Goal: Task Accomplishment & Management: Complete application form

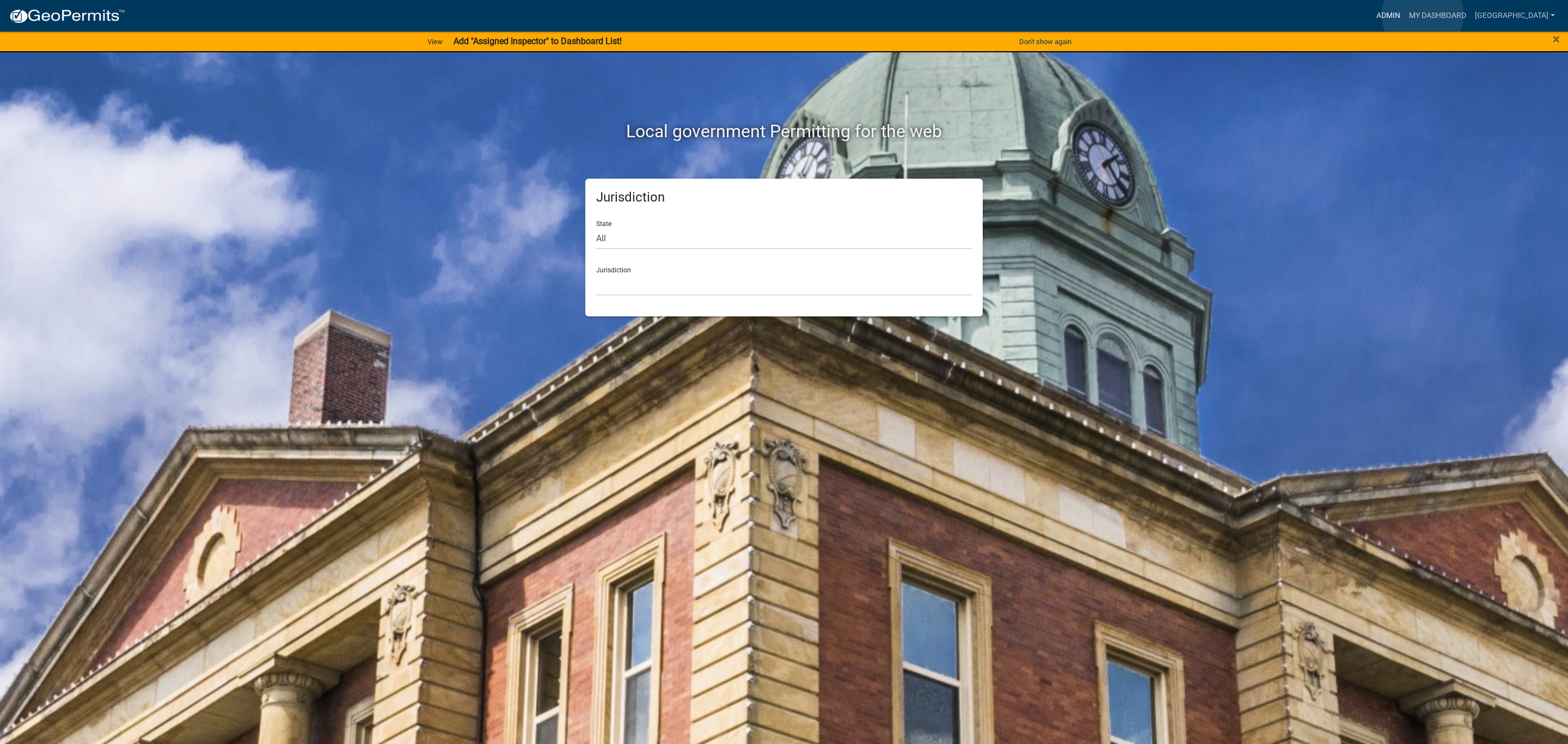
click at [1404, 15] on link "Admin" at bounding box center [1388, 16] width 32 height 21
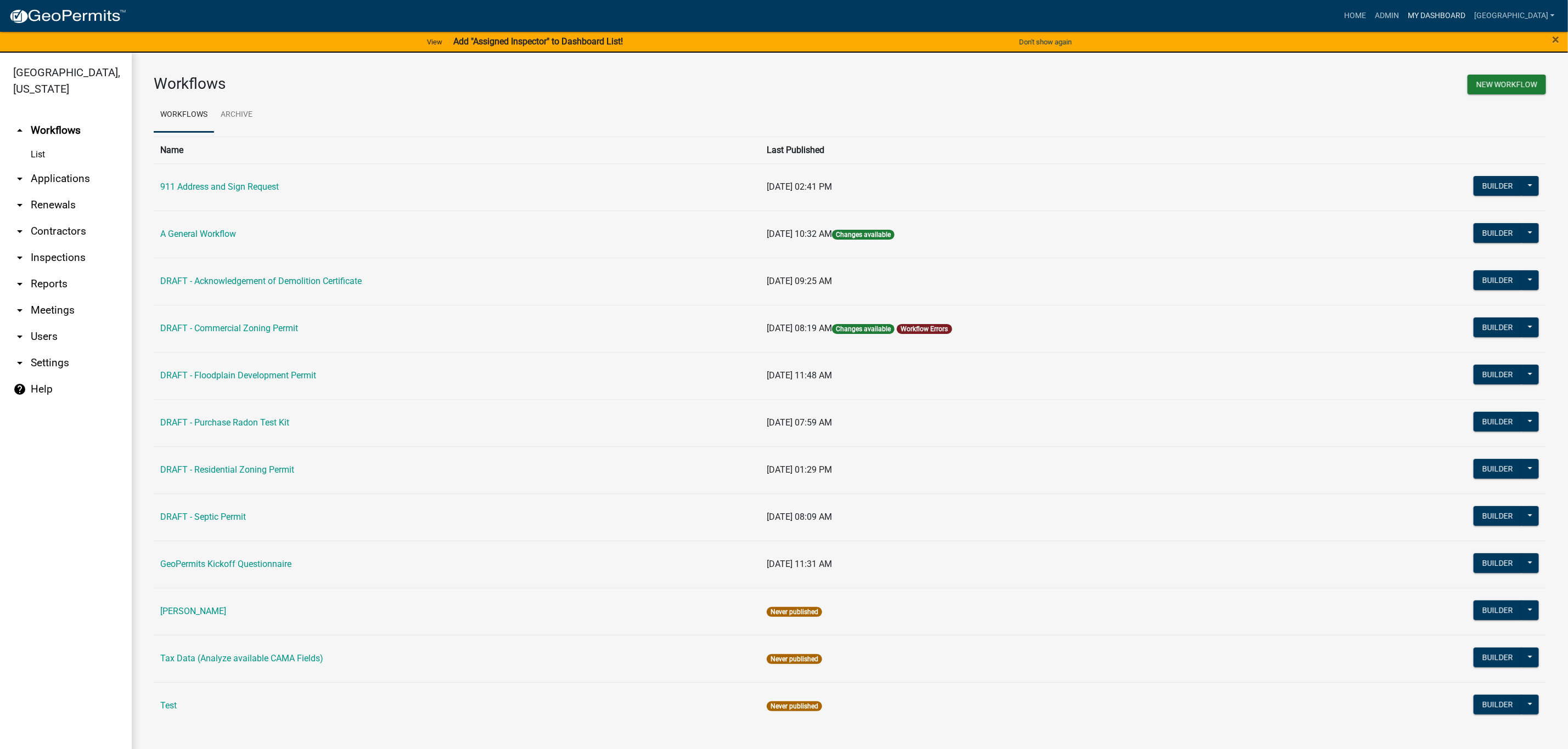
click at [1469, 17] on link "My Dashboard" at bounding box center [1436, 16] width 66 height 21
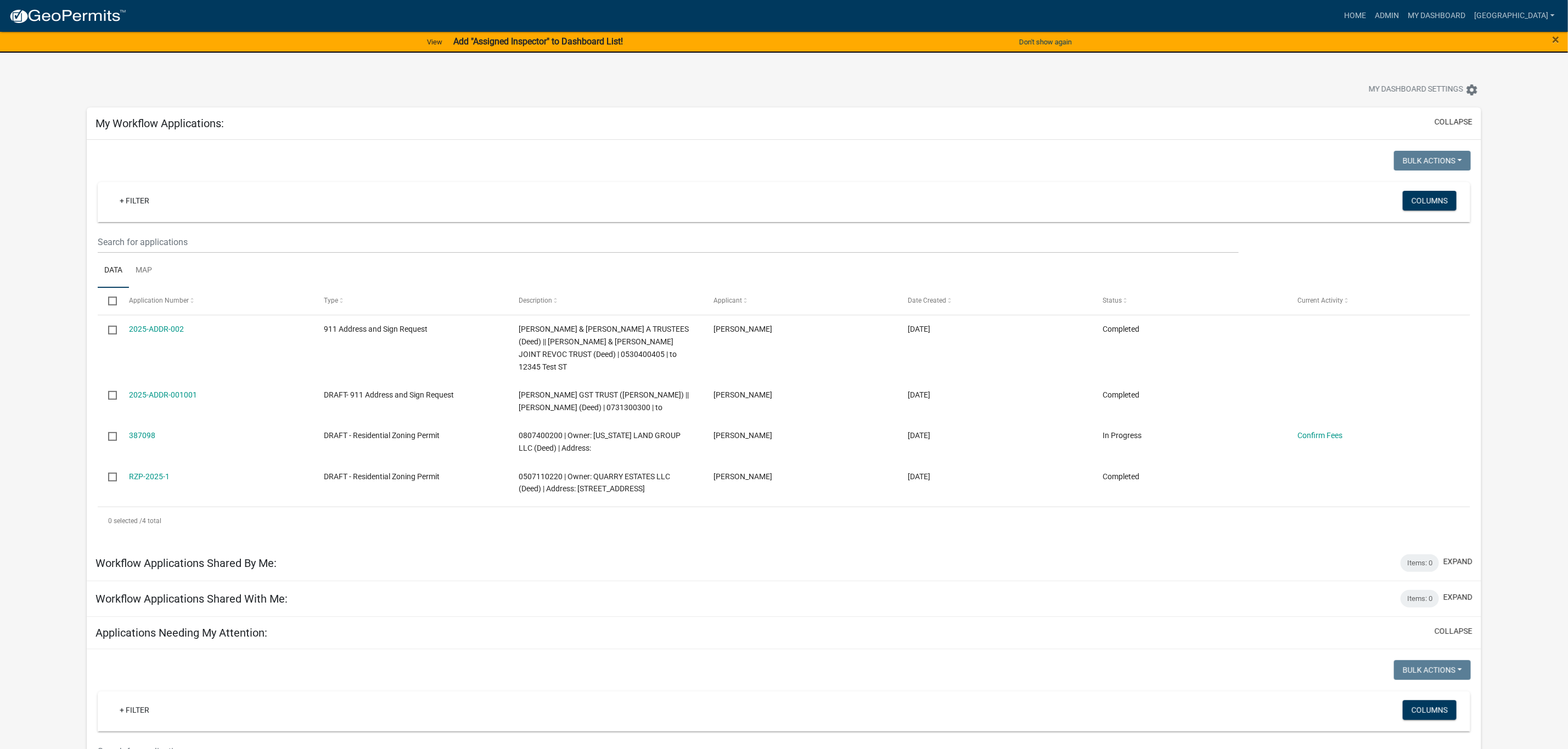
click at [455, 173] on div at bounding box center [437, 162] width 695 height 23
click at [1403, 15] on link "Admin" at bounding box center [1387, 16] width 33 height 21
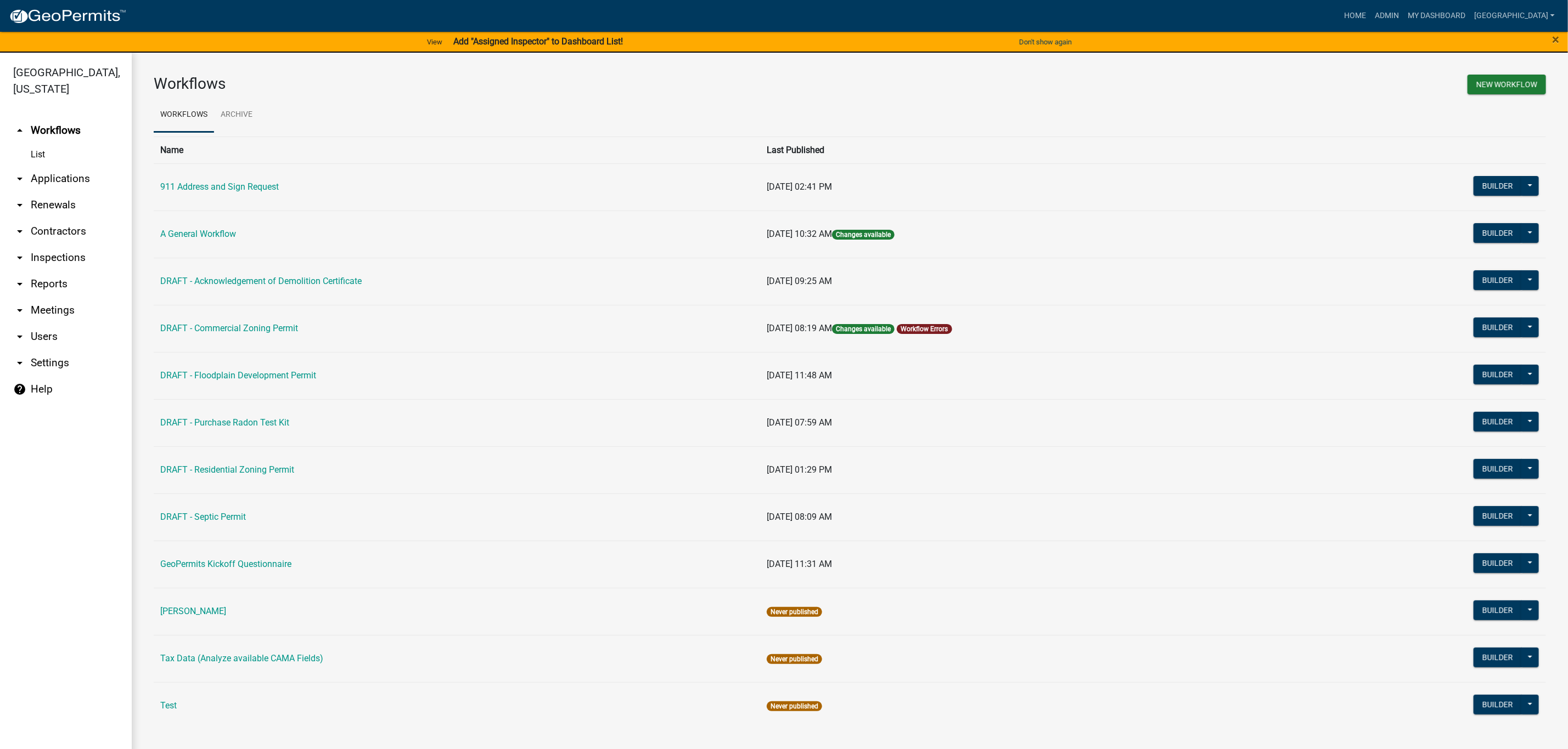
click at [224, 183] on link "911 Address and Sign Request" at bounding box center [219, 187] width 118 height 11
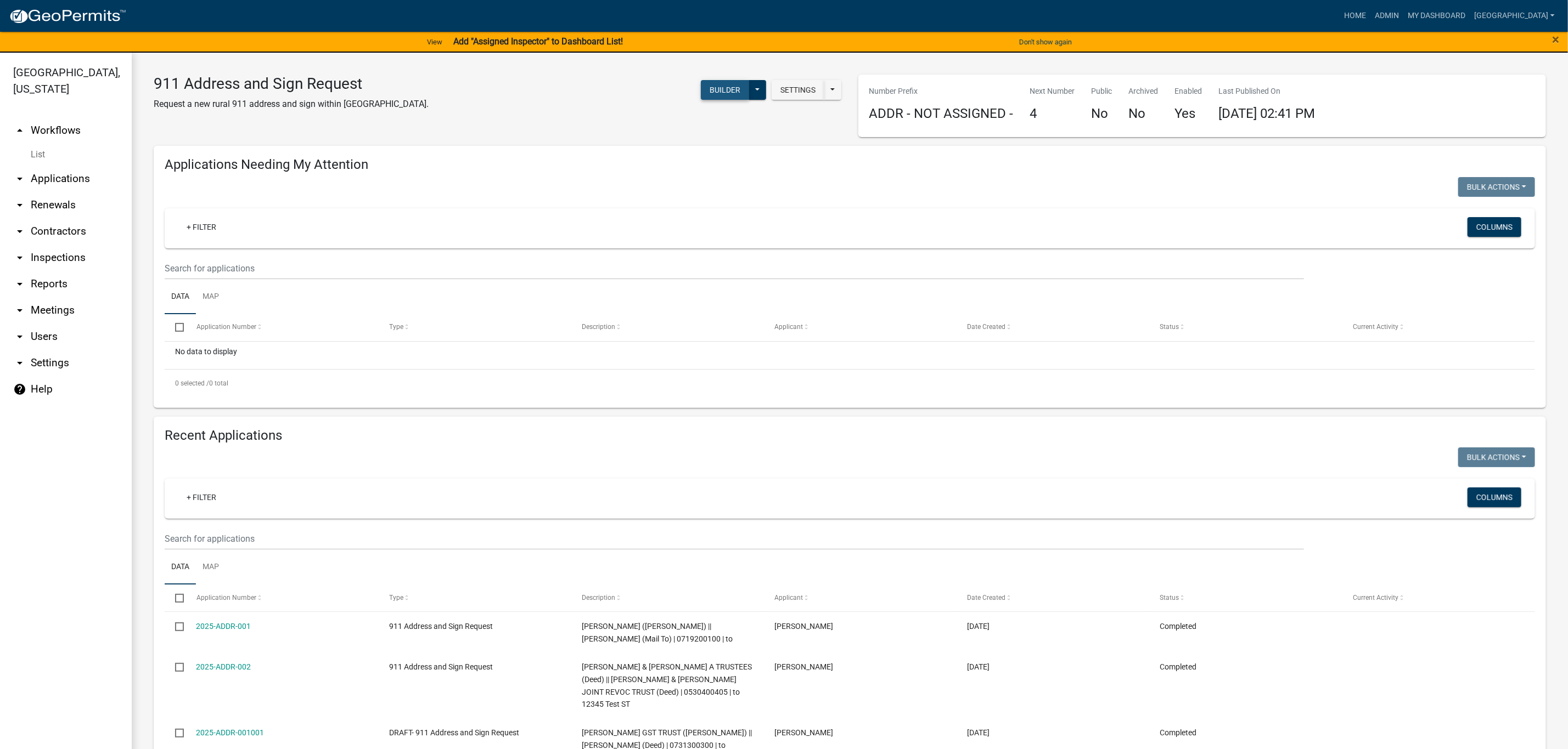
click at [720, 81] on button "Builder" at bounding box center [724, 90] width 48 height 20
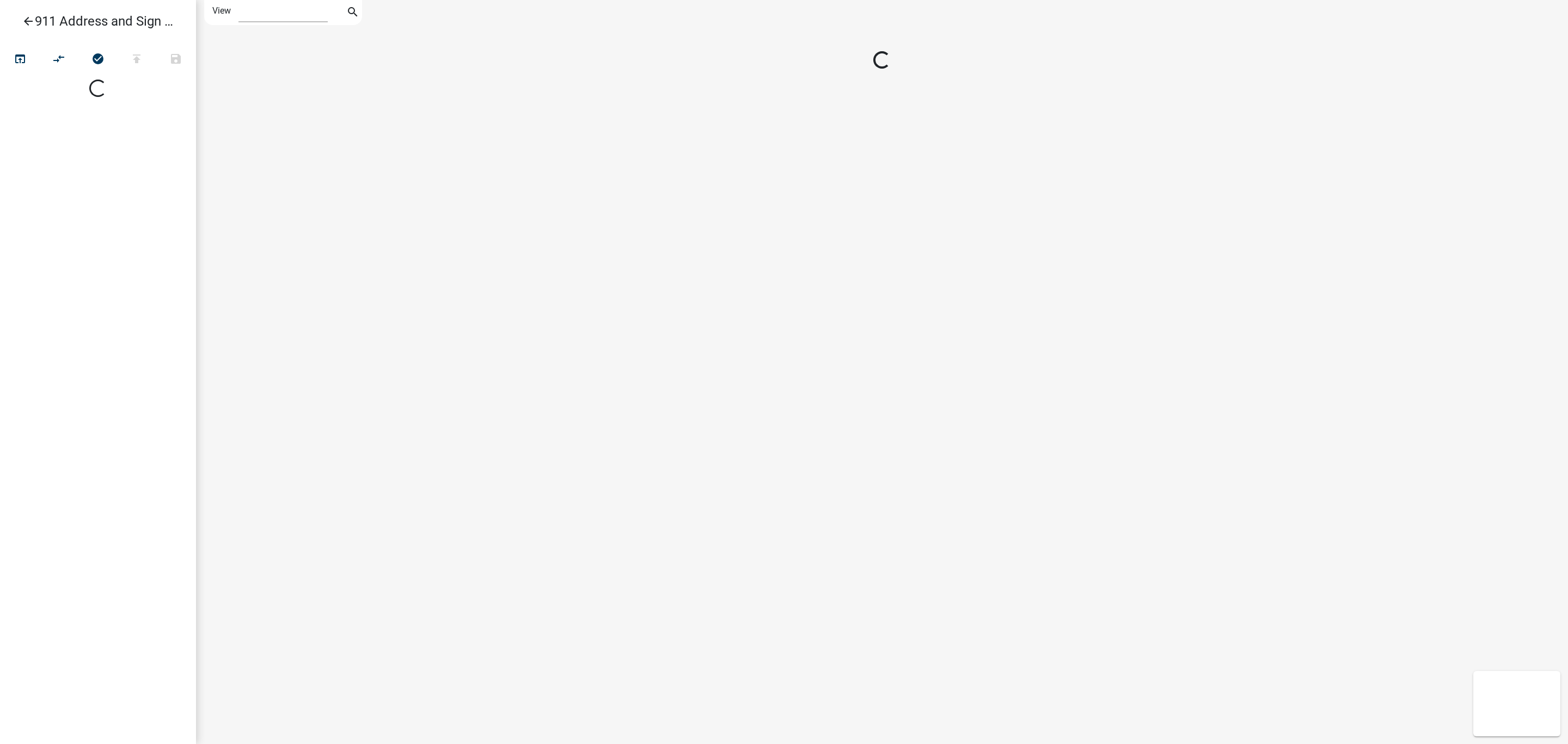
select select "1"
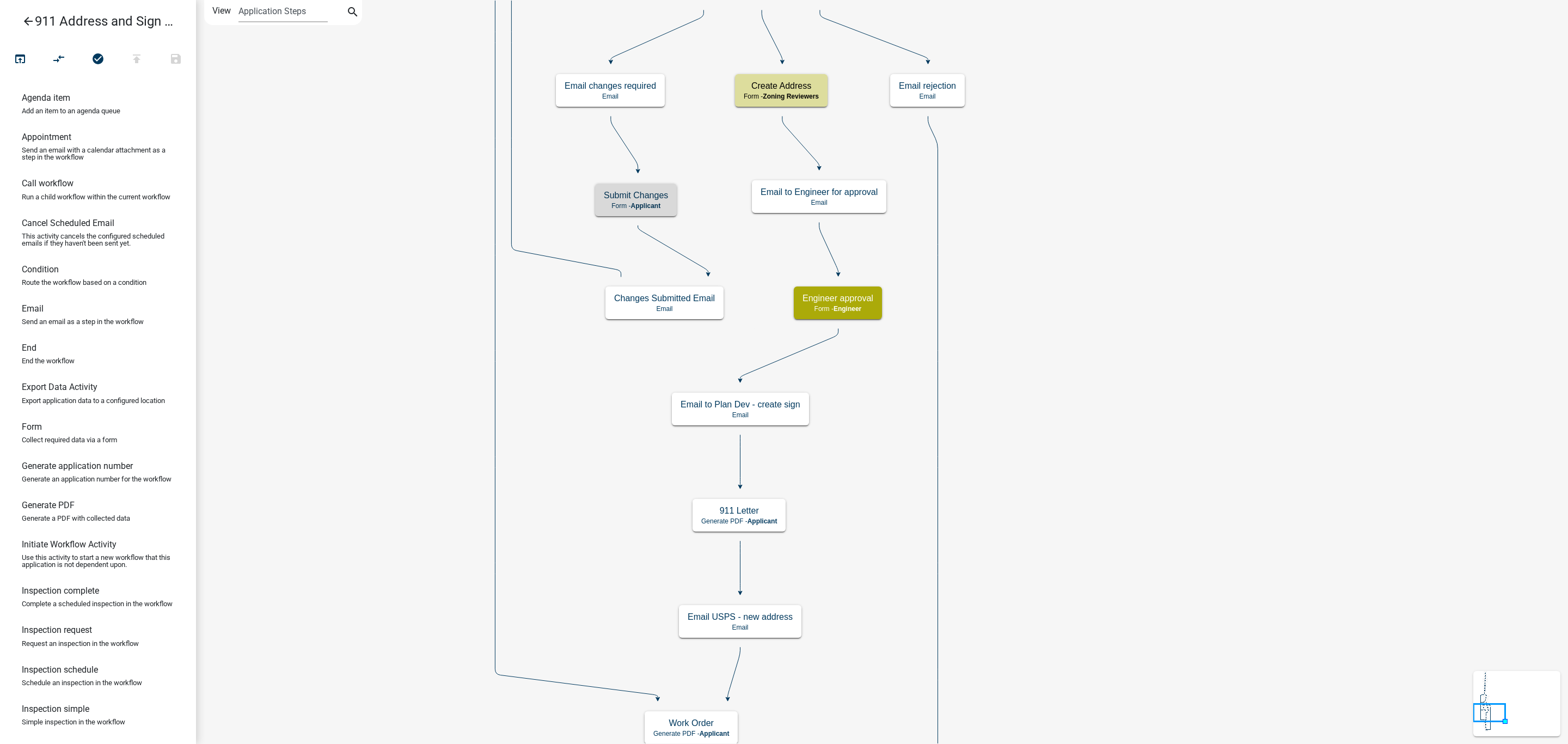
click at [1067, 220] on icon "Start Start - Applicant End End - Applicant Owner/Applicant information Form - …" at bounding box center [882, 590] width 1371 height 1178
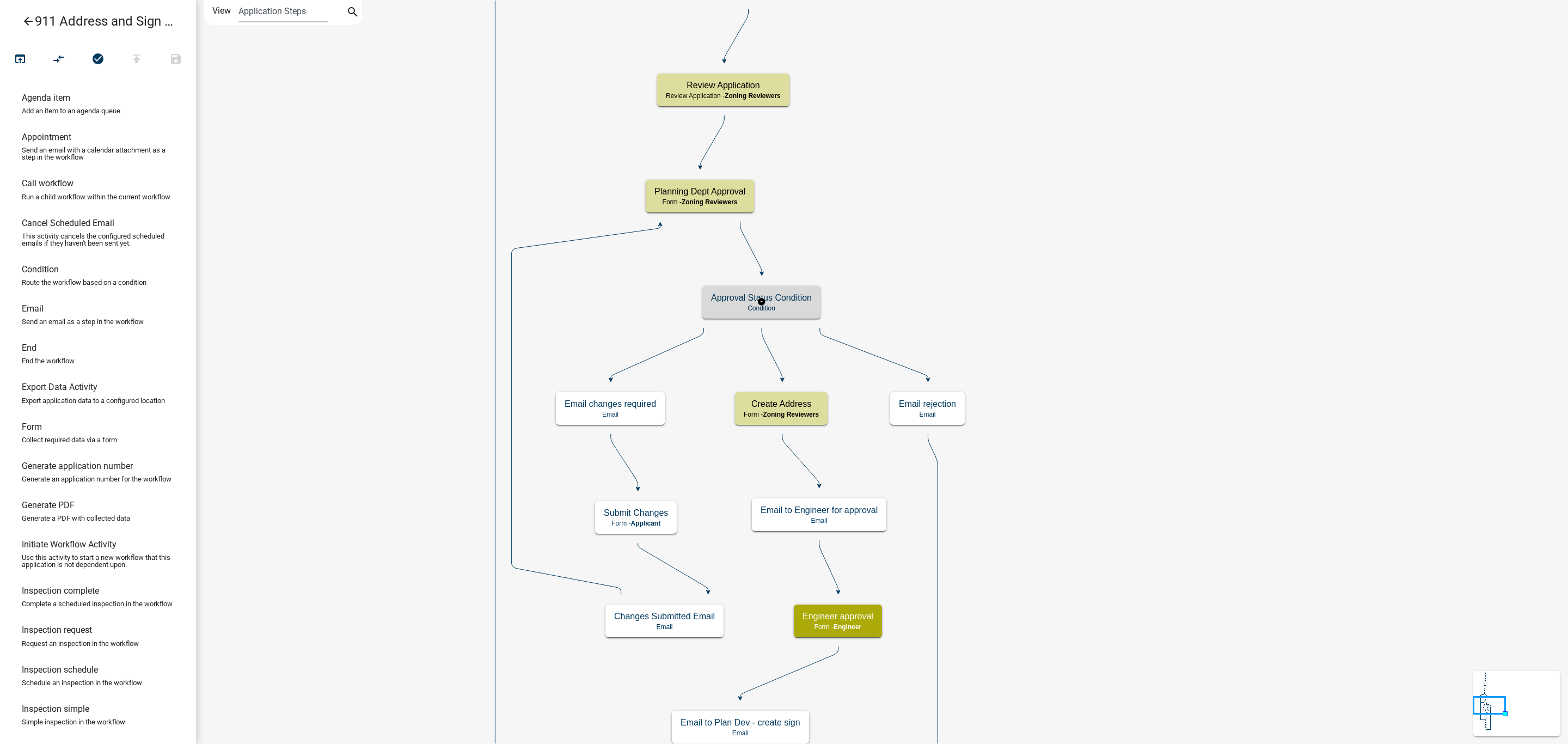
click at [803, 312] on p "Condition" at bounding box center [761, 308] width 100 height 7
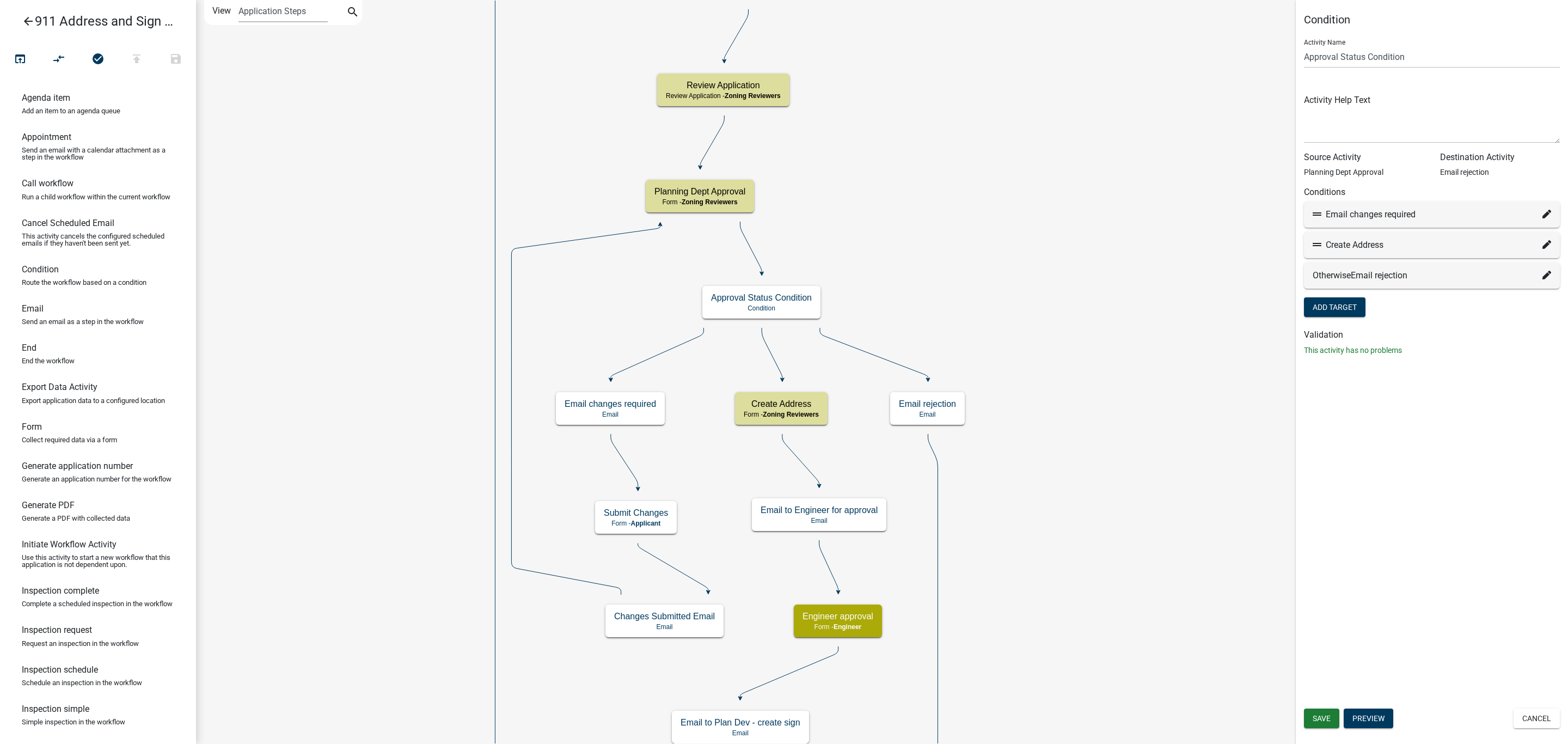
click at [1124, 260] on icon "Start Start - Applicant End End - Applicant Owner/Applicant information Form - …" at bounding box center [882, 749] width 1371 height 1496
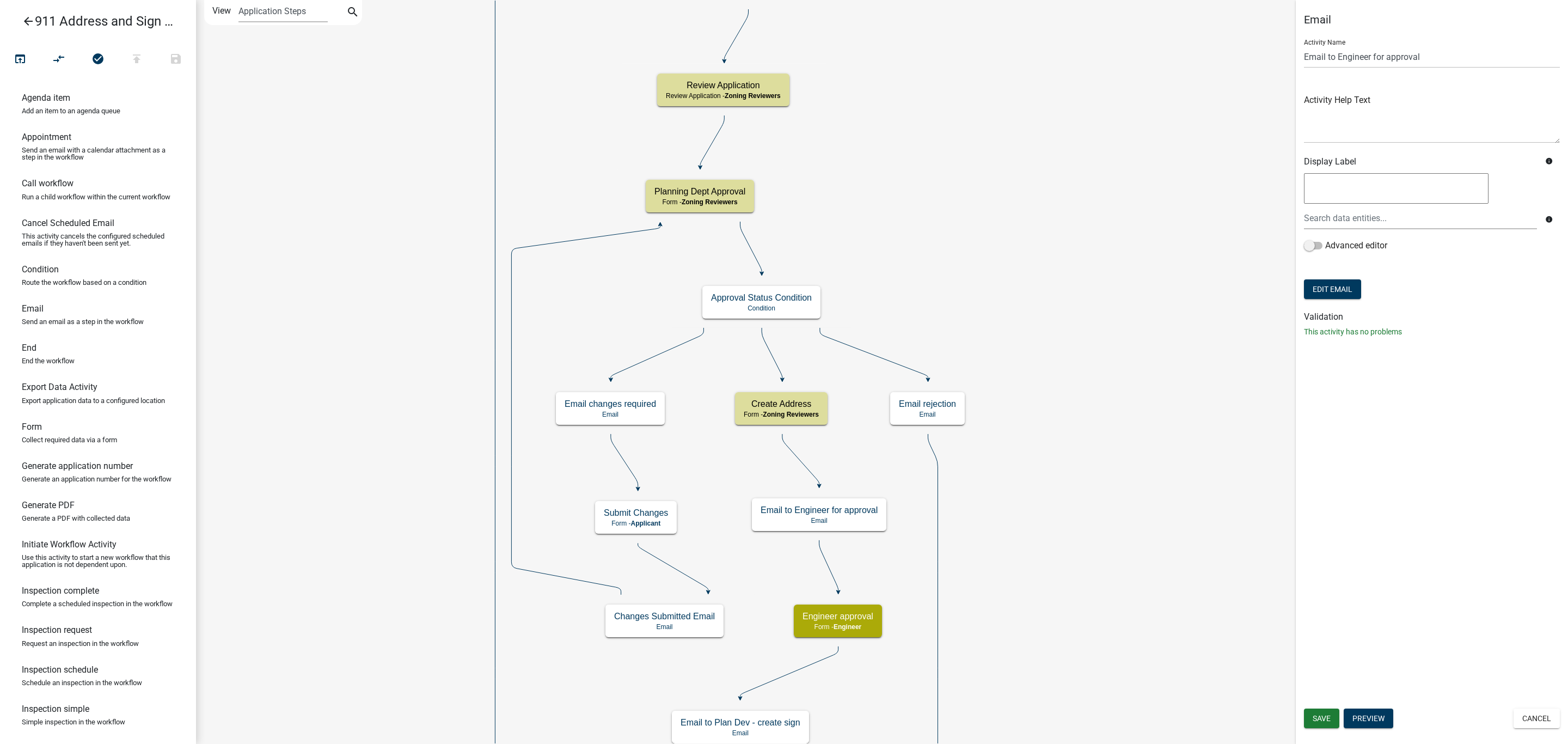
click at [1139, 453] on icon "Start Start - Applicant End End - Applicant Owner/Applicant information Form - …" at bounding box center [882, 749] width 1371 height 1496
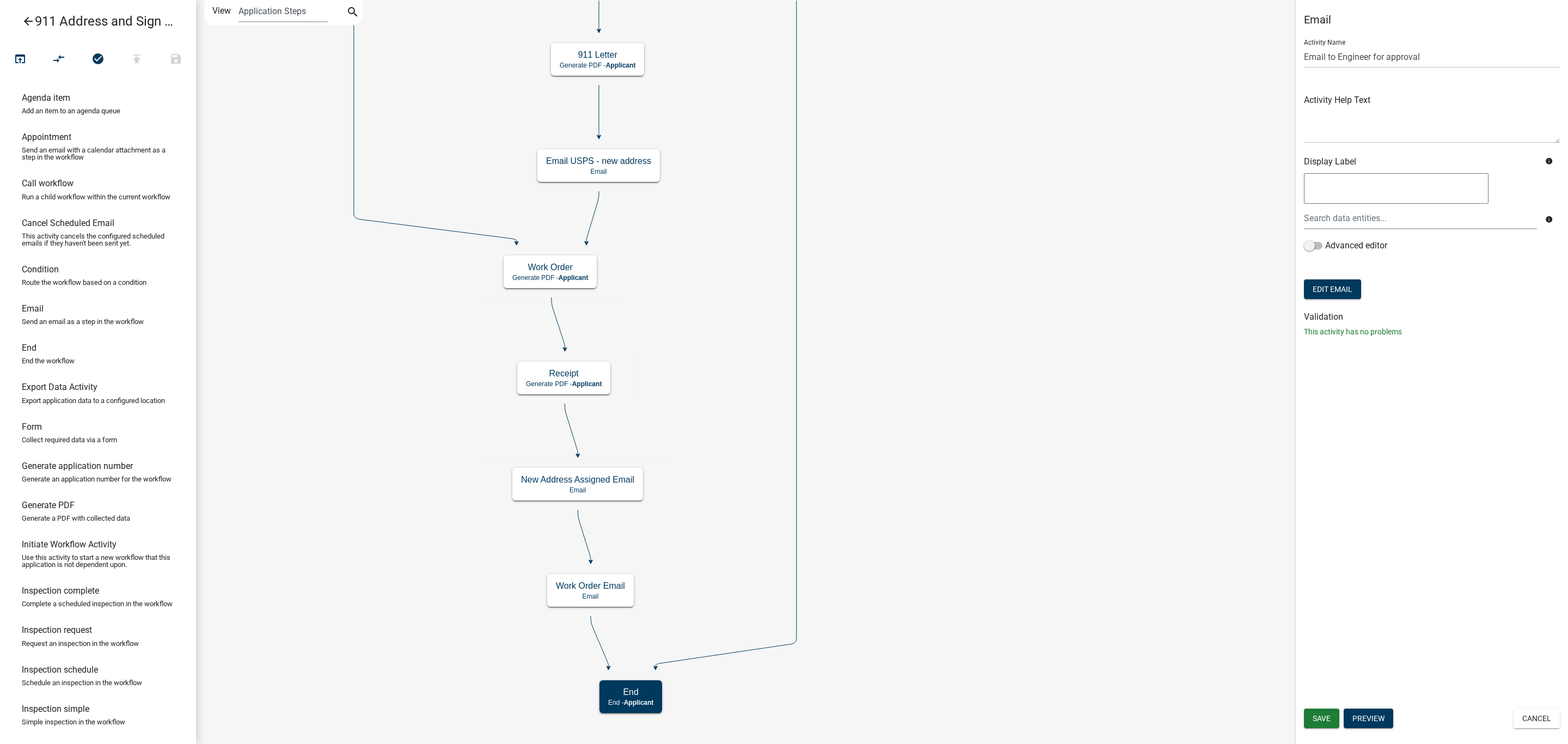
click at [889, 306] on icon "Start Start - Applicant End End - Applicant Owner/Applicant information Form - …" at bounding box center [882, 372] width 1371 height 743
click at [22, 19] on icon "arrow_back" at bounding box center [28, 22] width 13 height 15
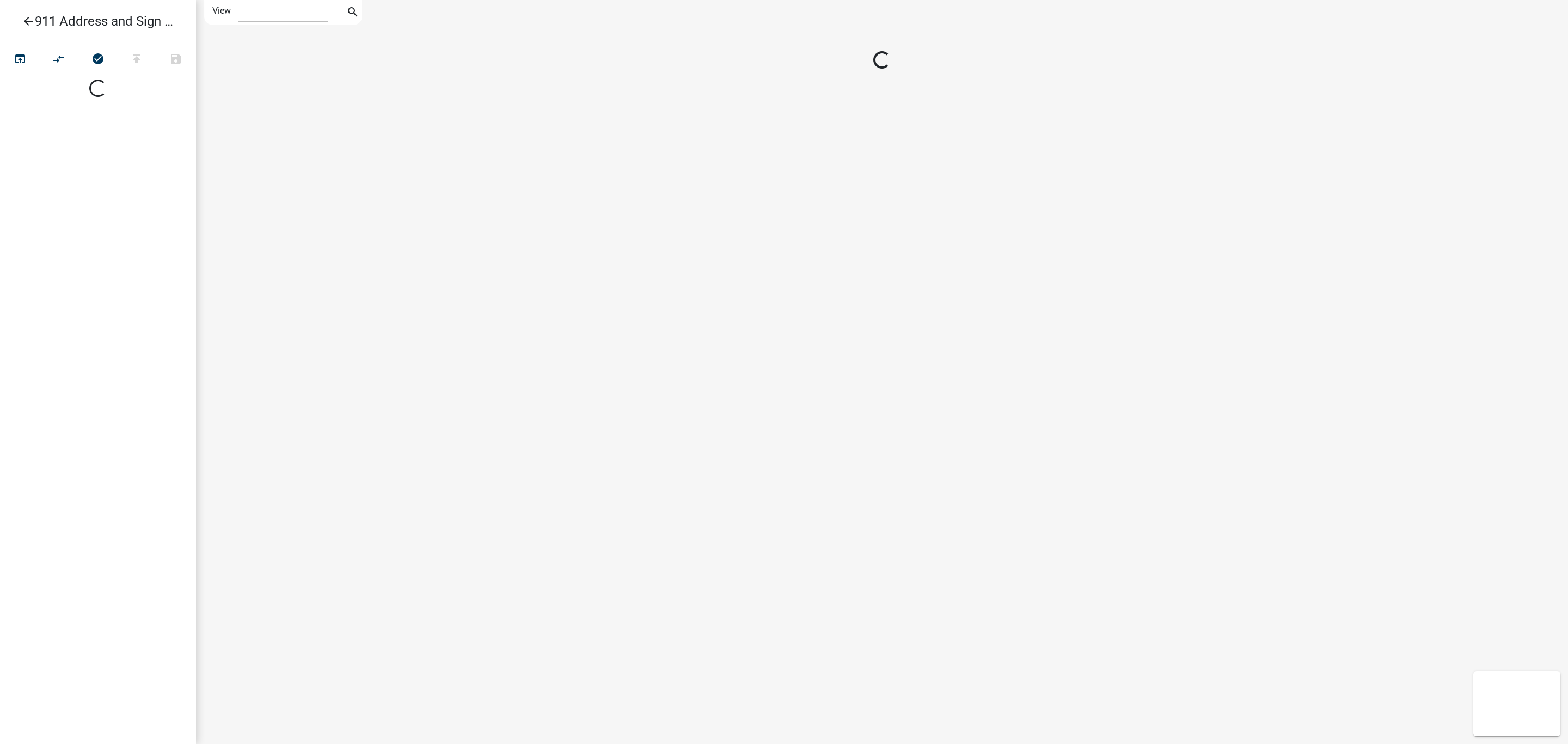
select select "1"
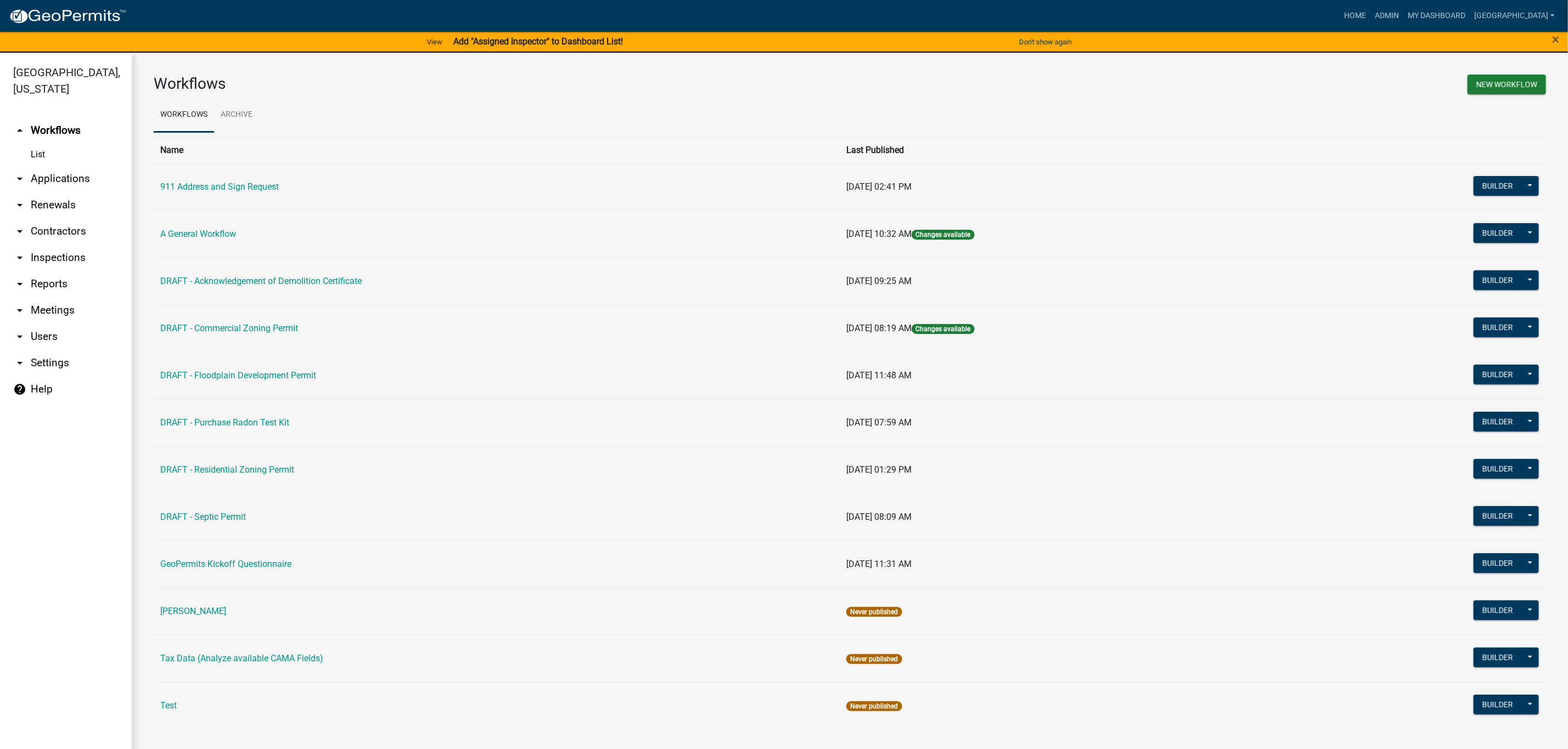
click at [304, 378] on link "DRAFT - Floodplain Development Permit" at bounding box center [238, 375] width 156 height 11
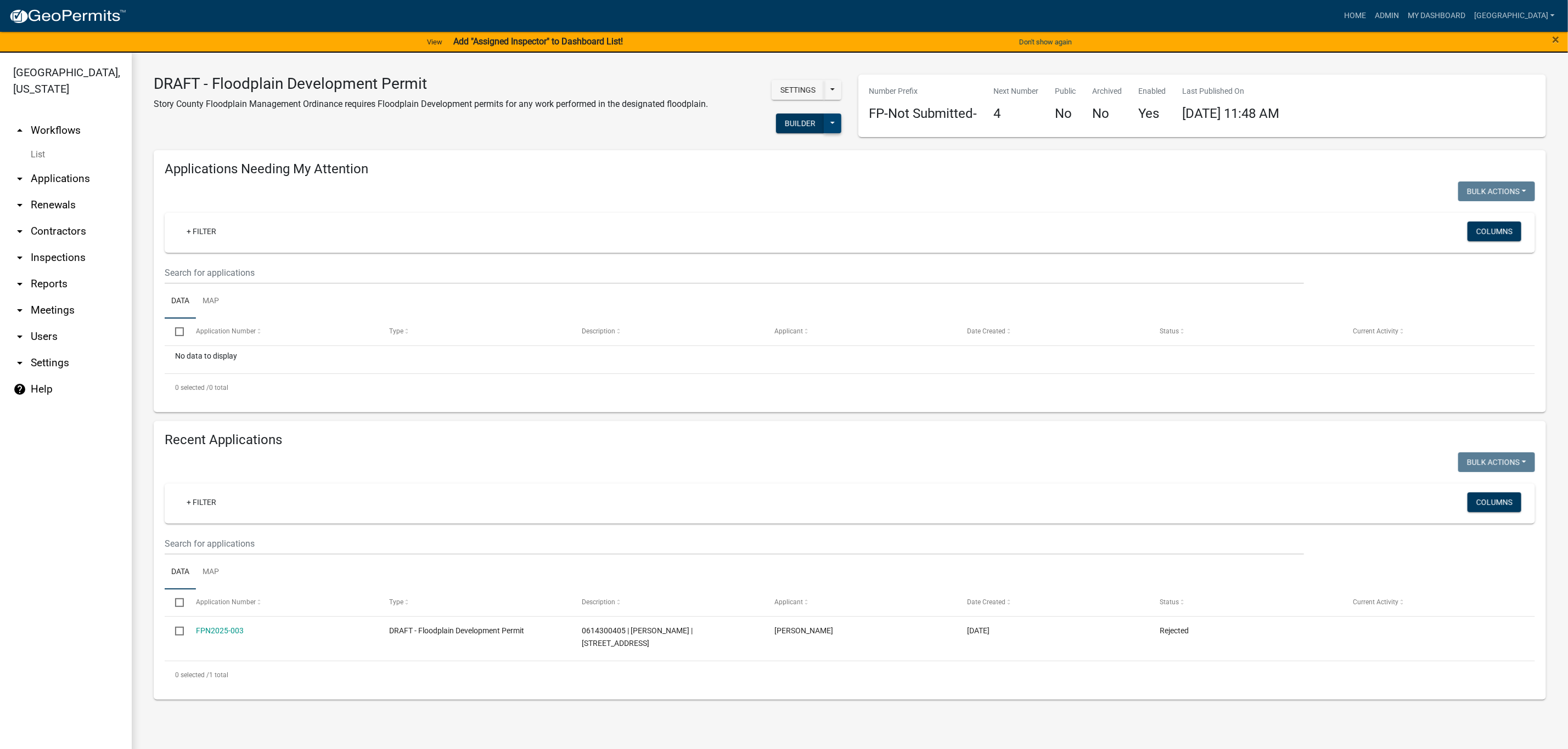
click at [829, 126] on button at bounding box center [833, 123] width 18 height 20
click at [837, 123] on button at bounding box center [833, 123] width 18 height 20
click at [840, 122] on button at bounding box center [833, 123] width 18 height 20
click at [802, 312] on button "Start Application" at bounding box center [796, 310] width 91 height 26
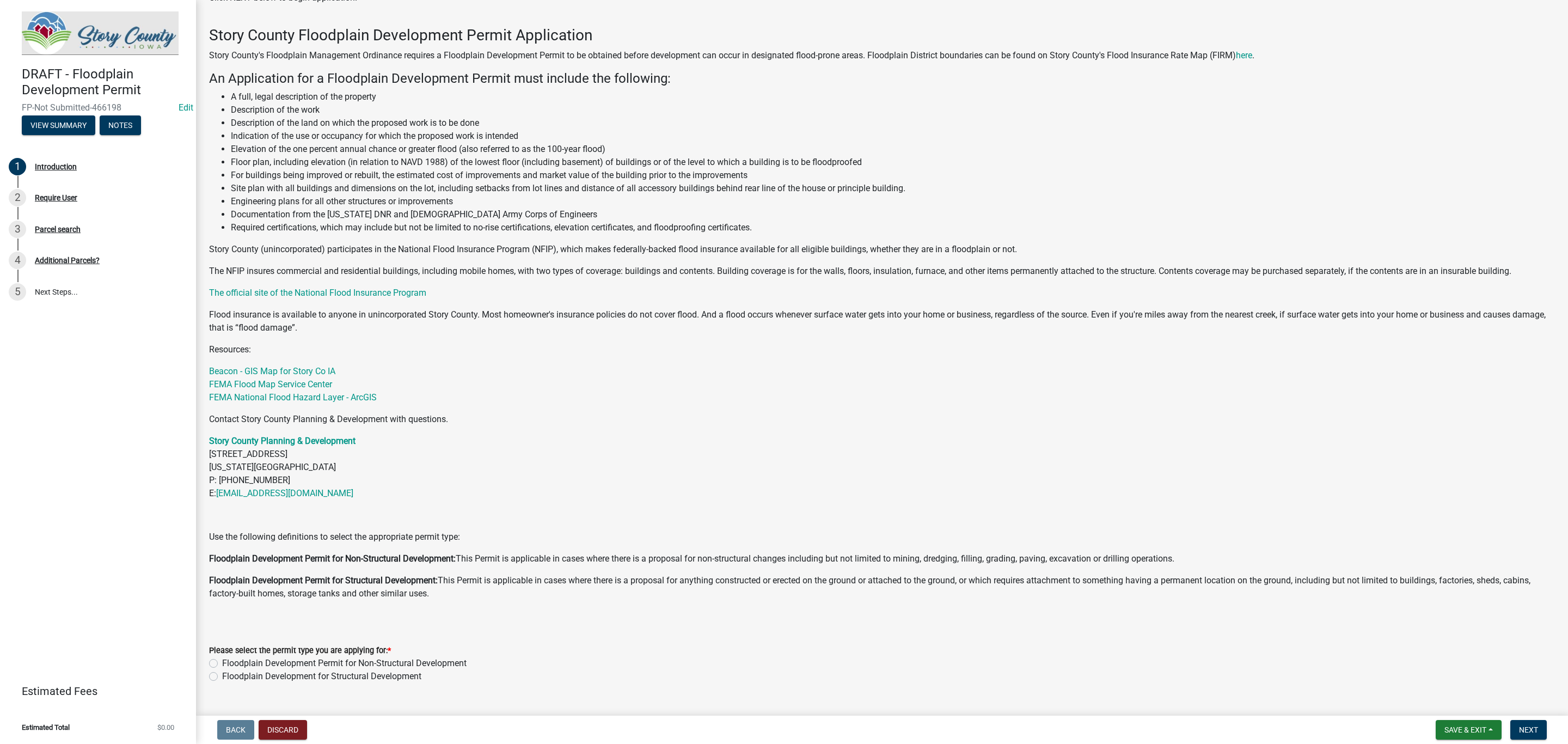
scroll to position [75, 0]
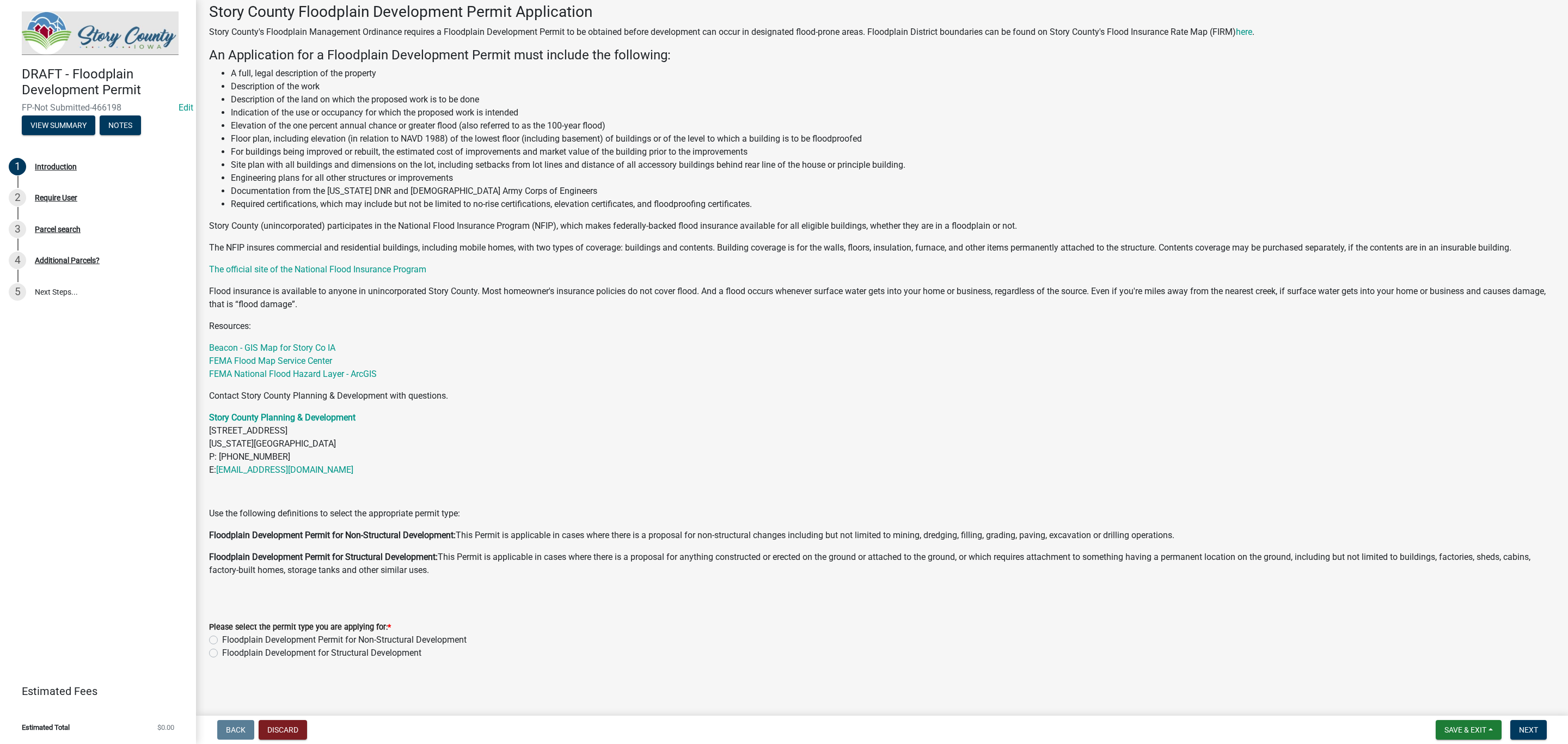
click at [222, 652] on label "Floodplain Development for Structural Development" at bounding box center [322, 653] width 199 height 13
click at [222, 652] on input "Floodplain Development for Structural Development" at bounding box center [225, 650] width 7 height 7
radio input "true"
click at [1529, 733] on span "Next" at bounding box center [1529, 729] width 19 height 9
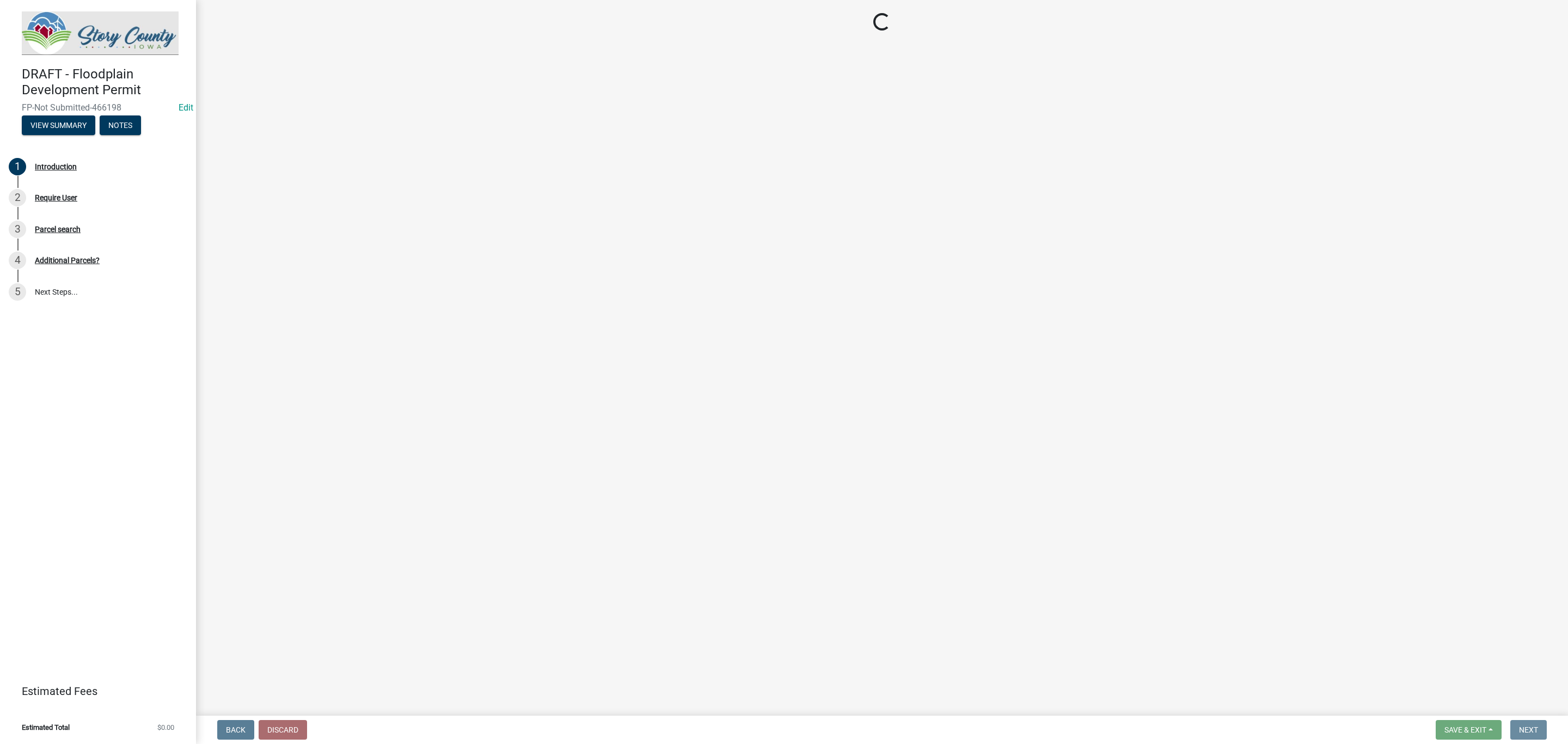
scroll to position [0, 0]
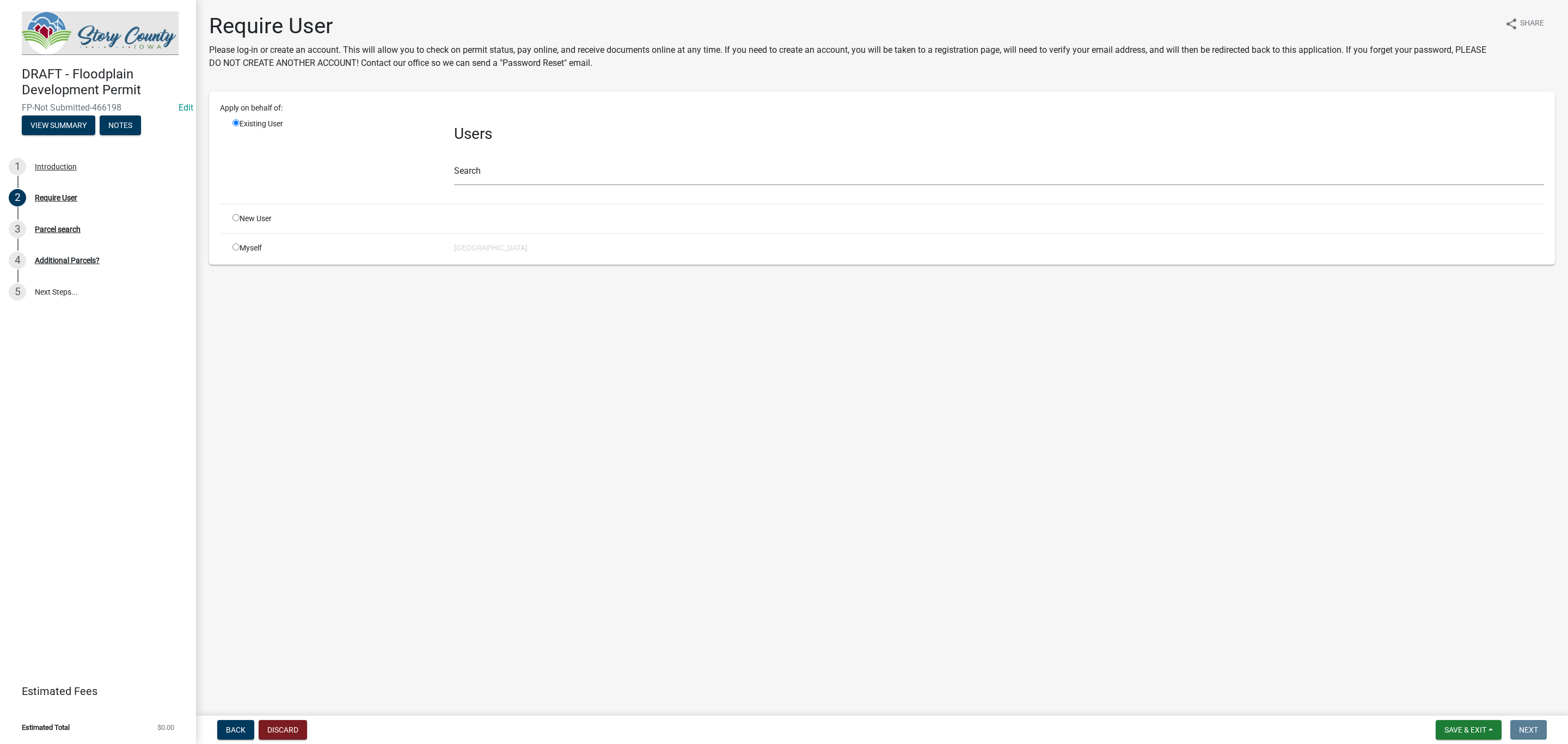
click at [242, 246] on div "Myself" at bounding box center [335, 248] width 222 height 11
click at [234, 247] on input "radio" at bounding box center [236, 247] width 7 height 7
radio input "true"
radio input "false"
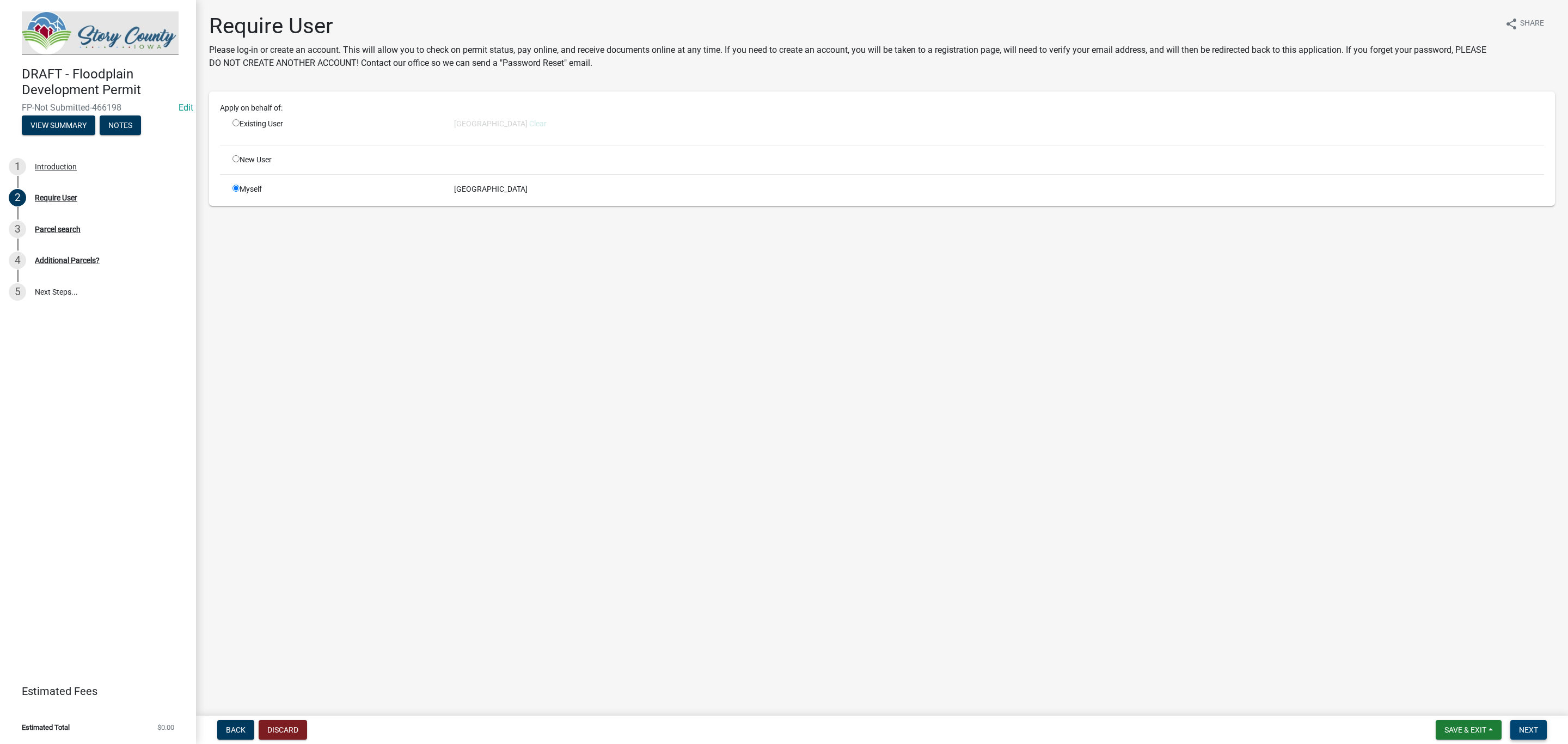
click at [1536, 724] on button "Next" at bounding box center [1528, 730] width 36 height 19
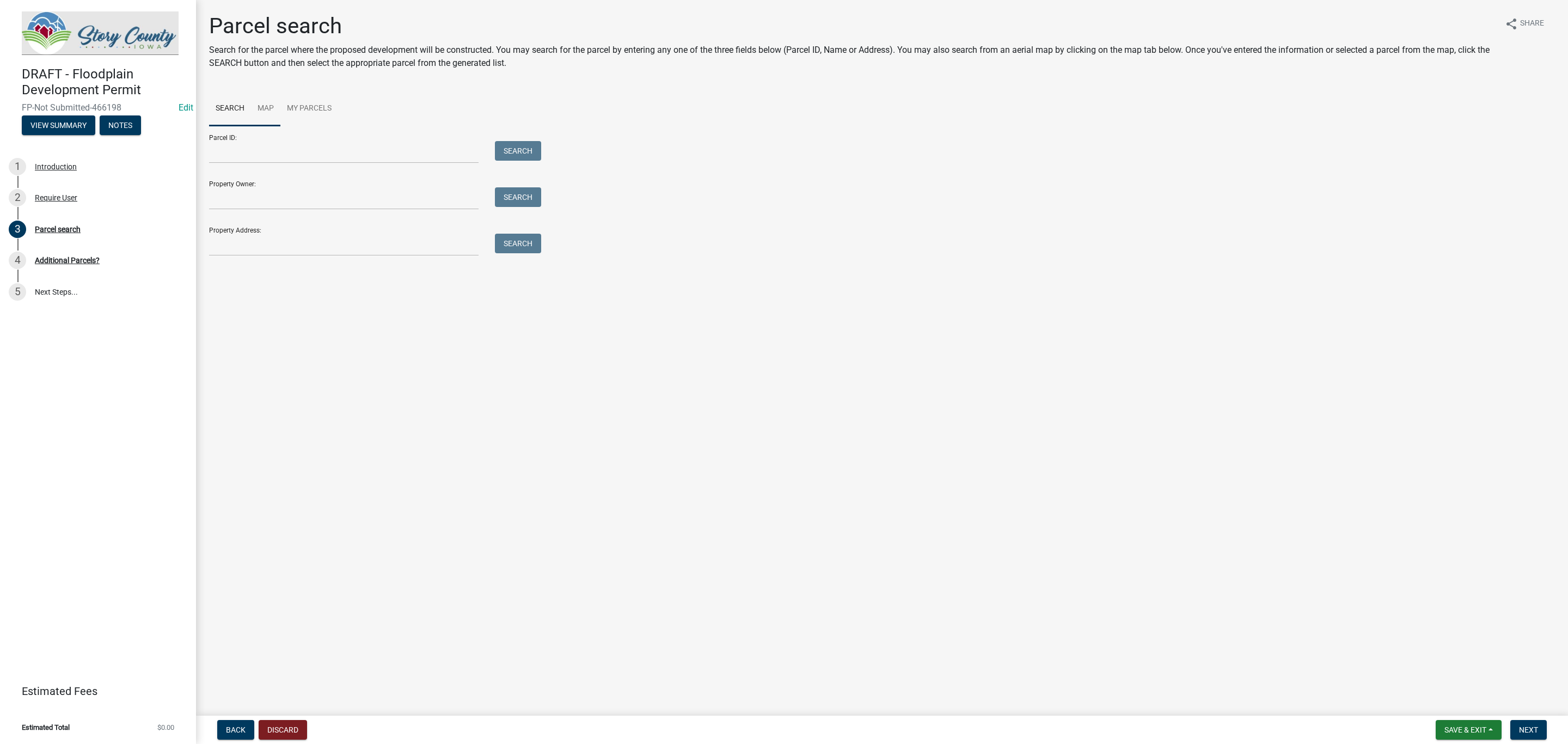
click at [263, 105] on link "Map" at bounding box center [266, 109] width 29 height 35
click at [1004, 297] on div at bounding box center [1053, 262] width 1006 height 272
click at [565, 142] on span at bounding box center [566, 143] width 9 height 9
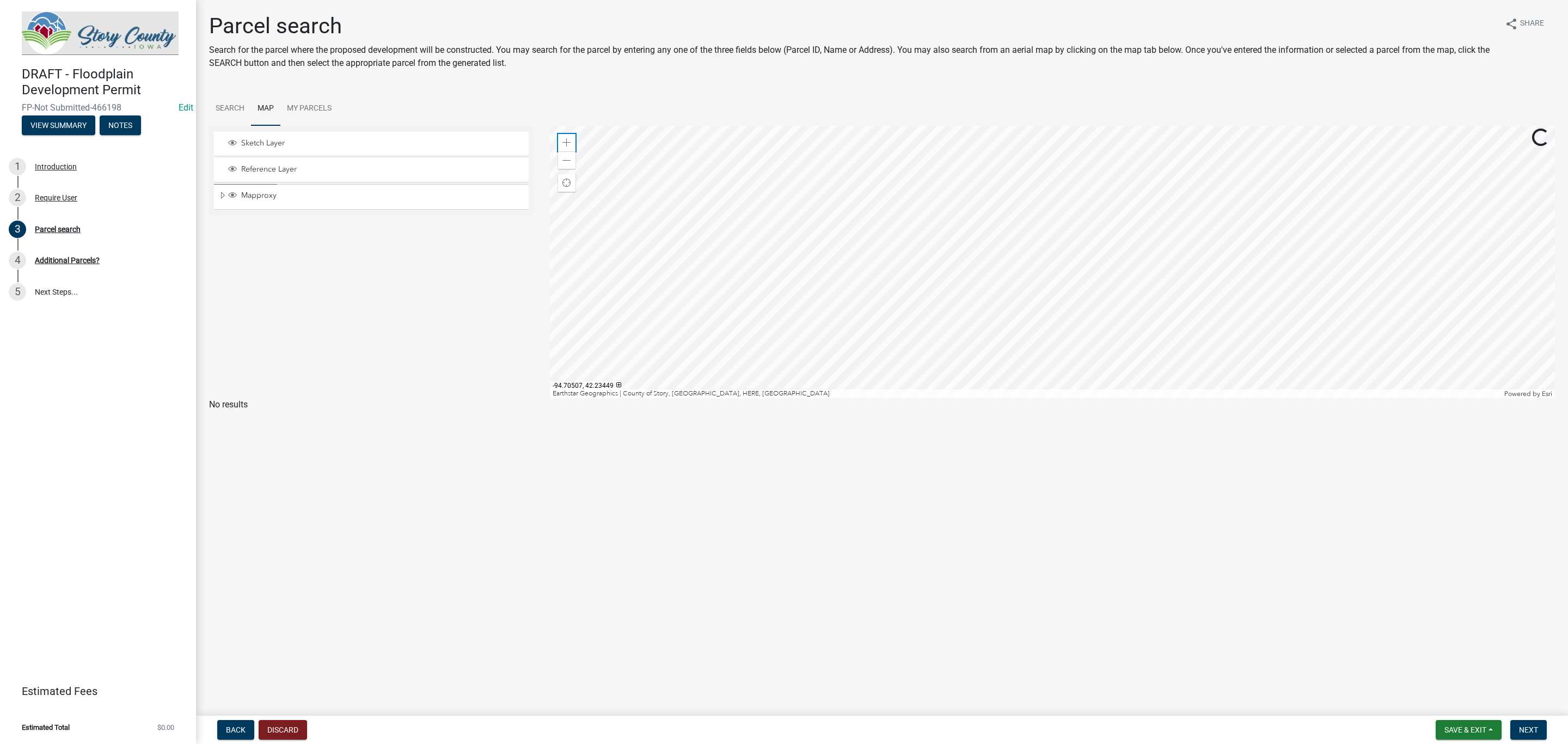
click at [565, 142] on span at bounding box center [566, 143] width 9 height 9
click at [908, 126] on div at bounding box center [1053, 262] width 1006 height 272
click at [905, 203] on div at bounding box center [1053, 262] width 1006 height 272
click at [933, 310] on div at bounding box center [1053, 262] width 1006 height 272
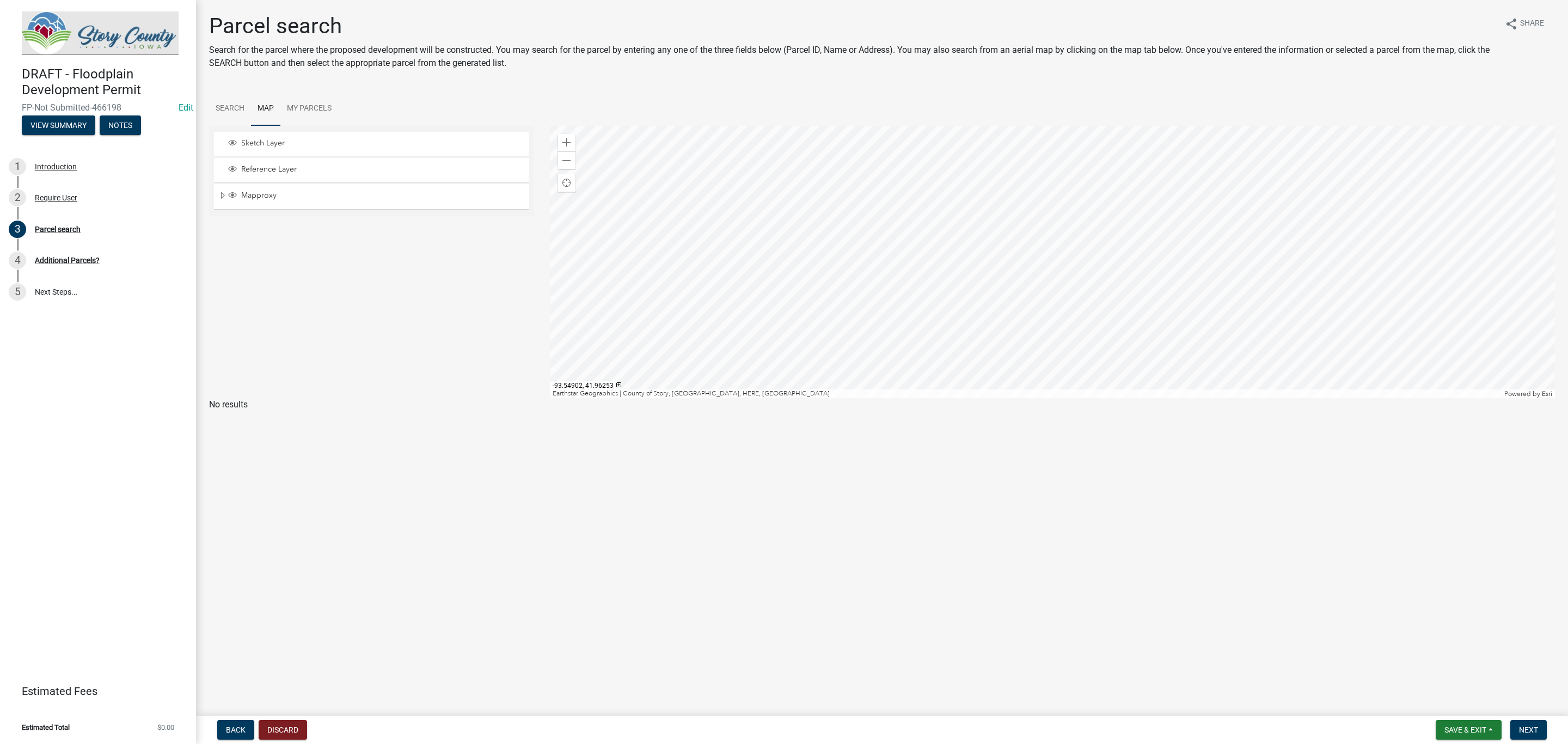
click at [954, 247] on div at bounding box center [1053, 262] width 1006 height 272
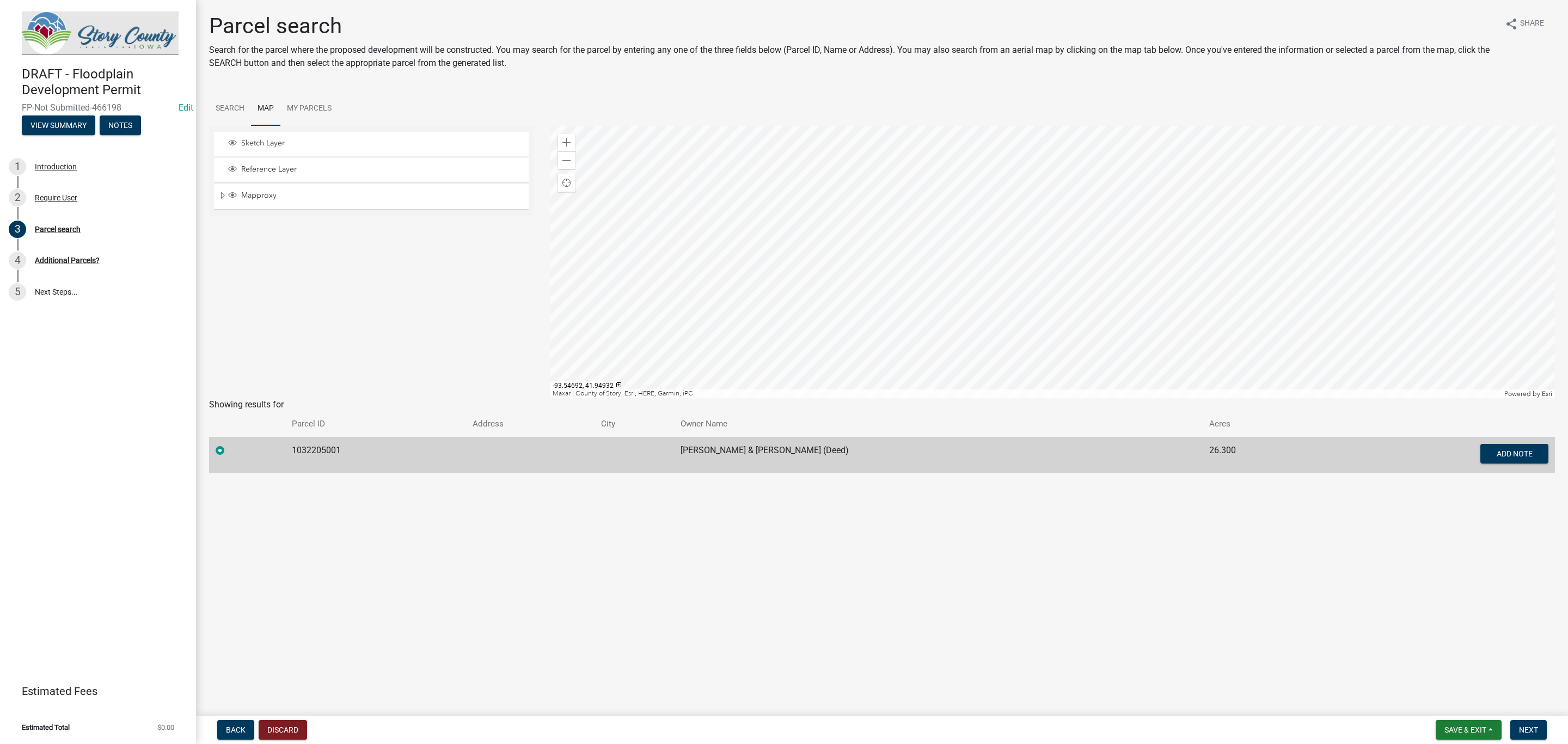
click at [1072, 321] on div at bounding box center [1053, 262] width 1006 height 272
click at [565, 162] on span at bounding box center [566, 160] width 9 height 9
click at [973, 319] on div at bounding box center [1053, 262] width 1006 height 272
click at [1104, 188] on div at bounding box center [1053, 262] width 1006 height 272
click at [1101, 201] on div at bounding box center [1053, 262] width 1006 height 272
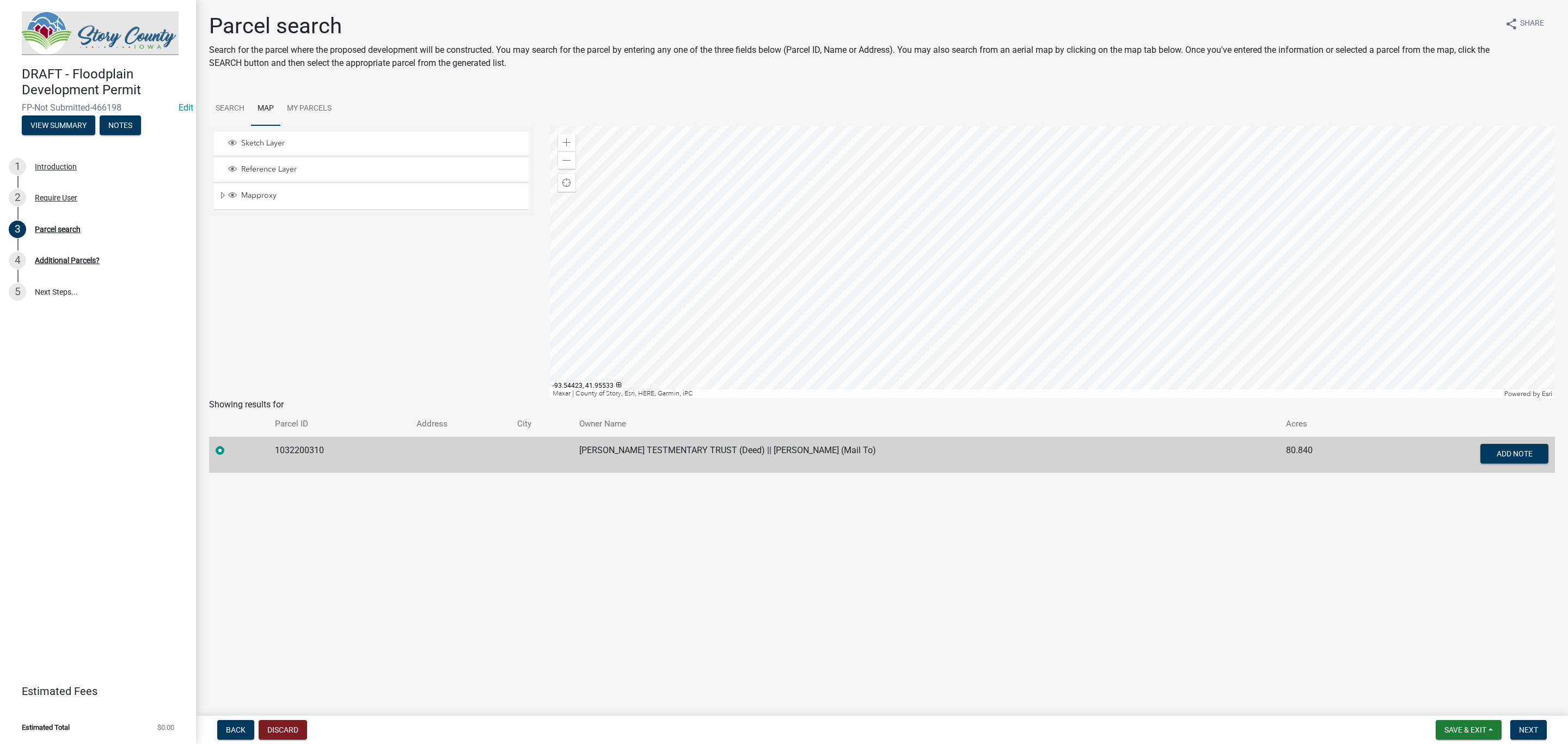
click at [1115, 272] on div at bounding box center [1053, 262] width 1006 height 272
click at [1526, 736] on button "Next" at bounding box center [1528, 730] width 36 height 19
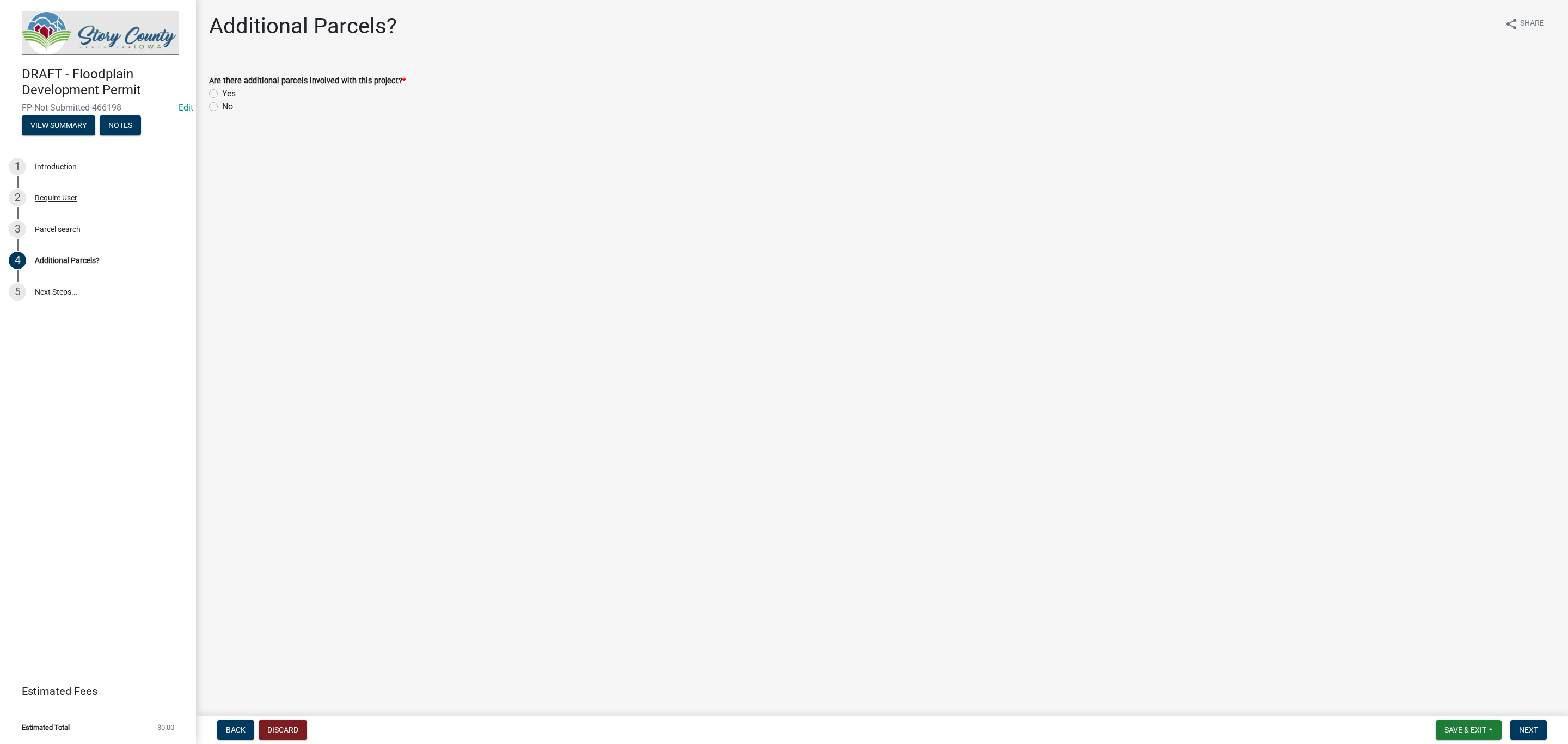
click at [222, 106] on label "No" at bounding box center [227, 107] width 11 height 13
click at [222, 106] on input "No" at bounding box center [225, 104] width 7 height 7
radio input "true"
click at [1536, 729] on span "Next" at bounding box center [1529, 729] width 19 height 9
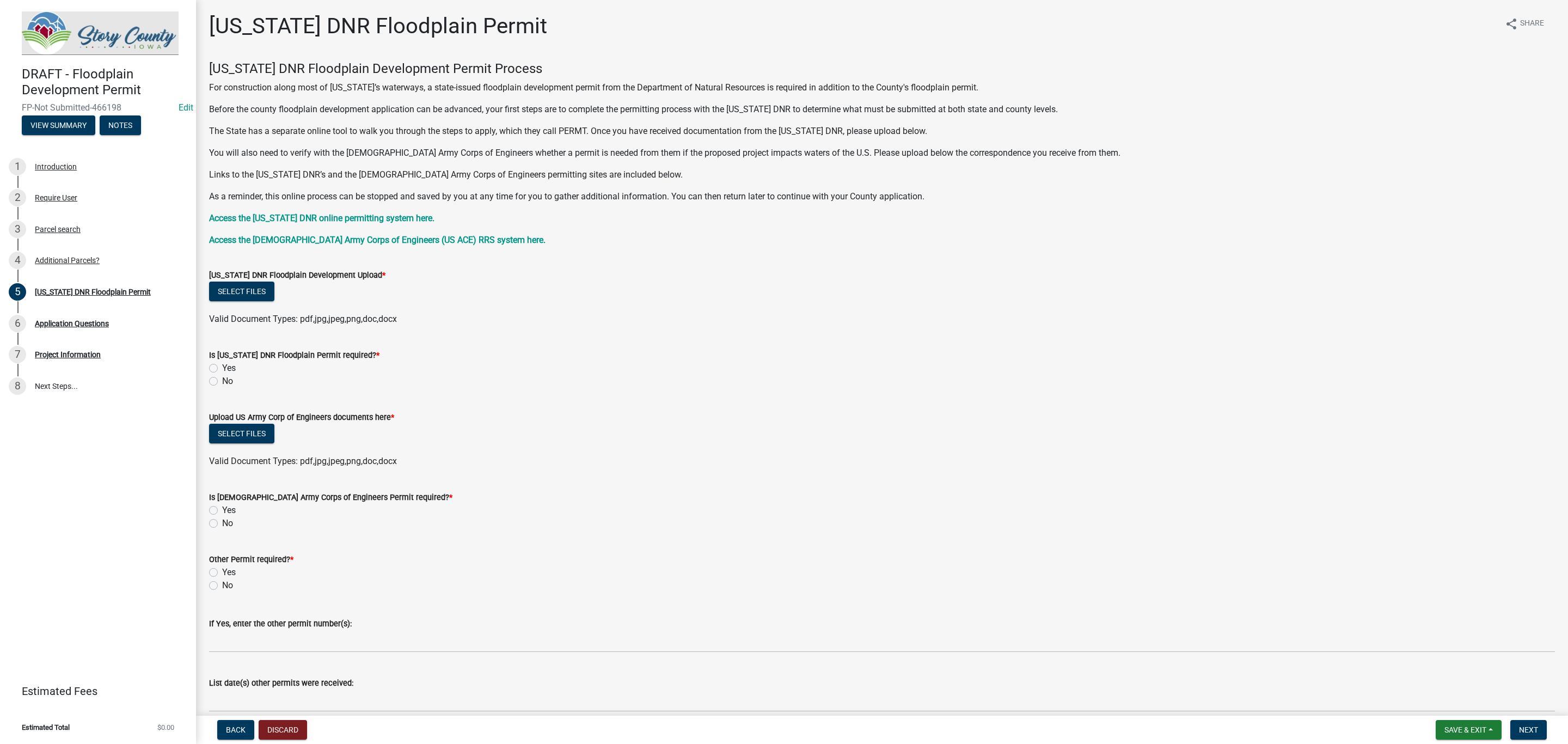
click at [222, 381] on label "No" at bounding box center [227, 382] width 11 height 13
click at [222, 381] on input "No" at bounding box center [225, 378] width 7 height 7
radio input "true"
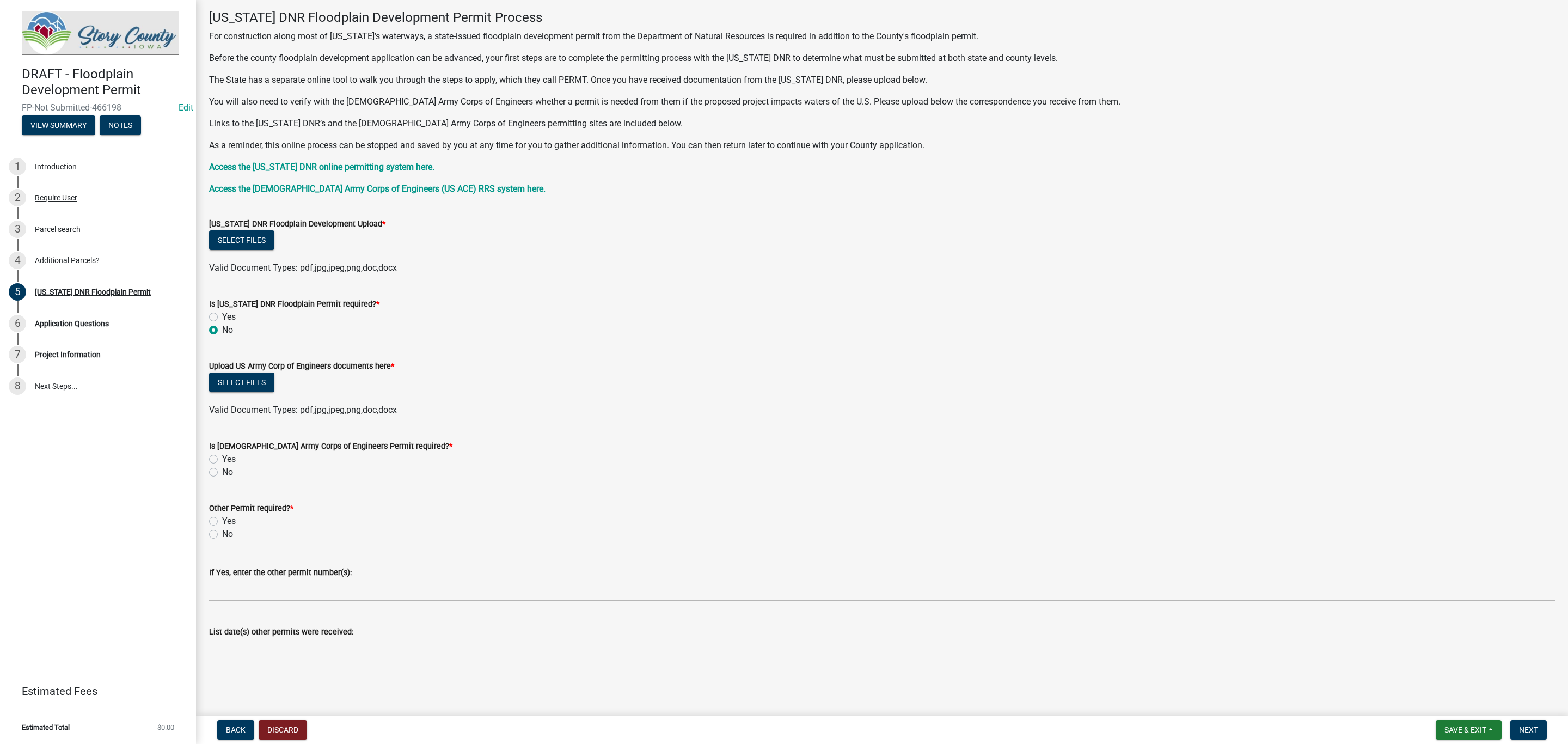
click at [222, 471] on label "No" at bounding box center [227, 472] width 11 height 13
click at [222, 471] on input "No" at bounding box center [225, 469] width 7 height 7
radio input "true"
click at [222, 532] on label "No" at bounding box center [227, 534] width 11 height 13
click at [222, 532] on input "No" at bounding box center [225, 531] width 7 height 7
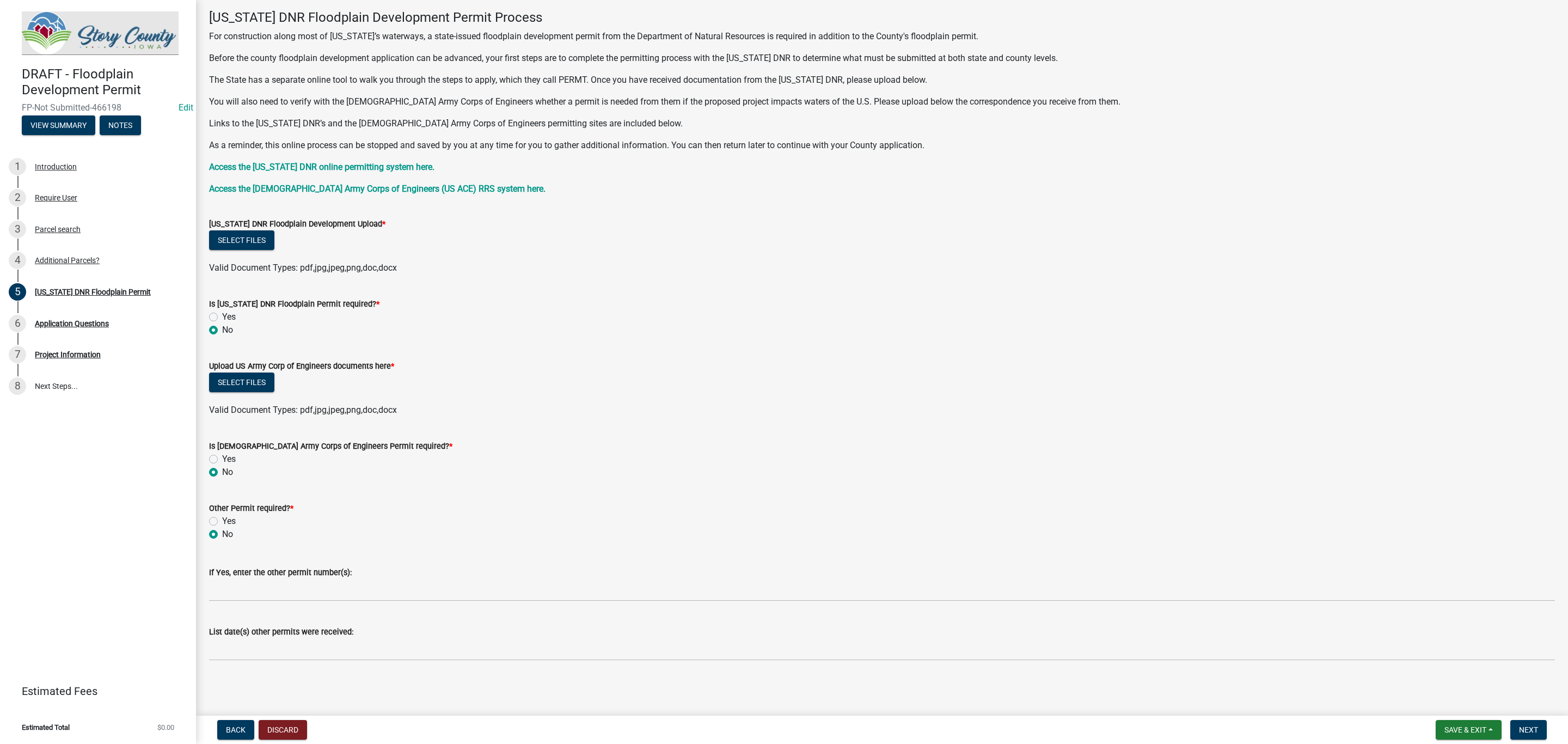
radio input "true"
click at [270, 371] on form "Upload US Army Corp of Engineers documents here * Select files Valid Document T…" at bounding box center [882, 382] width 1346 height 71
click at [260, 384] on button "Select files" at bounding box center [241, 383] width 66 height 19
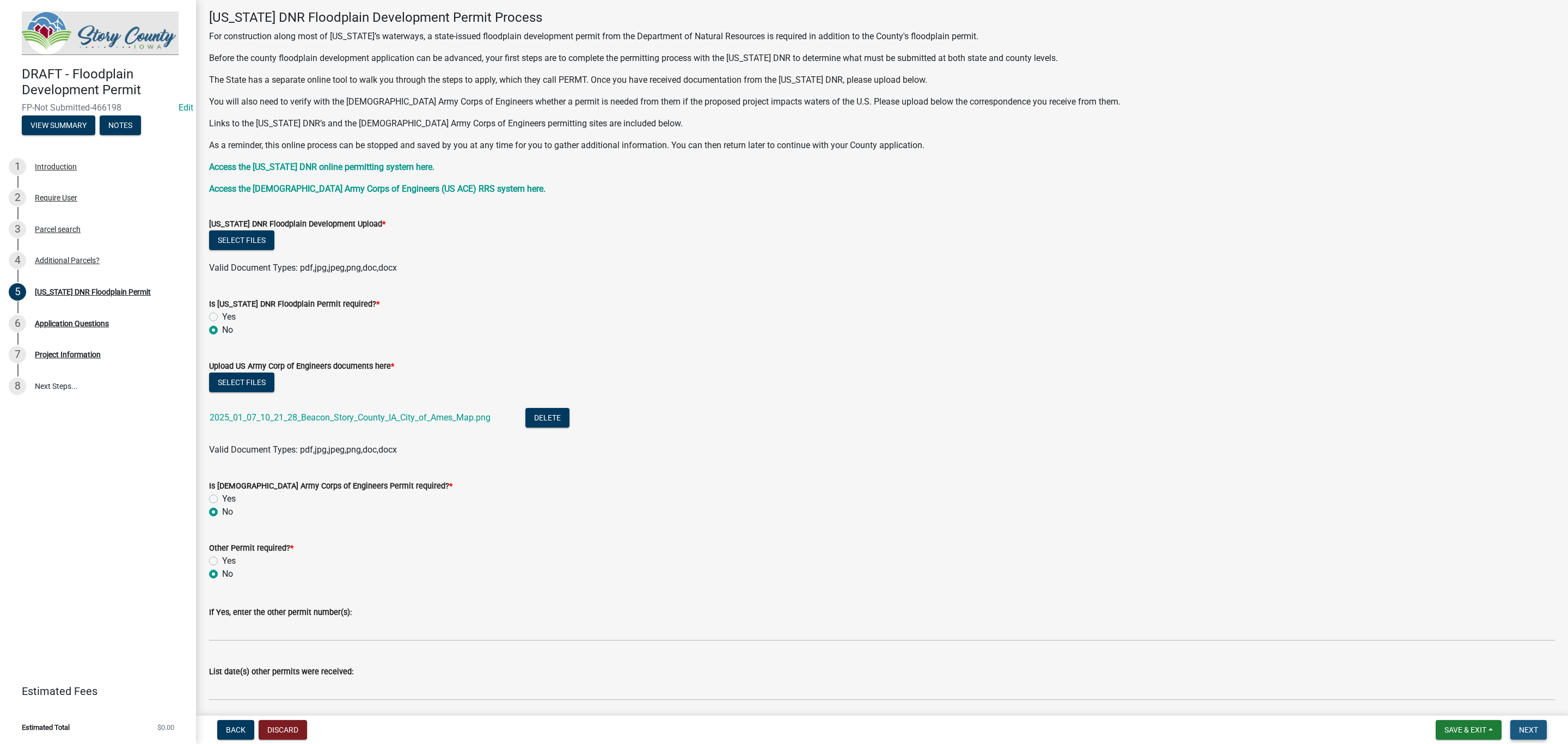
click at [1528, 727] on span "Next" at bounding box center [1529, 729] width 19 height 9
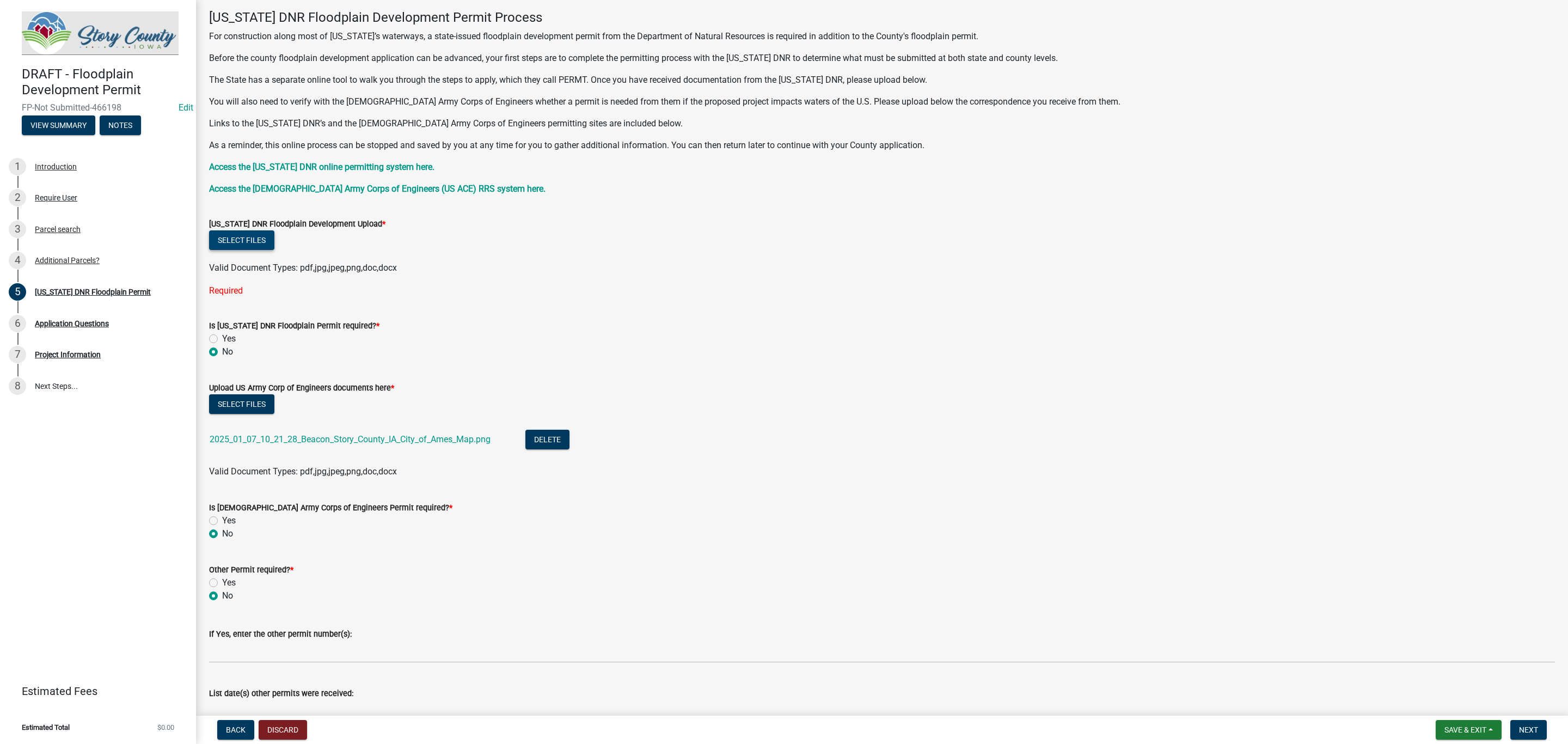
click at [252, 242] on button "Select files" at bounding box center [241, 240] width 66 height 19
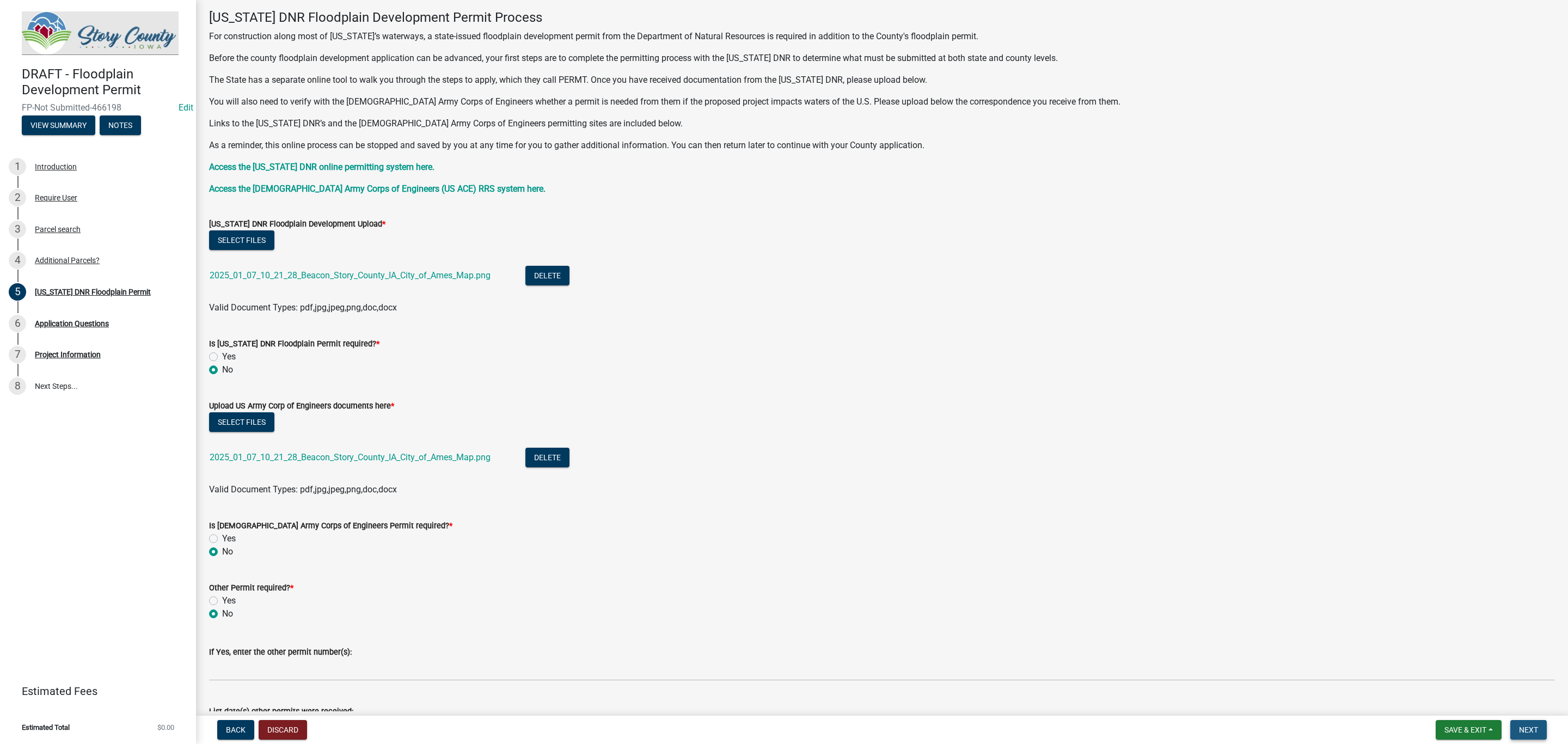
click at [1526, 723] on button "Next" at bounding box center [1528, 730] width 36 height 19
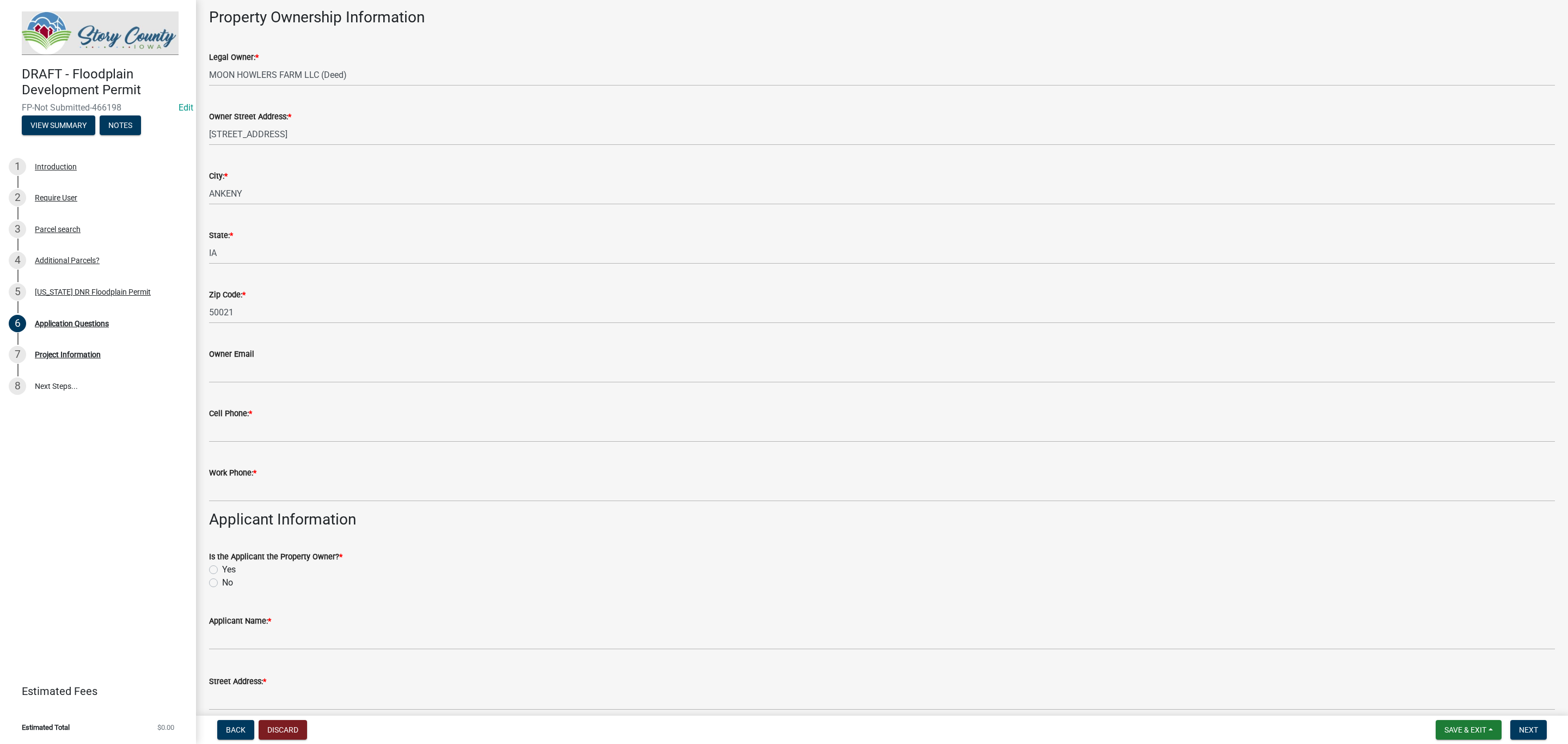
scroll to position [82, 0]
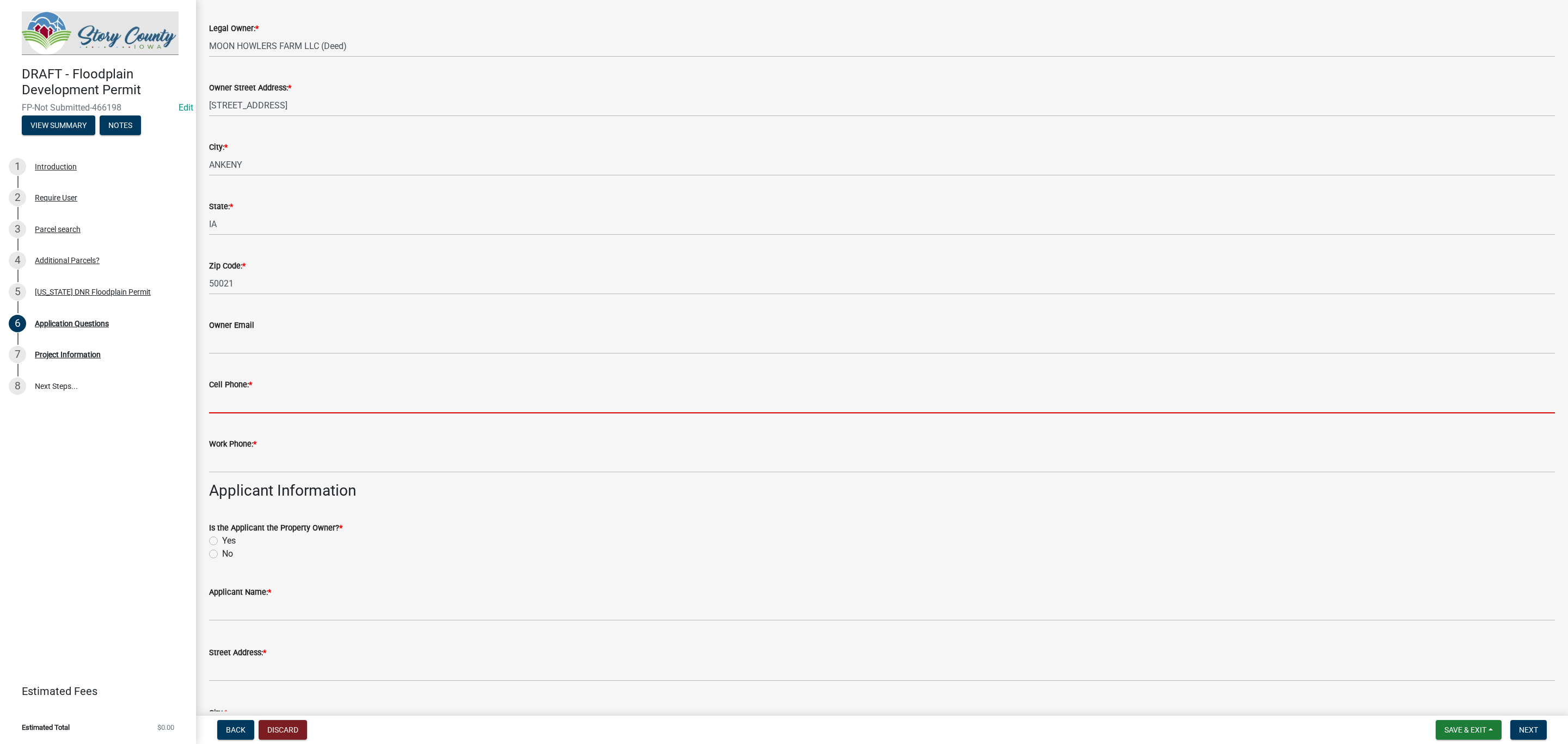
click at [334, 406] on input "Cell Phone: *" at bounding box center [882, 403] width 1346 height 23
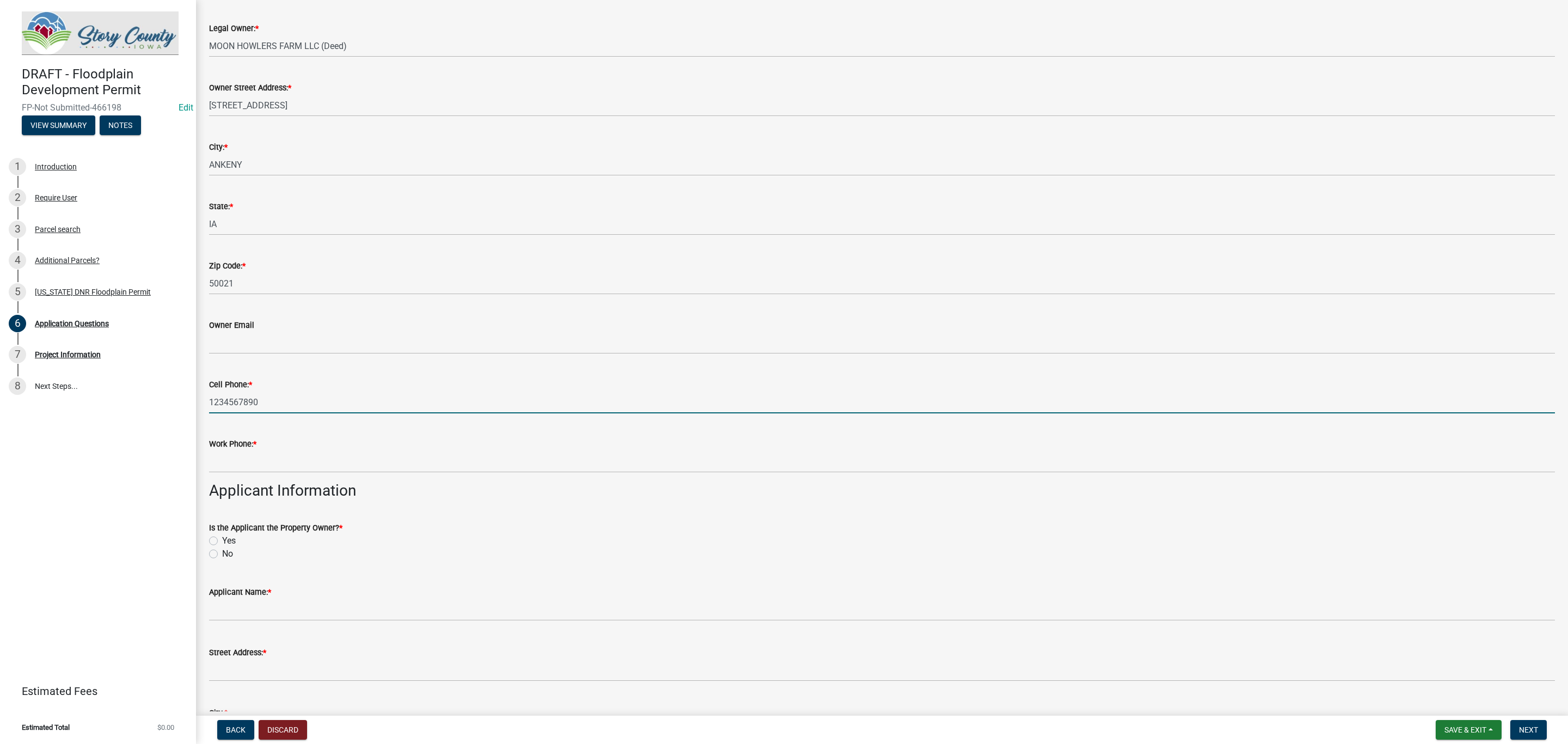
type input "1234567890"
click at [279, 466] on input "Work Phone: *" at bounding box center [882, 462] width 1346 height 23
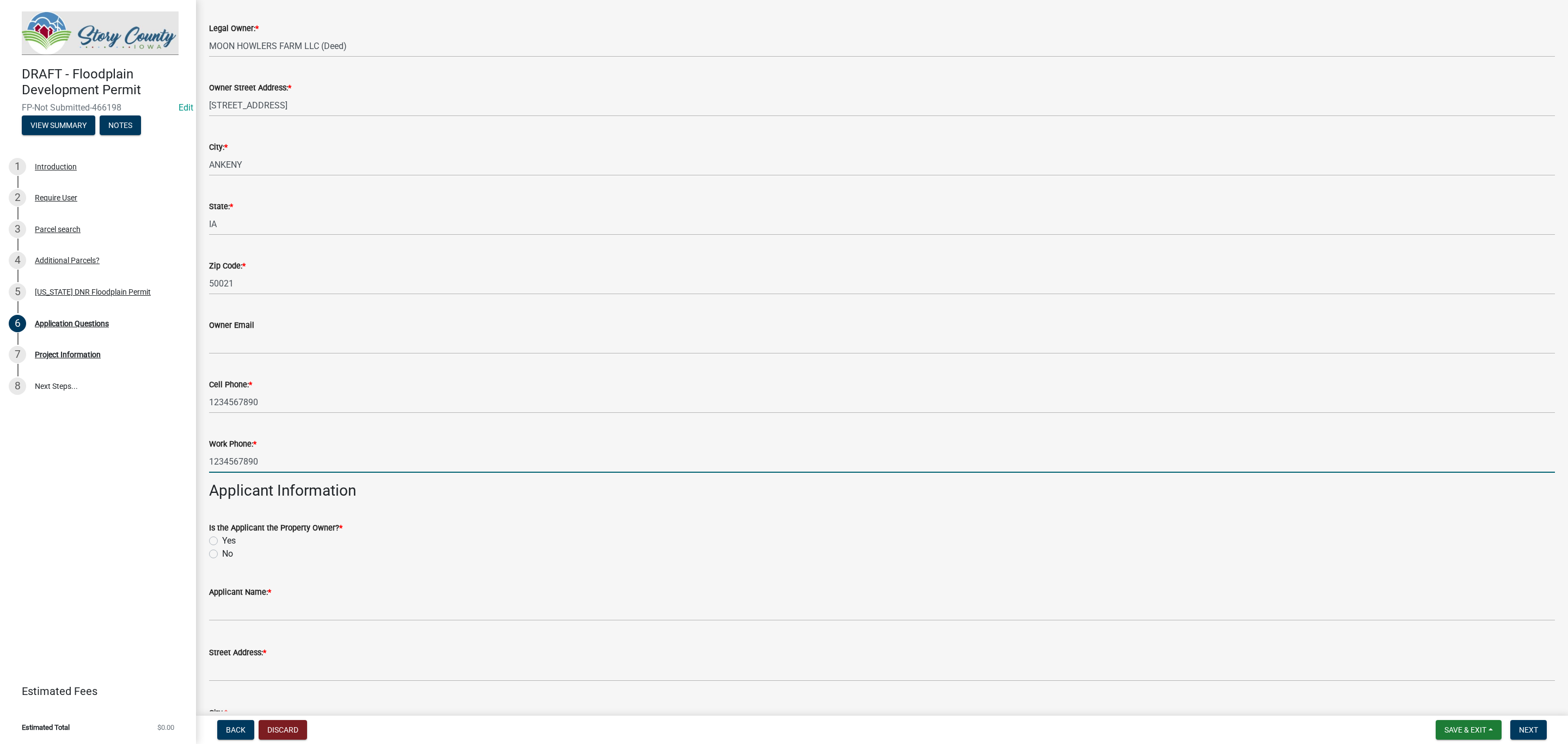
type input "1234567890"
click at [222, 541] on label "Yes" at bounding box center [228, 541] width 14 height 13
click at [222, 541] on input "Yes" at bounding box center [225, 537] width 7 height 7
radio input "true"
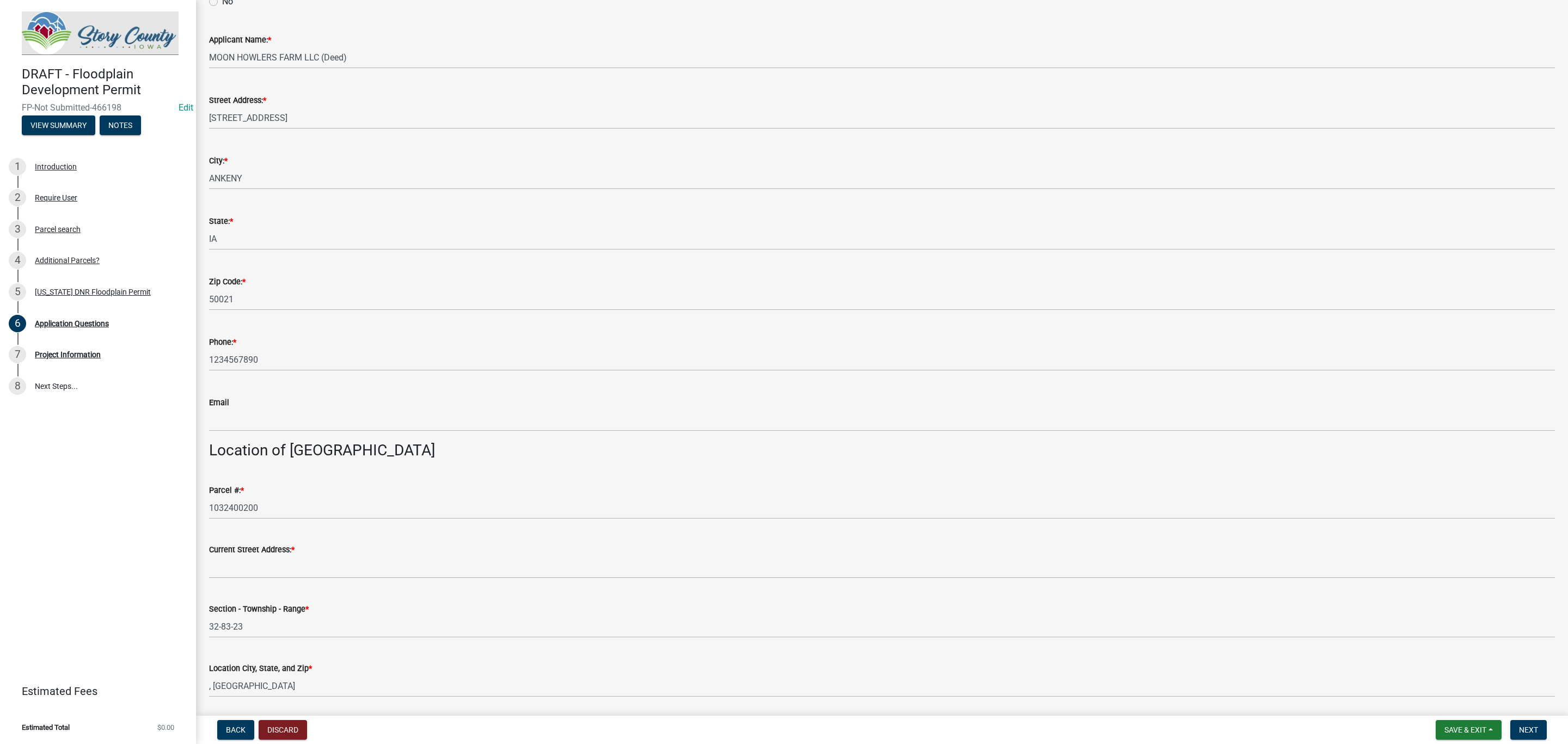
scroll to position [736, 0]
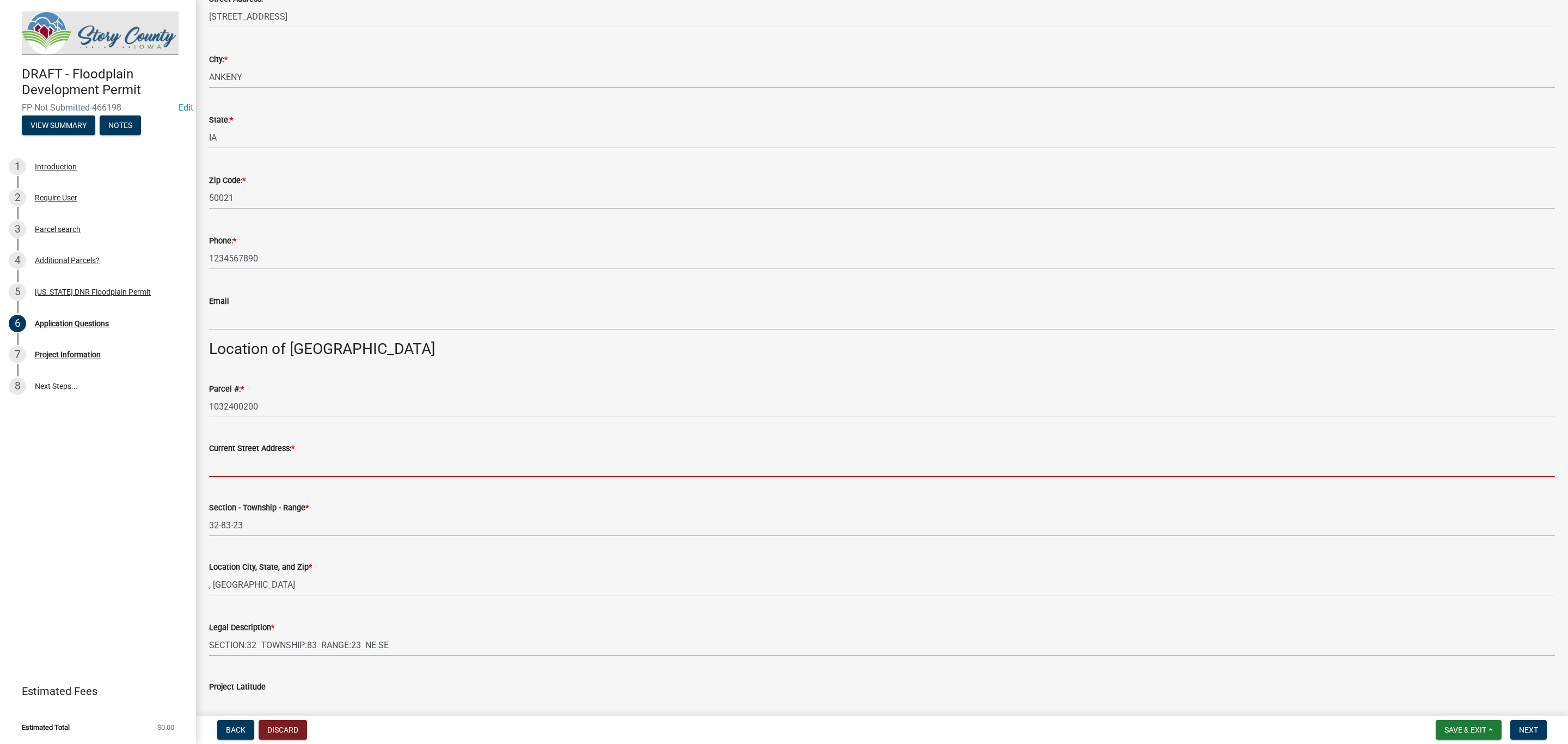
click at [326, 464] on input "Current Street Address: *" at bounding box center [882, 466] width 1346 height 23
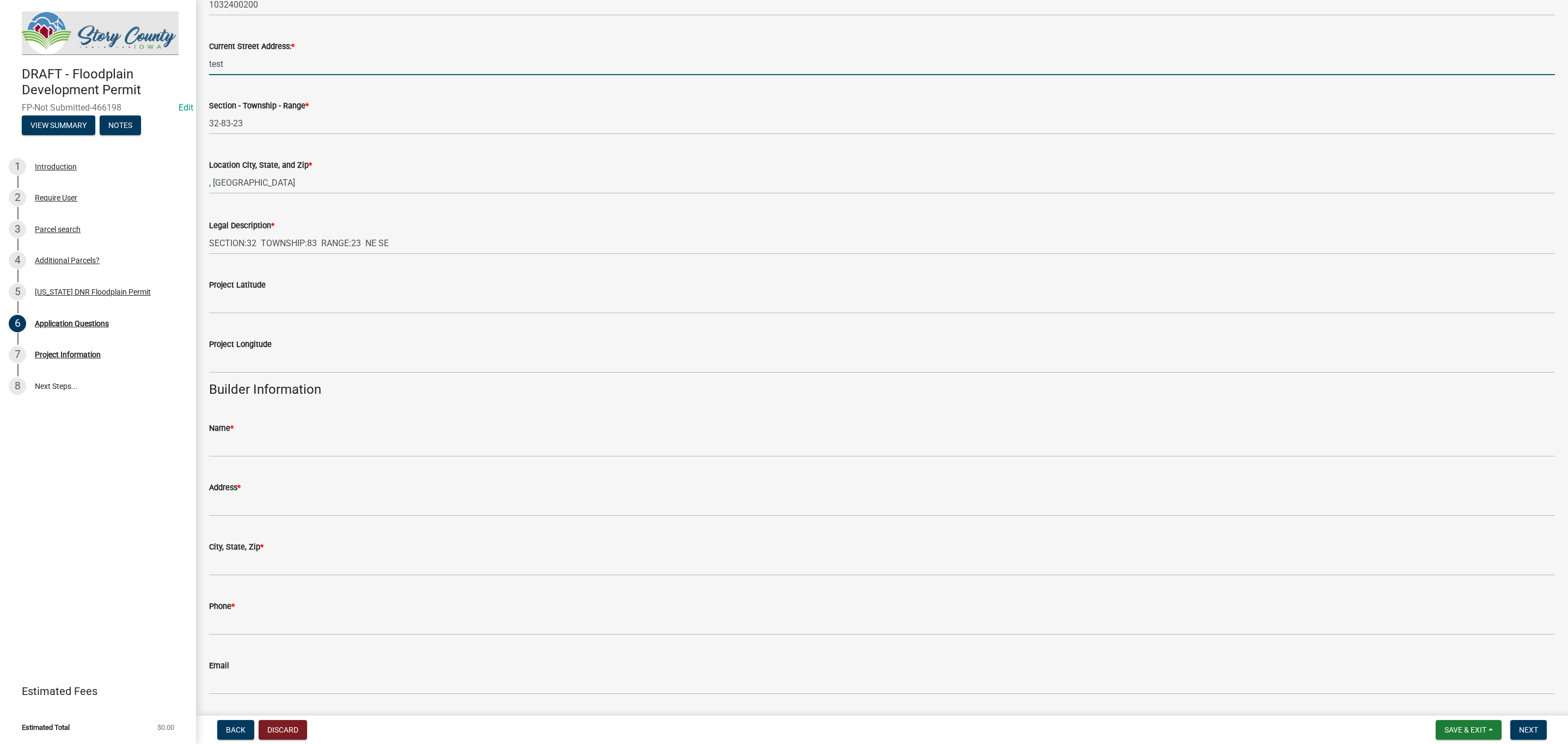
scroll to position [1144, 0]
type input "test"
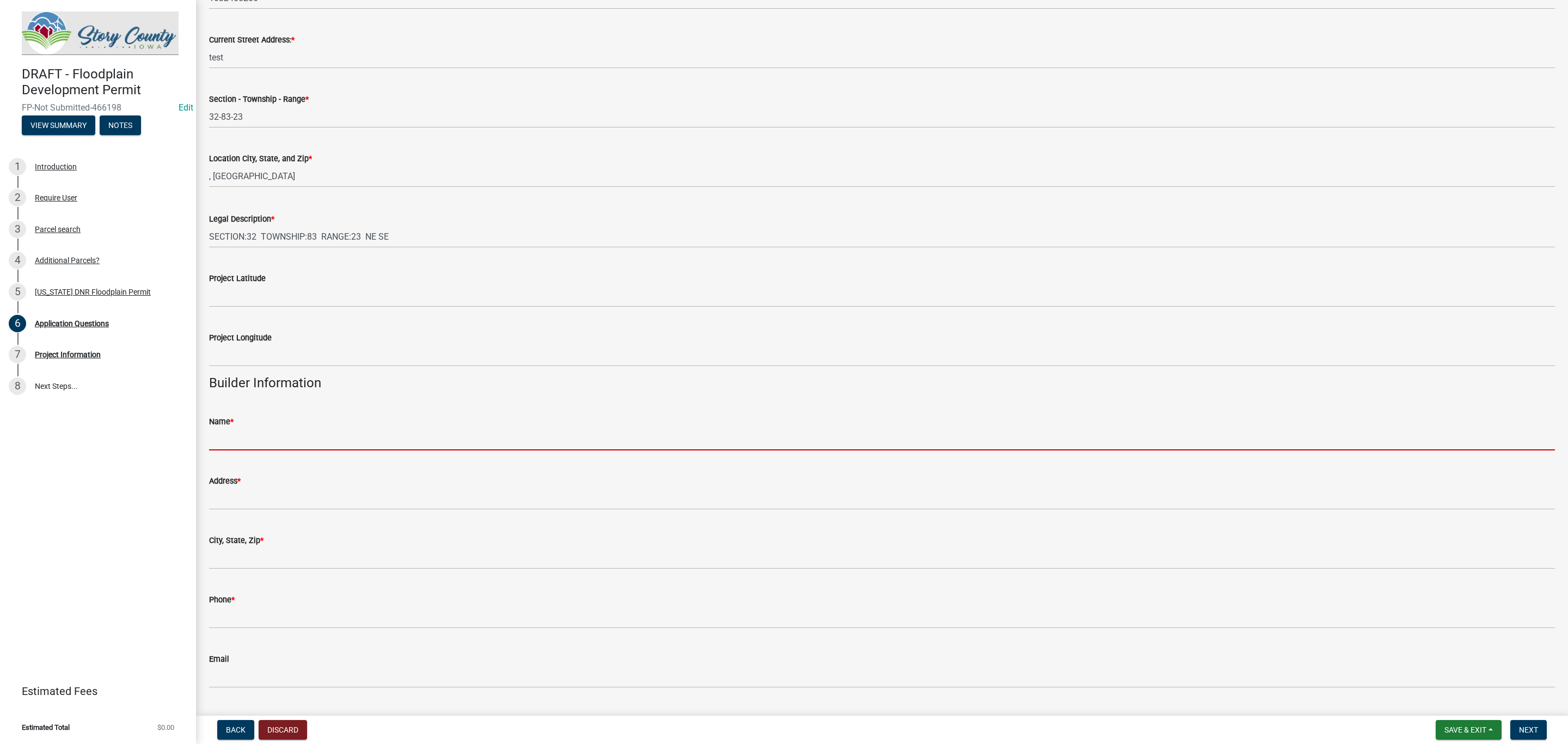
click at [314, 447] on input "Name *" at bounding box center [882, 439] width 1346 height 23
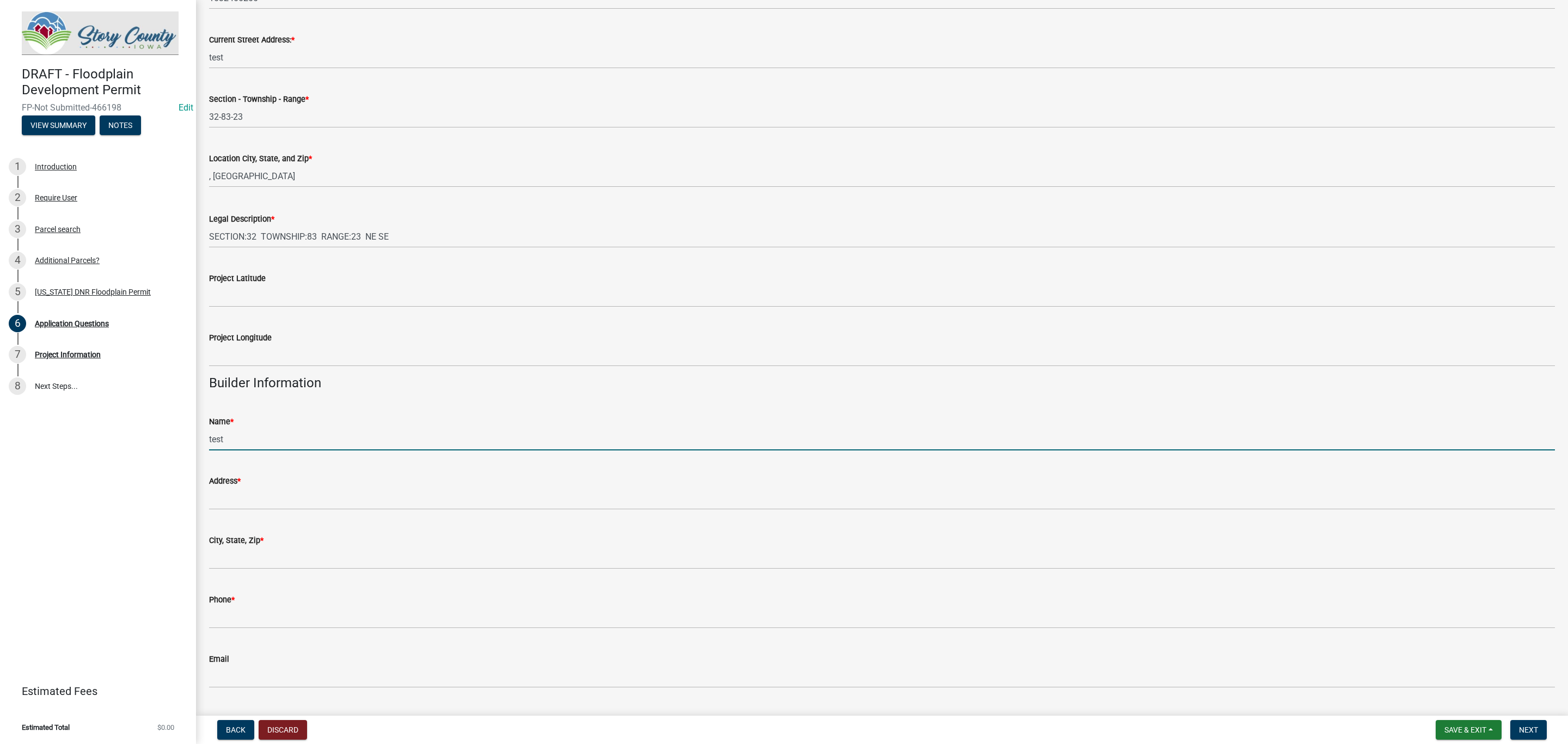
type input "test"
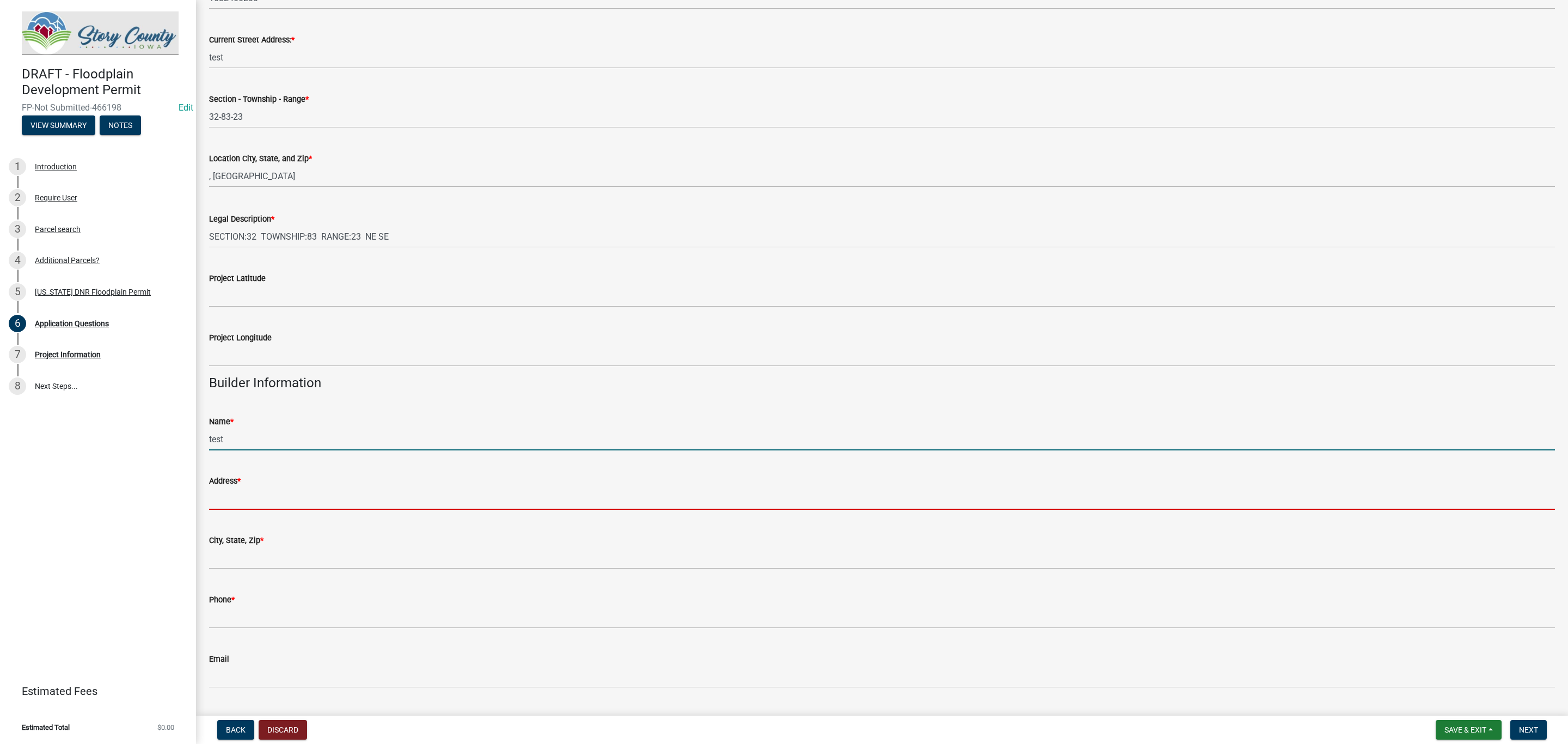
click at [285, 498] on input "Address *" at bounding box center [882, 499] width 1346 height 23
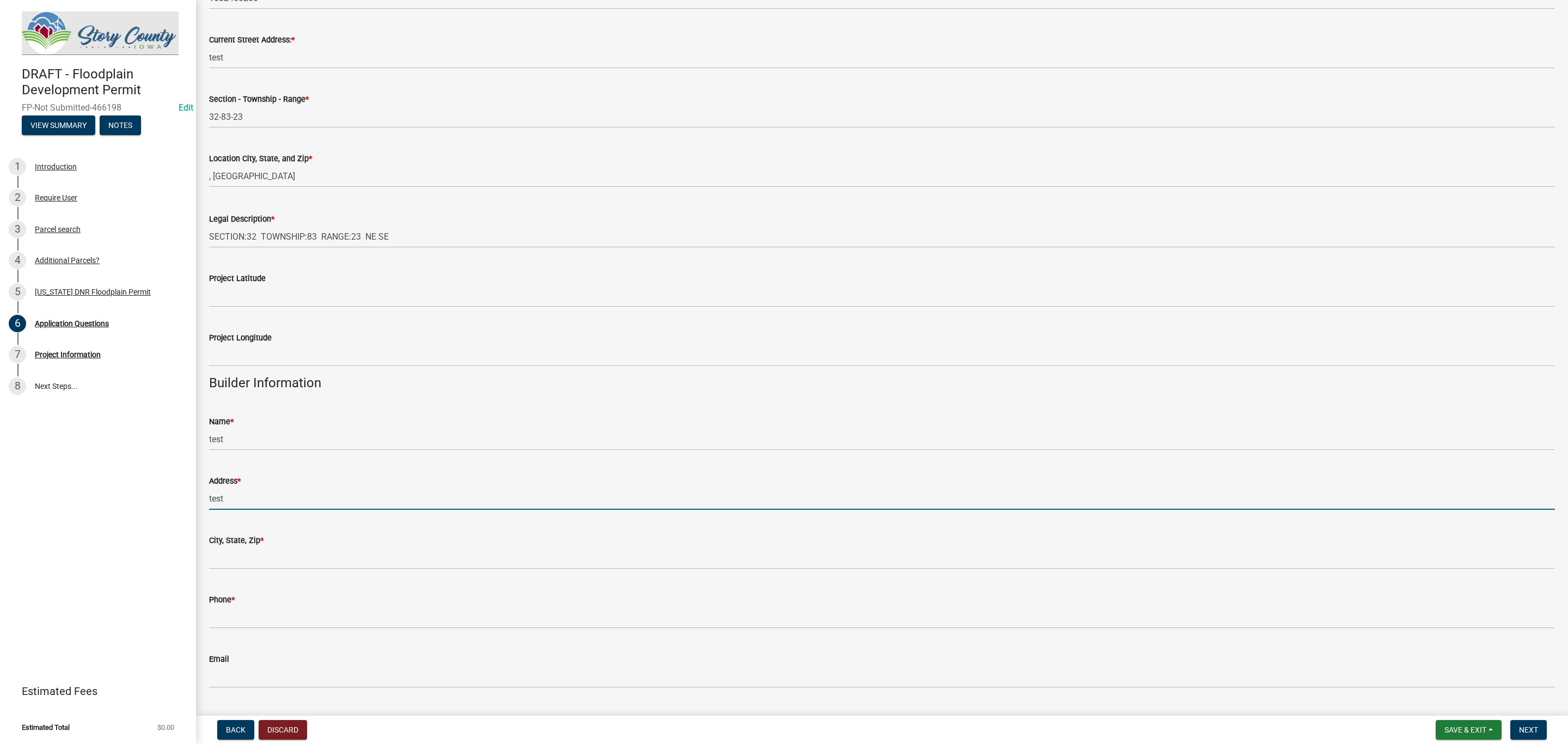
type input "test"
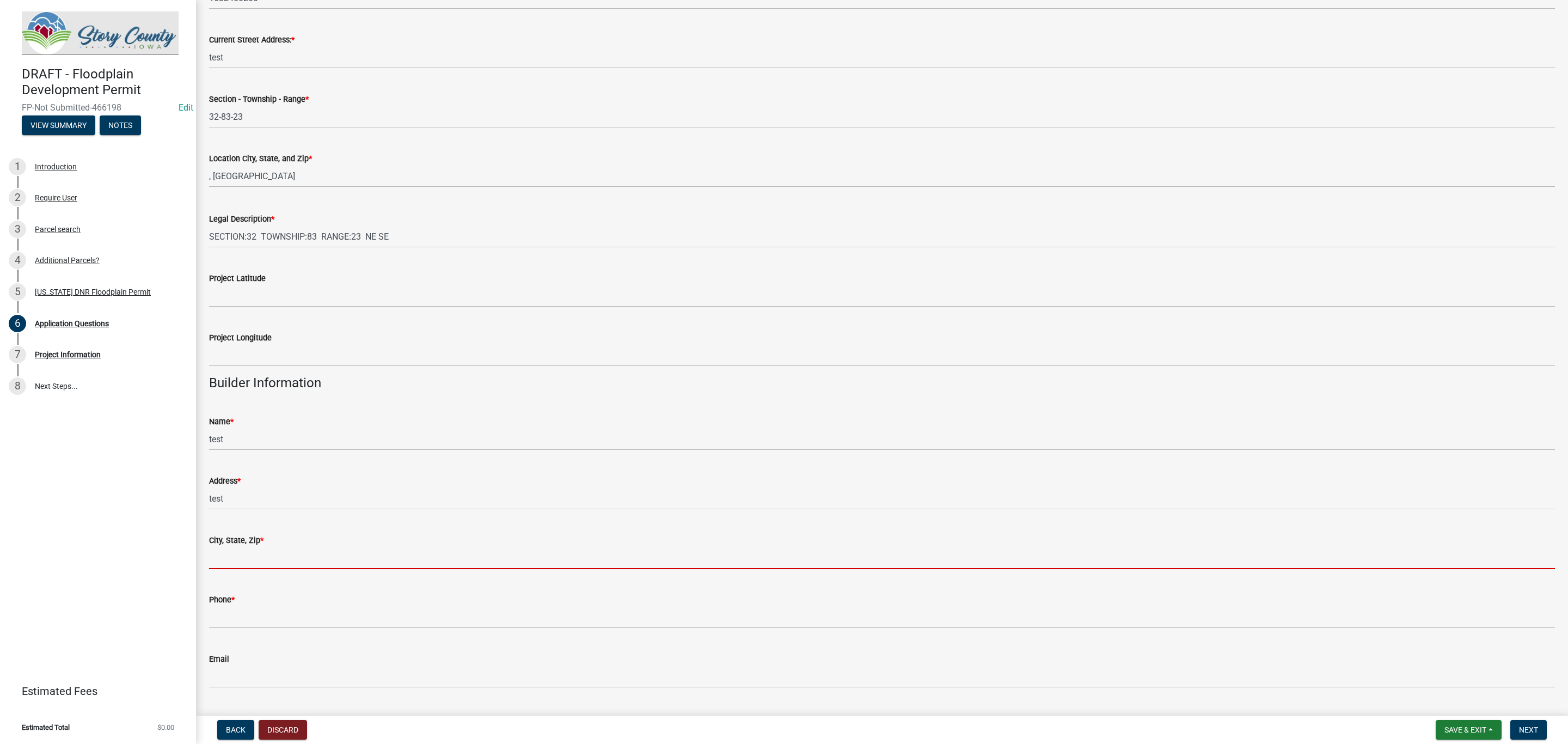
click at [280, 558] on input "City, State, Zip *" at bounding box center [882, 558] width 1346 height 23
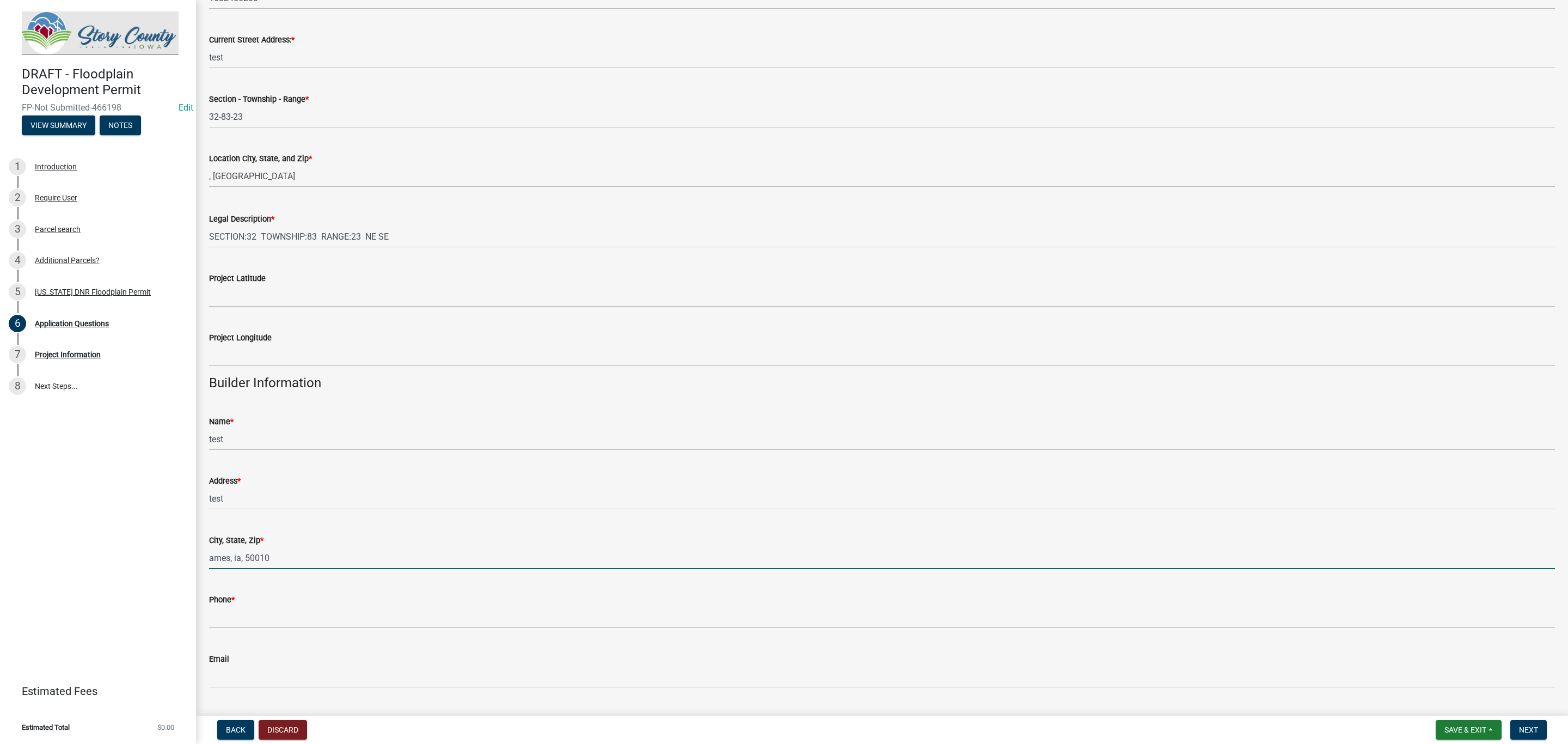
type input "ames, ia, 50010"
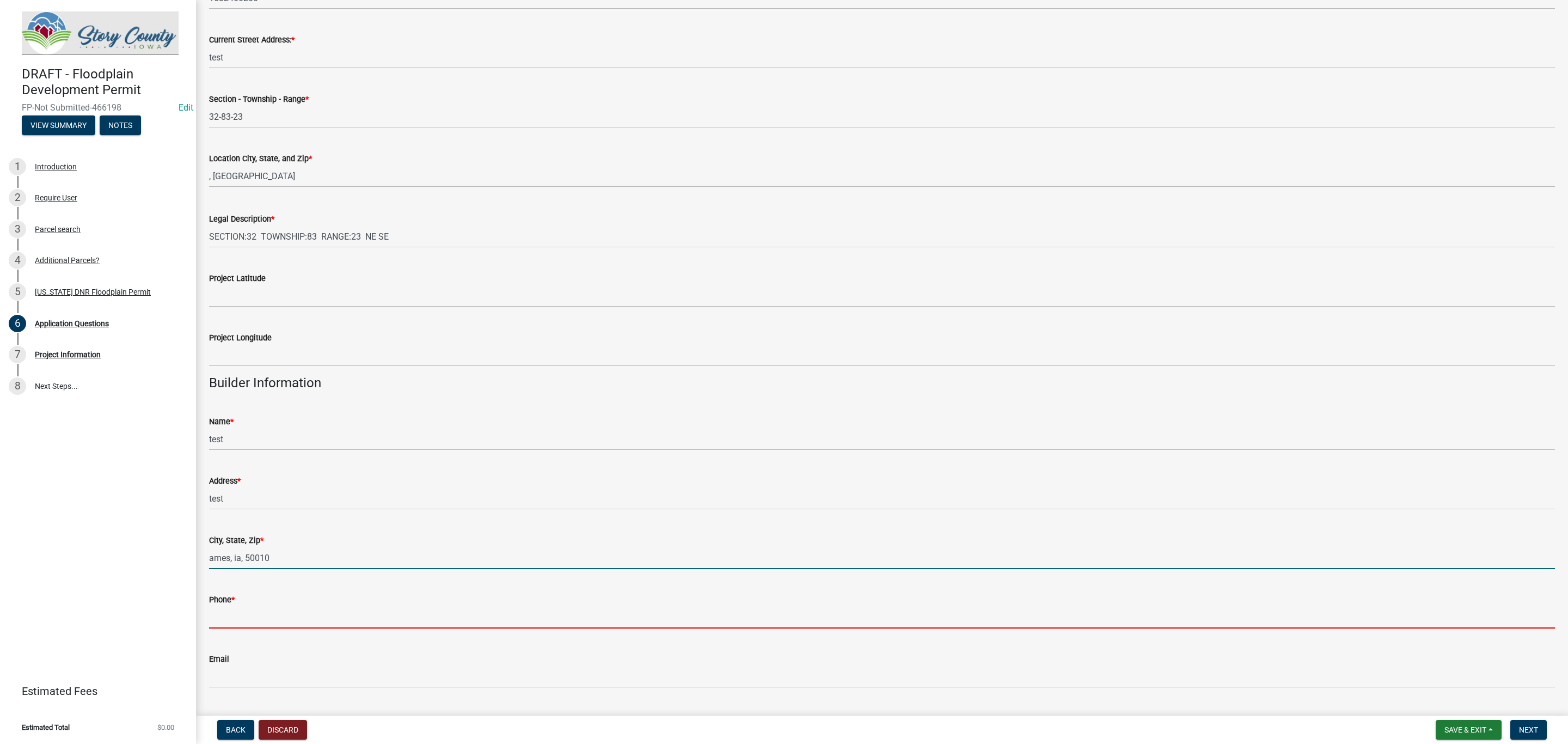
click at [245, 619] on input "Phone *" at bounding box center [882, 618] width 1346 height 23
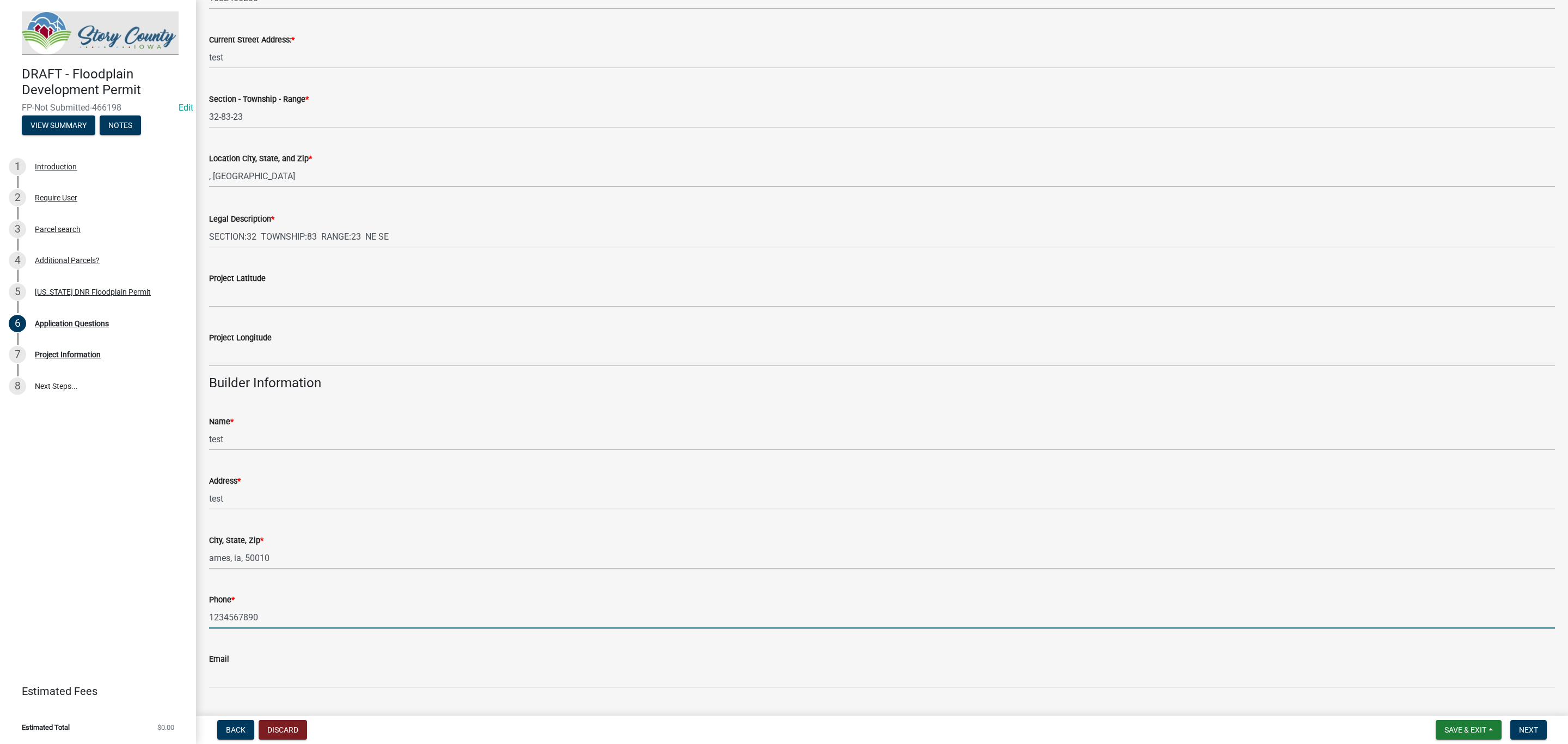
scroll to position [1171, 0]
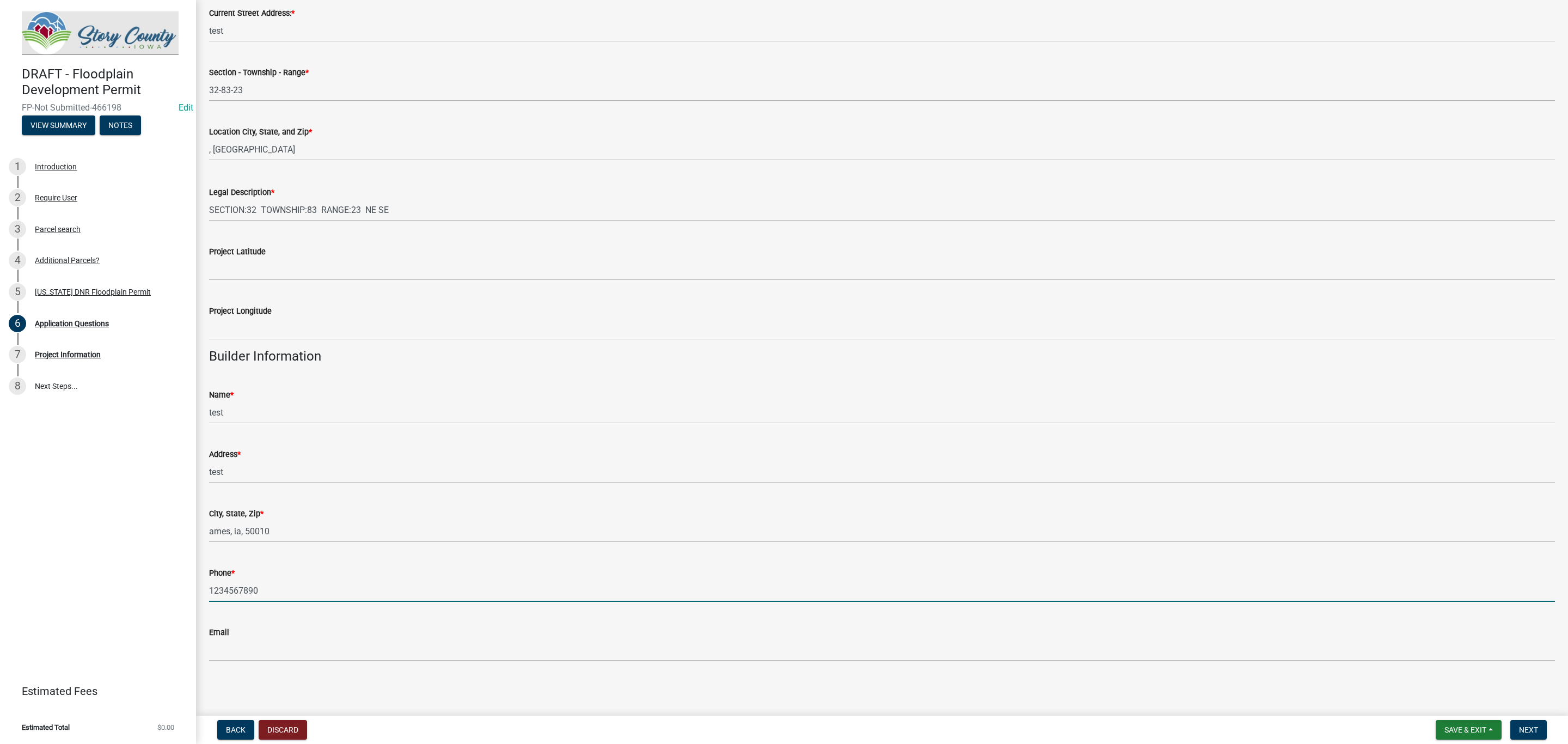
type input "1234567890"
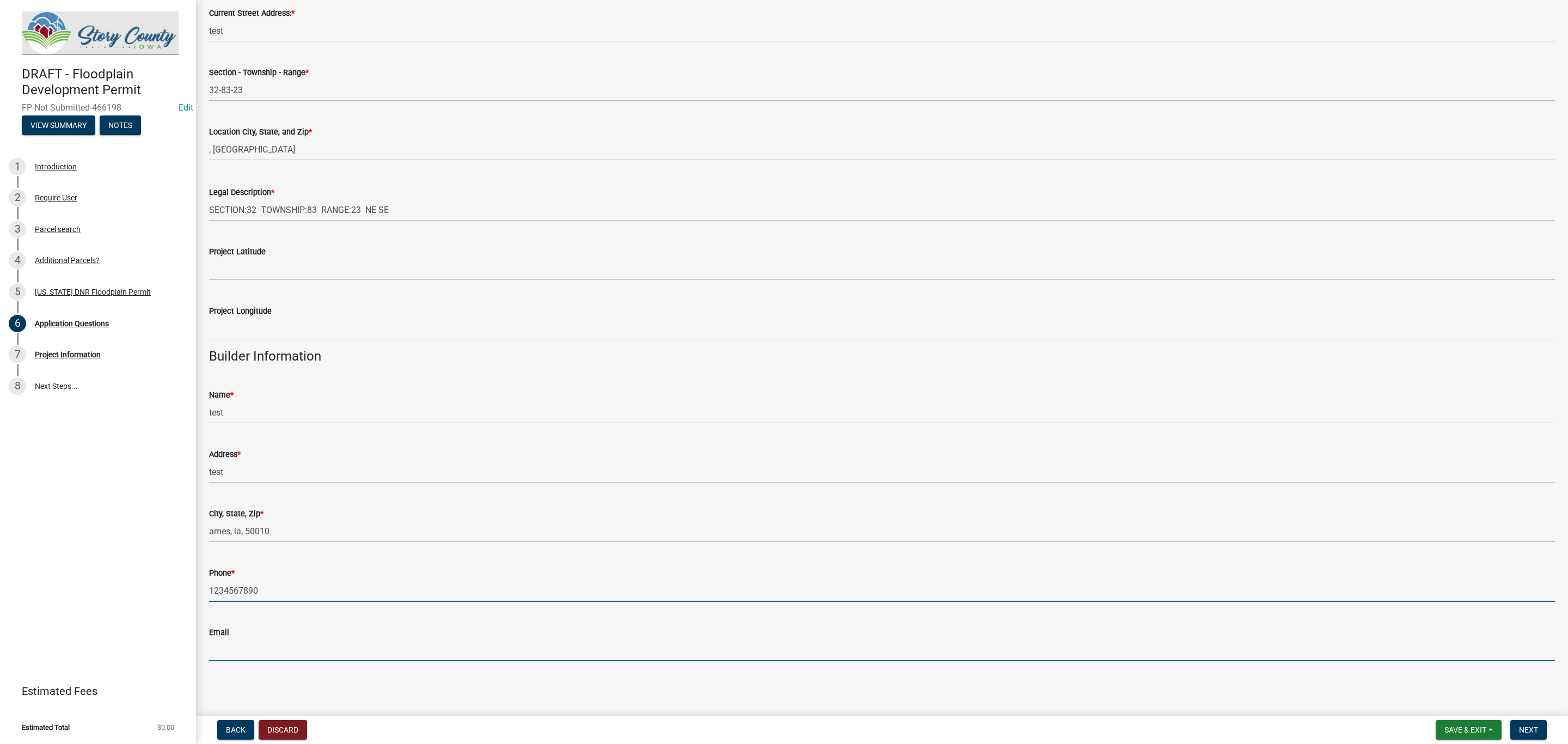
click at [263, 648] on input "Email" at bounding box center [882, 651] width 1346 height 23
click at [1562, 734] on nav "Back Discard Save & Exit Save Save & Exit Next" at bounding box center [882, 729] width 1372 height 28
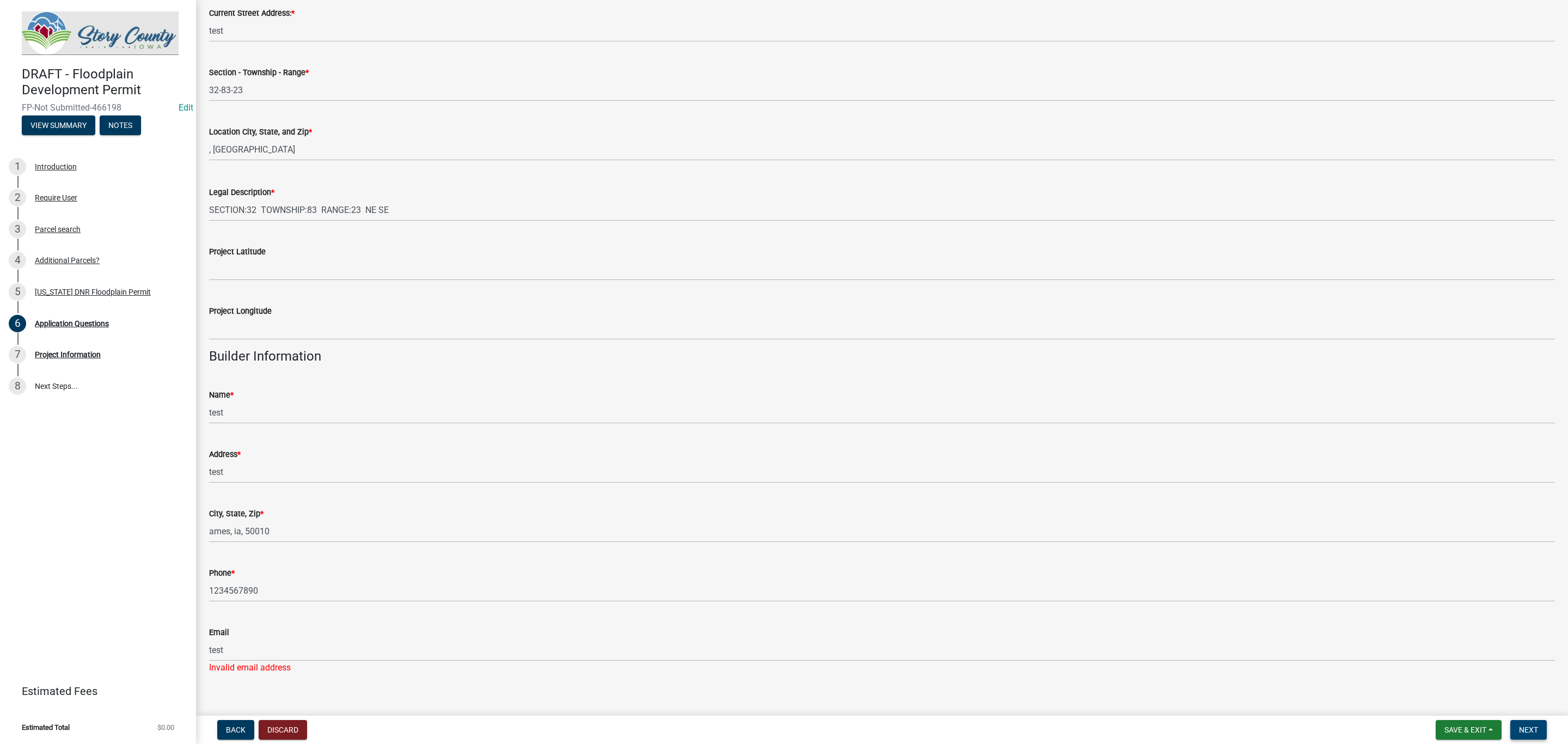
click at [1536, 733] on span "Next" at bounding box center [1529, 729] width 19 height 9
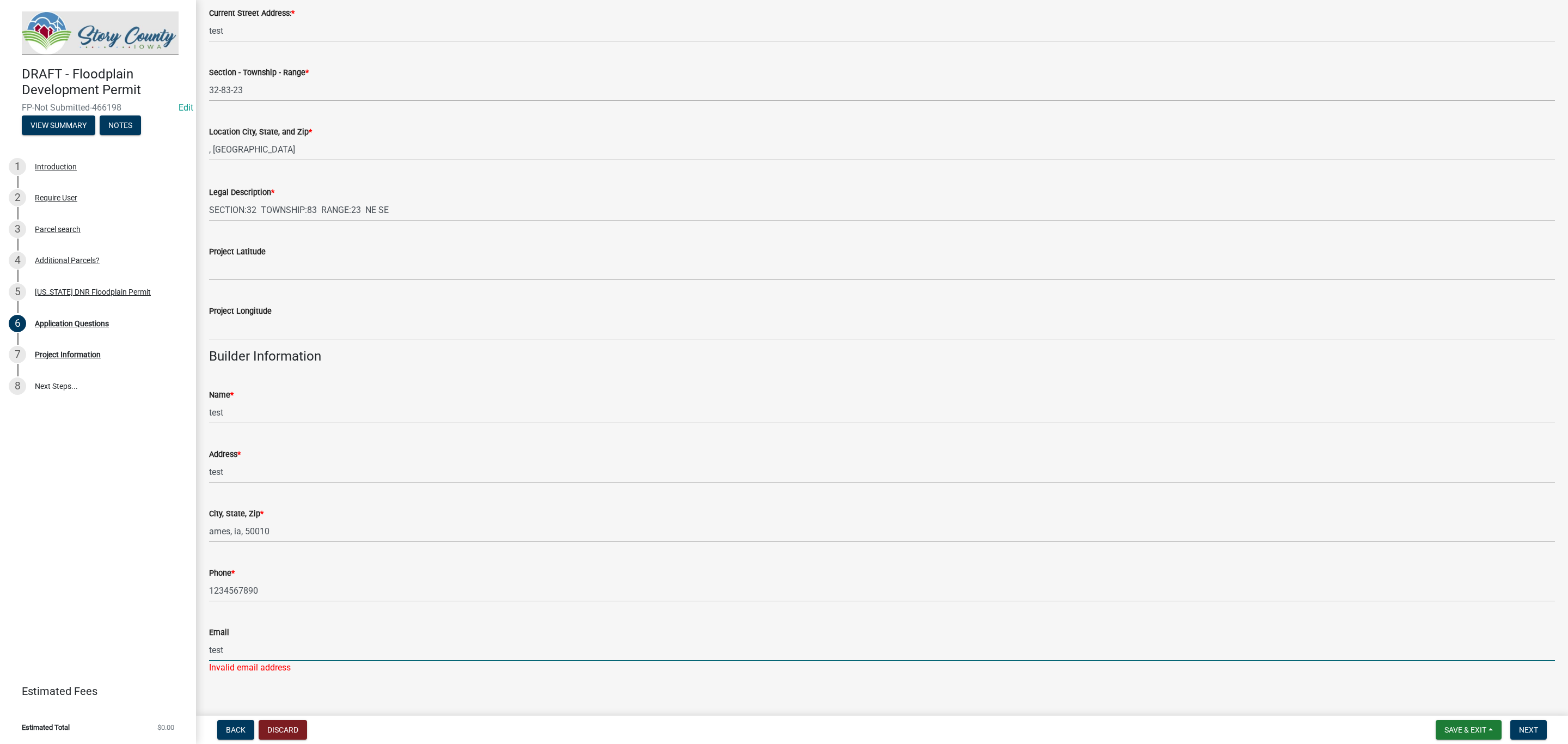
click at [440, 649] on input "test" at bounding box center [882, 651] width 1346 height 23
type input "[EMAIL_ADDRESS][DOMAIN_NAME]"
click at [1519, 729] on span "Next" at bounding box center [1529, 729] width 19 height 9
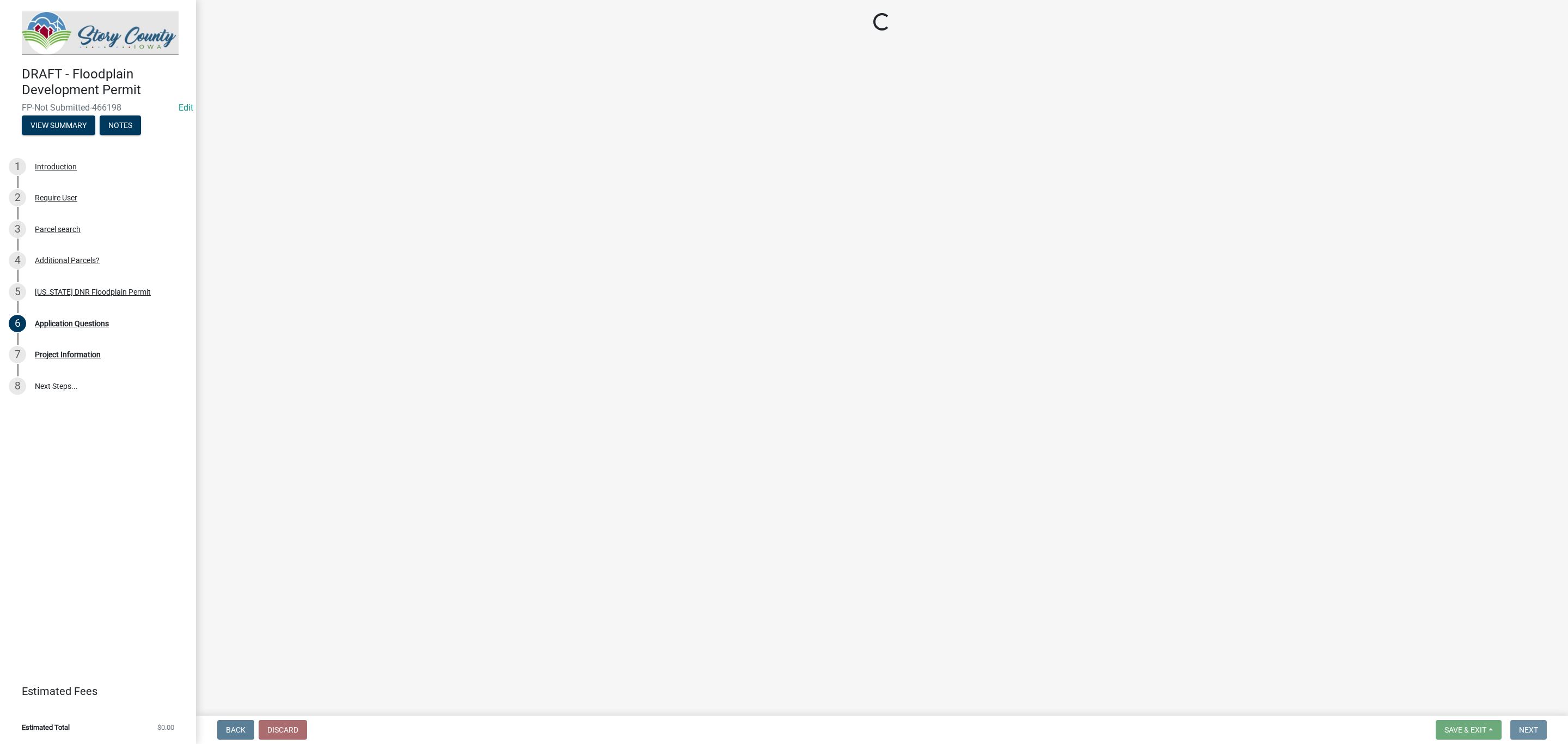
scroll to position [0, 0]
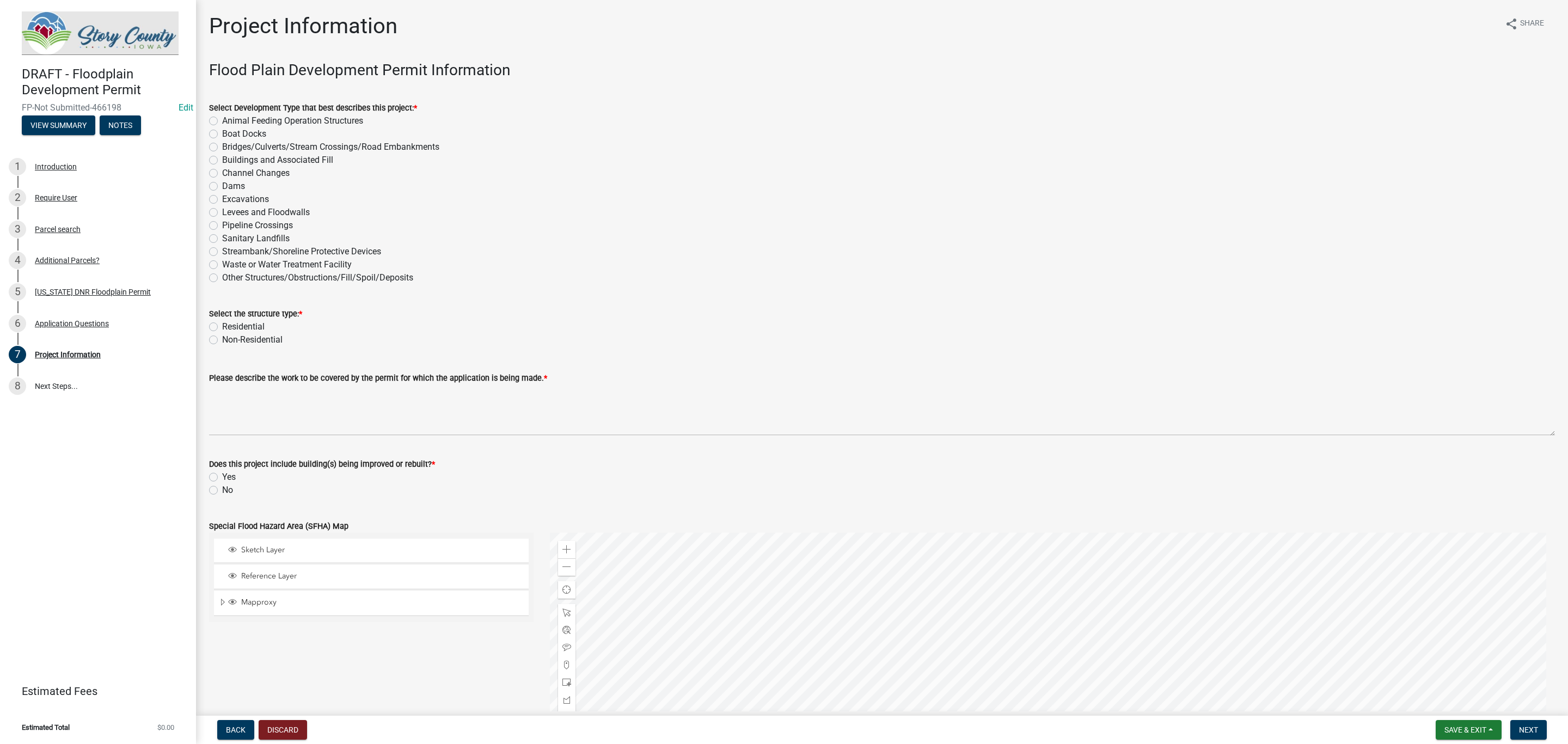
click at [222, 198] on label "Excavations" at bounding box center [245, 199] width 47 height 13
click at [222, 198] on input "Excavations" at bounding box center [225, 196] width 7 height 7
radio input "true"
click at [222, 212] on label "Levees and Floodwalls" at bounding box center [266, 212] width 87 height 13
click at [222, 212] on input "Levees and Floodwalls" at bounding box center [225, 209] width 7 height 7
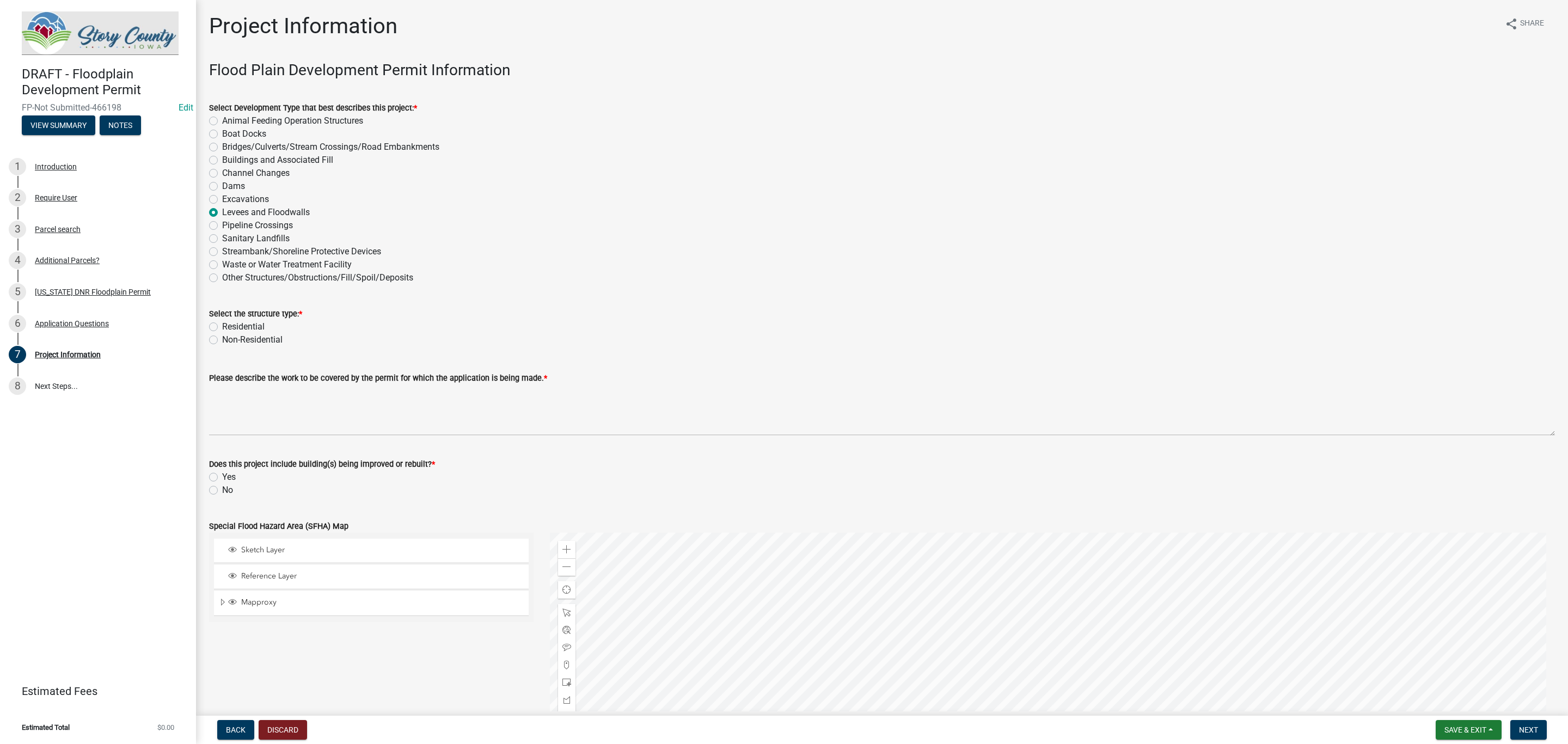
radio input "true"
click at [222, 342] on label "Non-Residential" at bounding box center [252, 340] width 61 height 13
click at [222, 340] on input "Non-Residential" at bounding box center [225, 336] width 7 height 7
radio input "true"
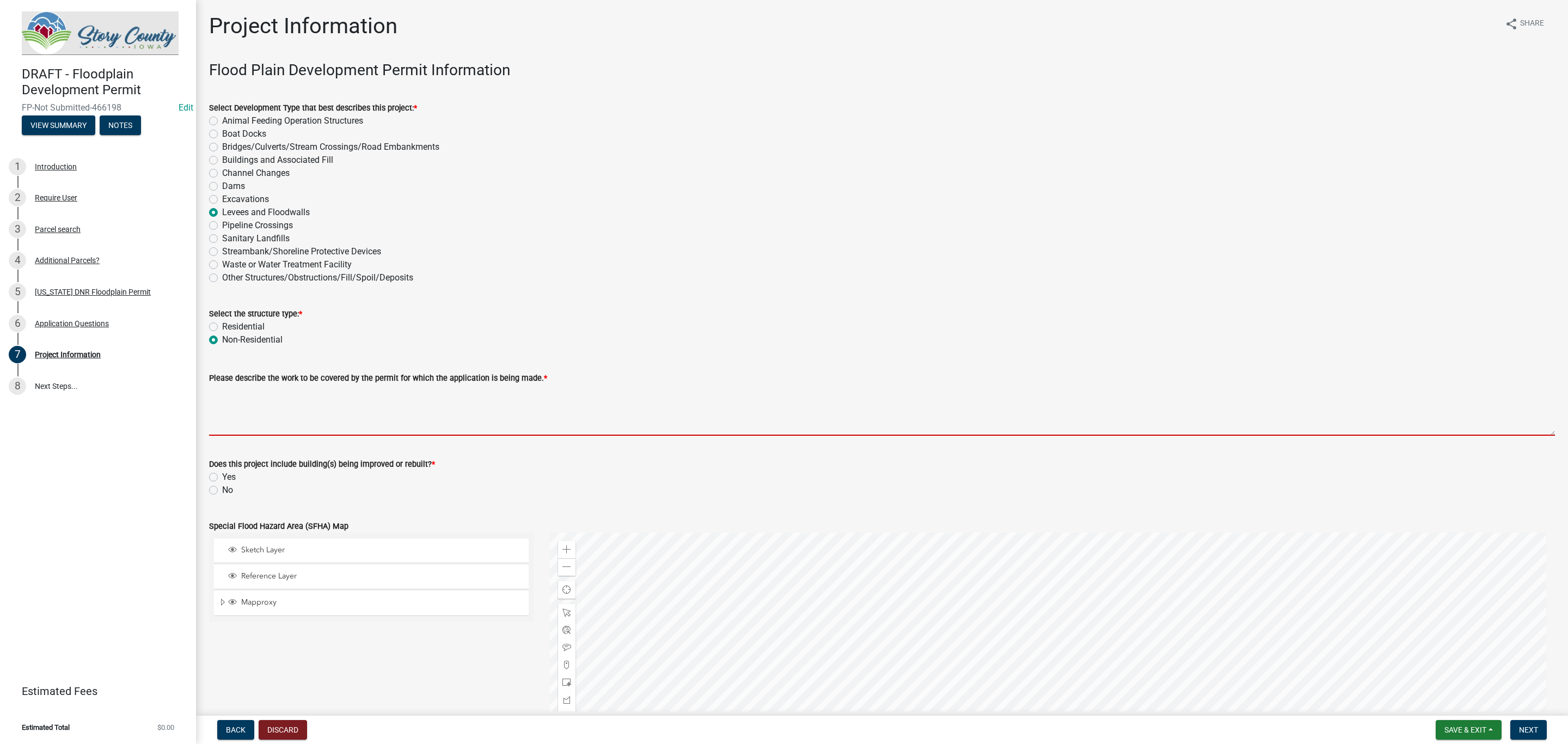
click at [250, 421] on textarea "Please describe the work to be covered by the permit for which the application …" at bounding box center [882, 410] width 1346 height 51
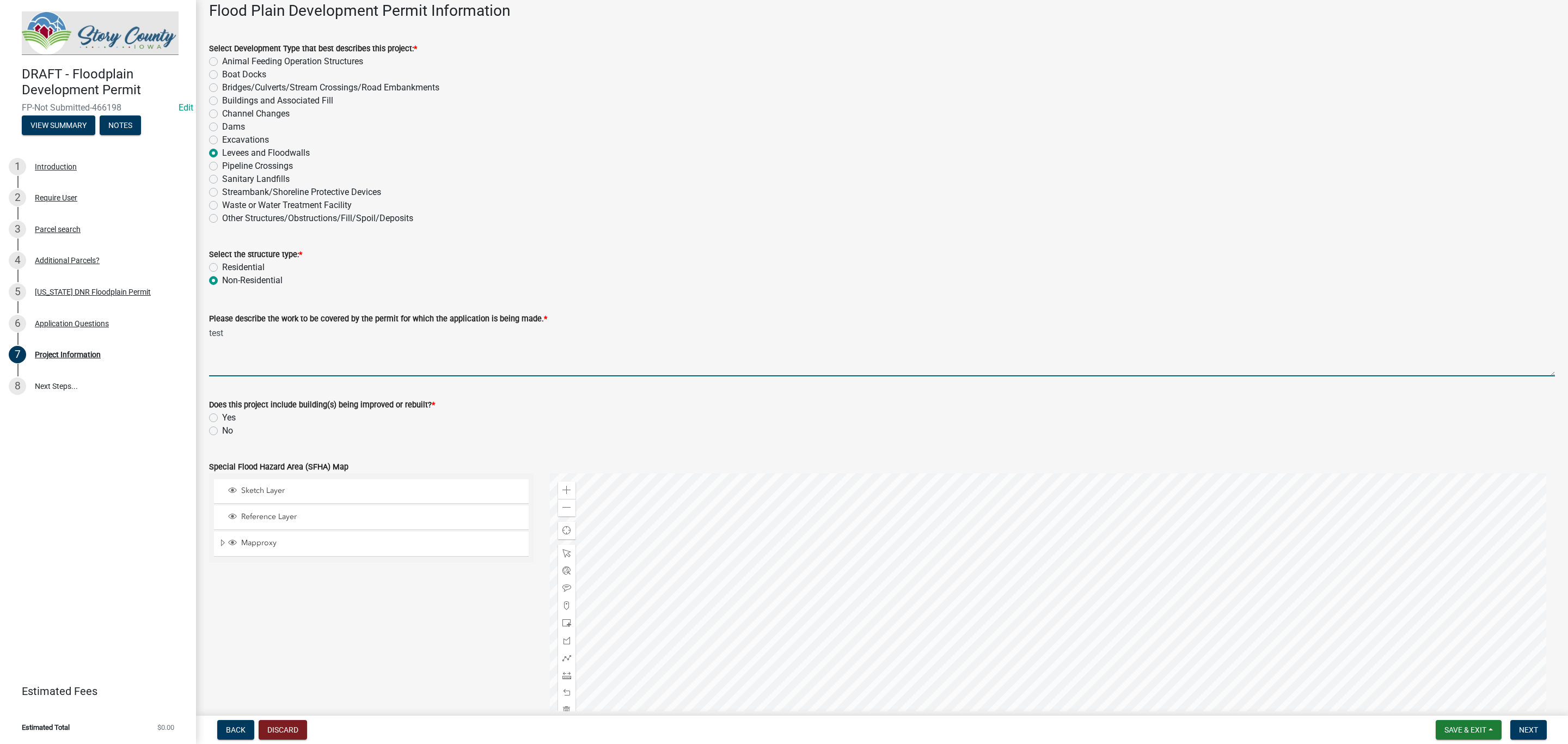
scroll to position [164, 0]
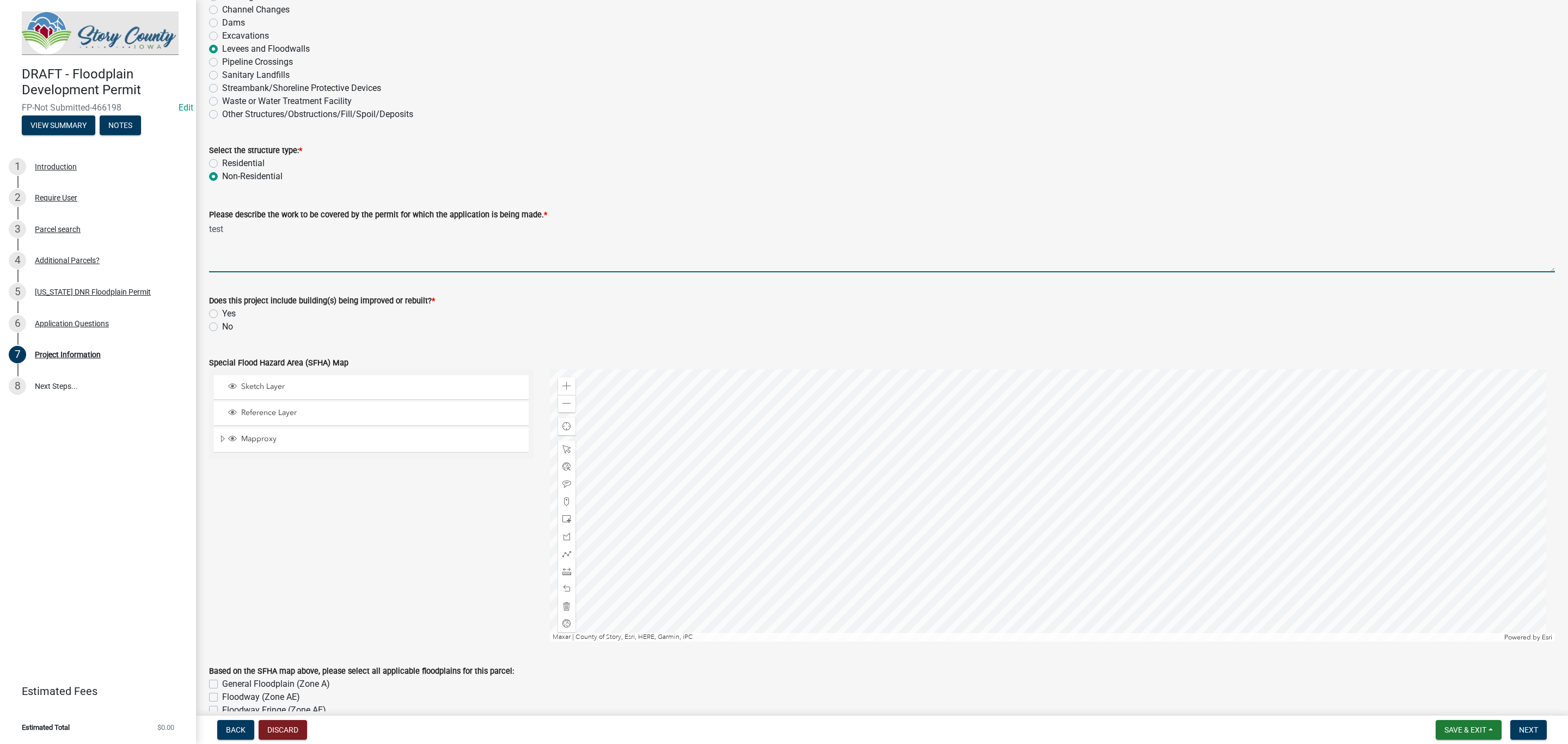
type textarea "test"
click at [222, 328] on label "No" at bounding box center [227, 327] width 11 height 13
click at [222, 327] on input "No" at bounding box center [225, 323] width 7 height 7
radio input "true"
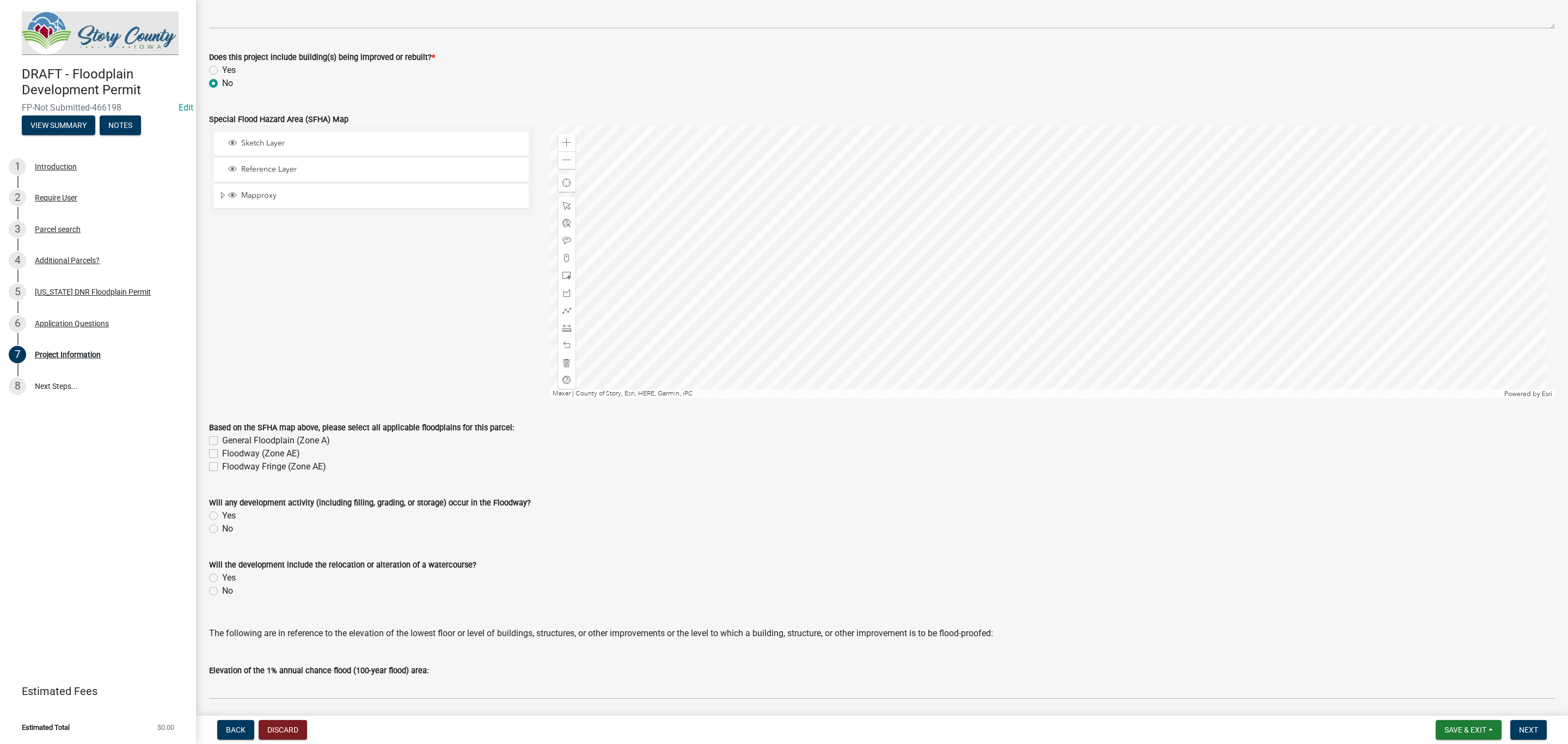
scroll to position [408, 0]
click at [222, 453] on label "Floodway (Zone AE)" at bounding box center [261, 452] width 78 height 13
click at [222, 453] on input "Floodway (Zone AE)" at bounding box center [225, 449] width 7 height 7
checkbox input "true"
checkbox input "false"
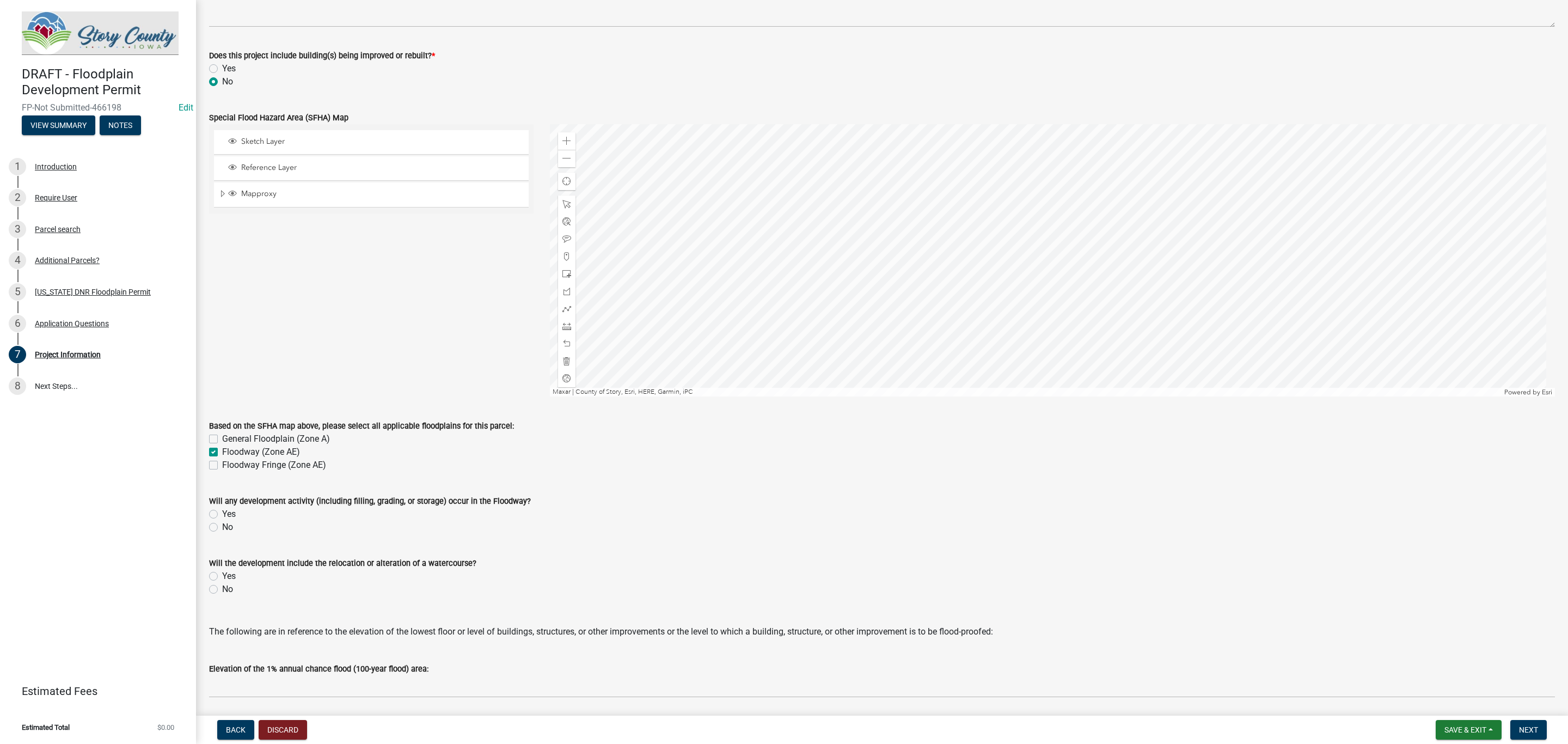
checkbox input "true"
checkbox input "false"
click at [222, 511] on label "Yes" at bounding box center [228, 515] width 14 height 13
click at [222, 511] on input "Yes" at bounding box center [225, 511] width 7 height 7
radio input "true"
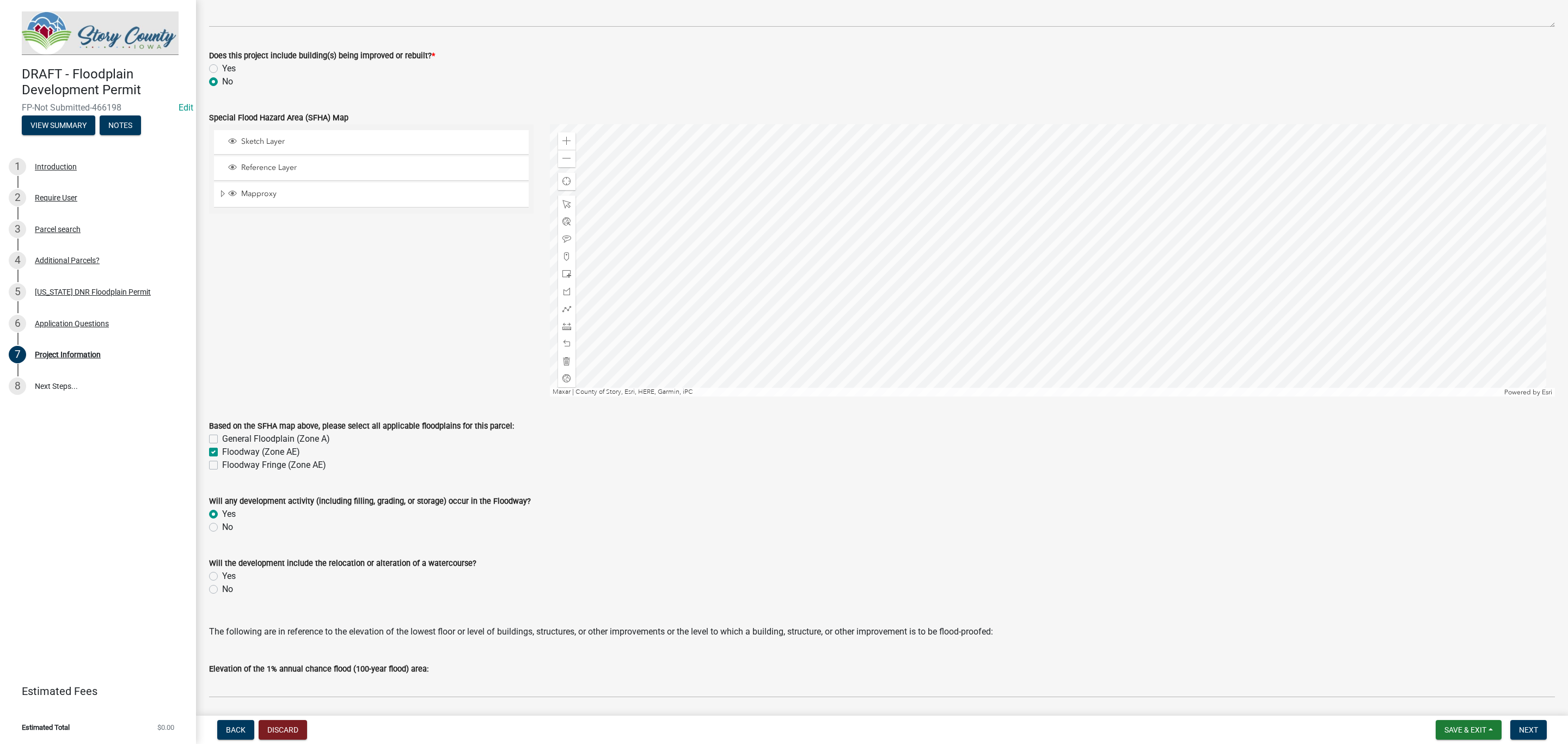
click at [222, 592] on label "No" at bounding box center [227, 589] width 11 height 13
click at [222, 590] on input "No" at bounding box center [225, 586] width 7 height 7
radio input "true"
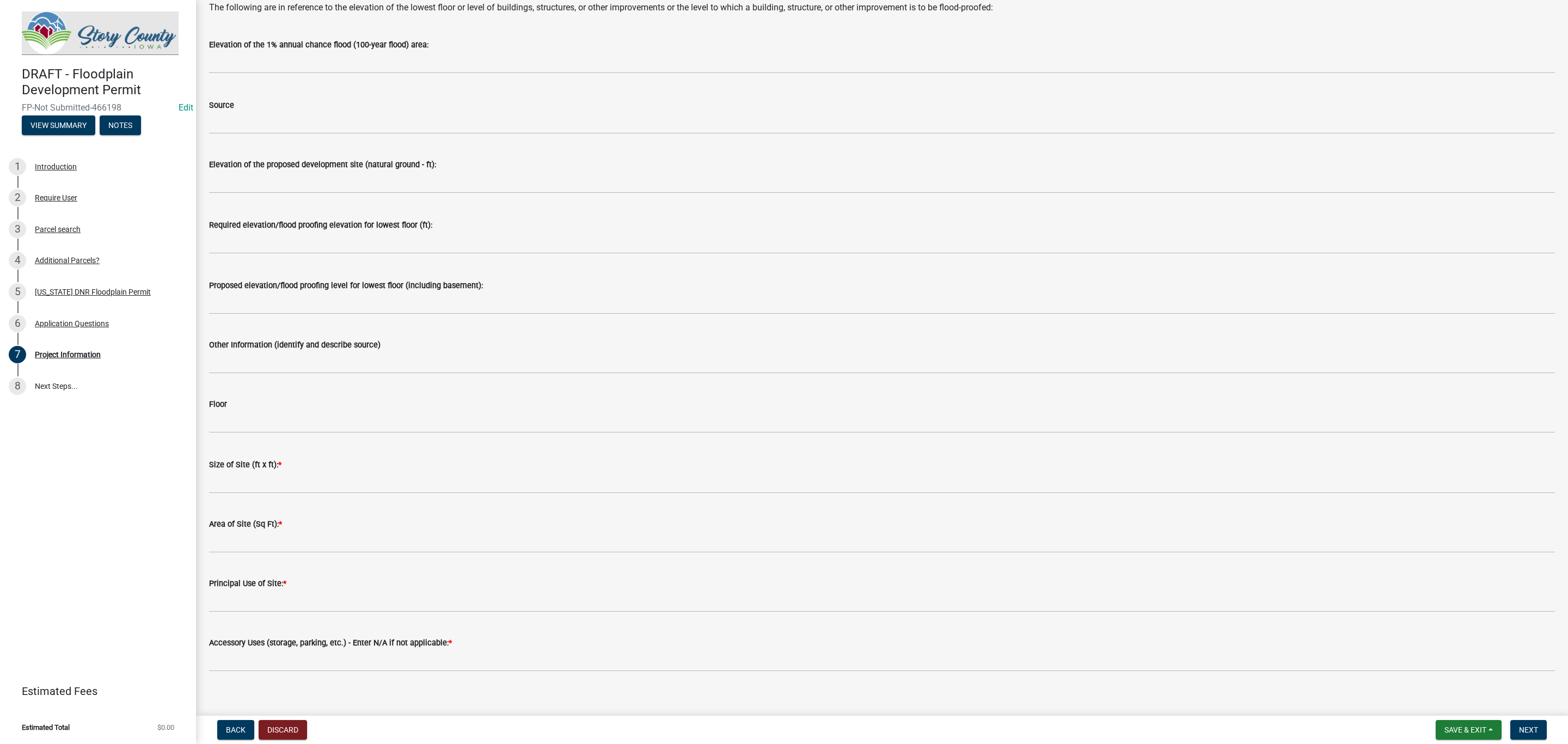
scroll to position [1045, 0]
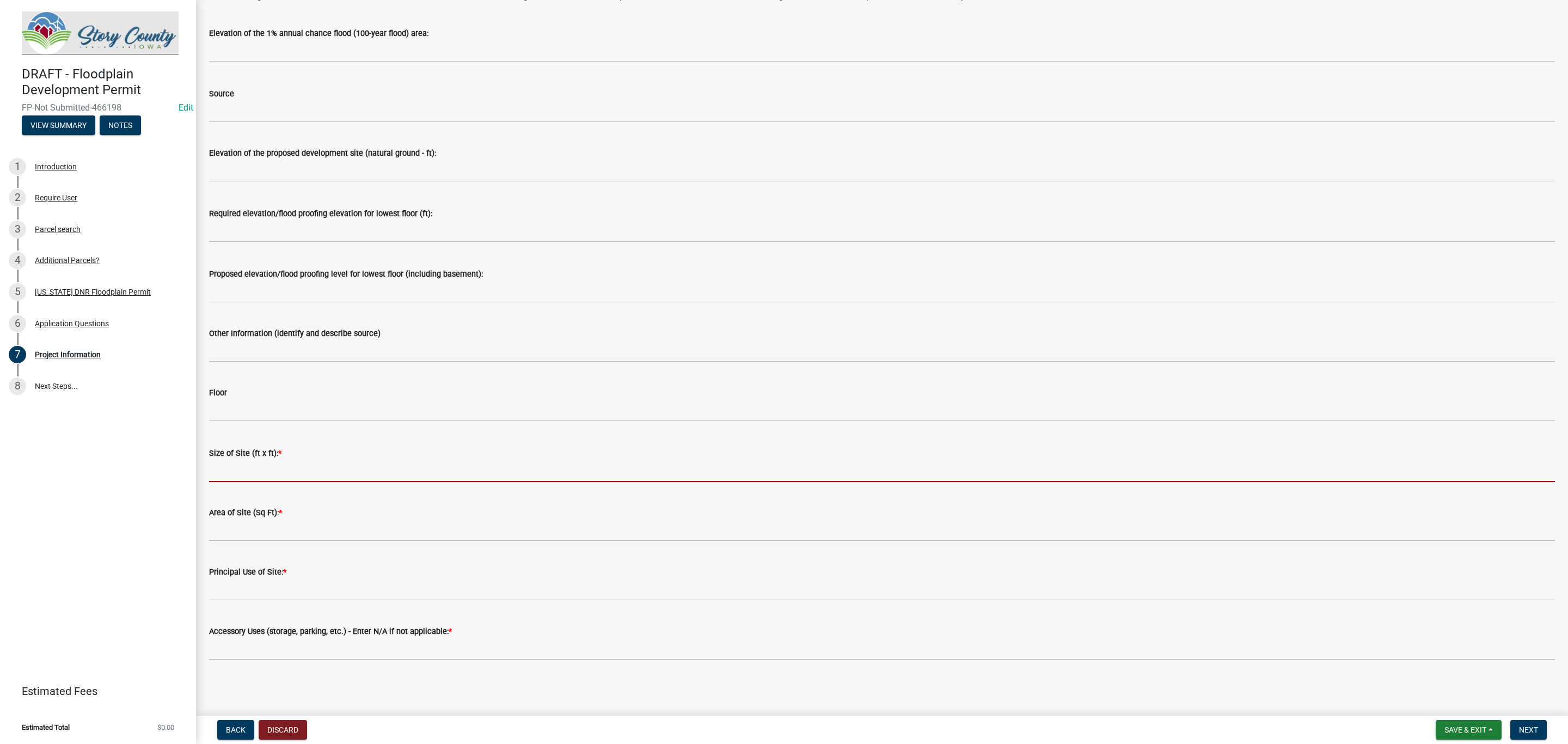
click at [254, 476] on input "Size of Site (ft x ft): *" at bounding box center [882, 471] width 1346 height 23
type input "1234"
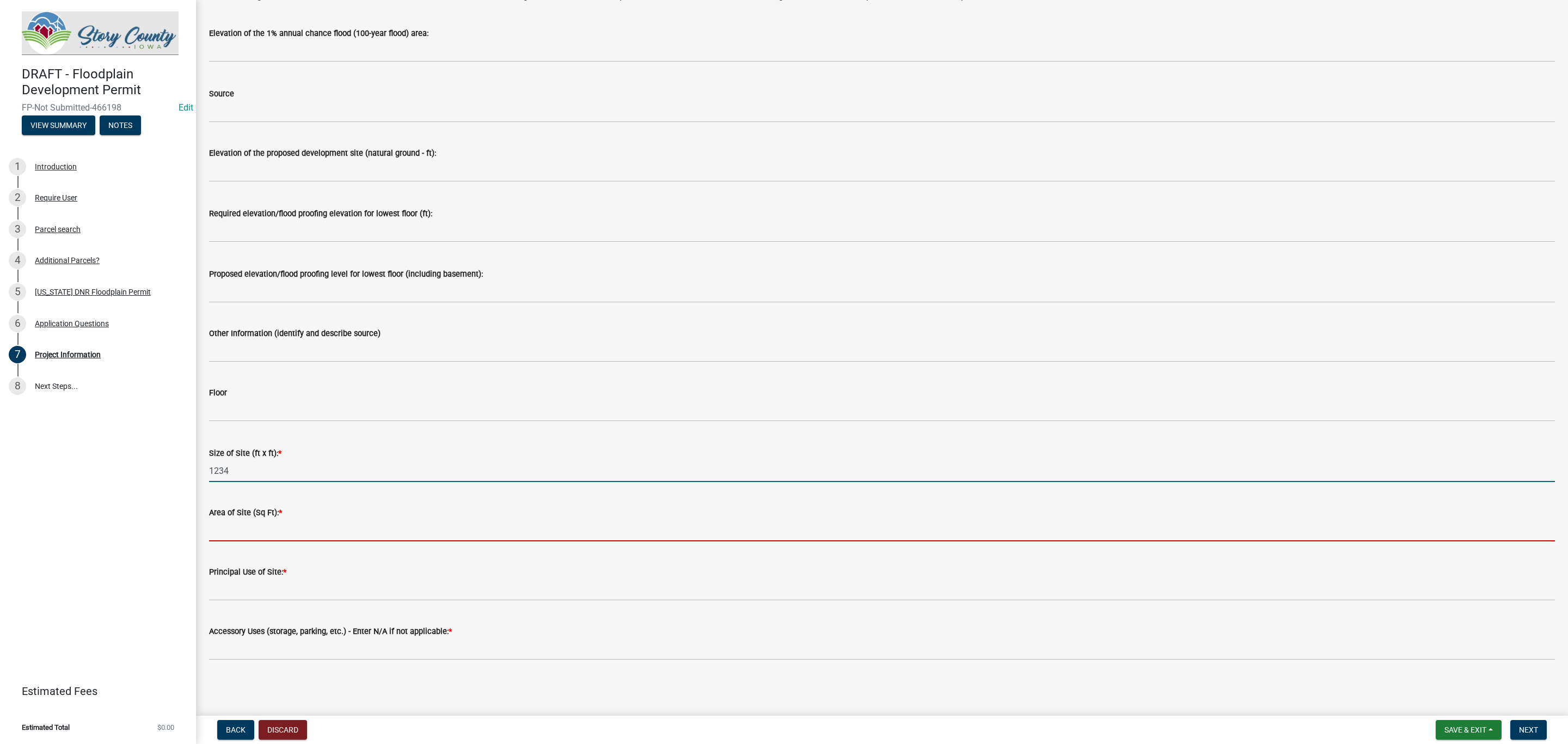
click at [275, 522] on input "Area of Site (Sq Ft): *" at bounding box center [882, 531] width 1346 height 23
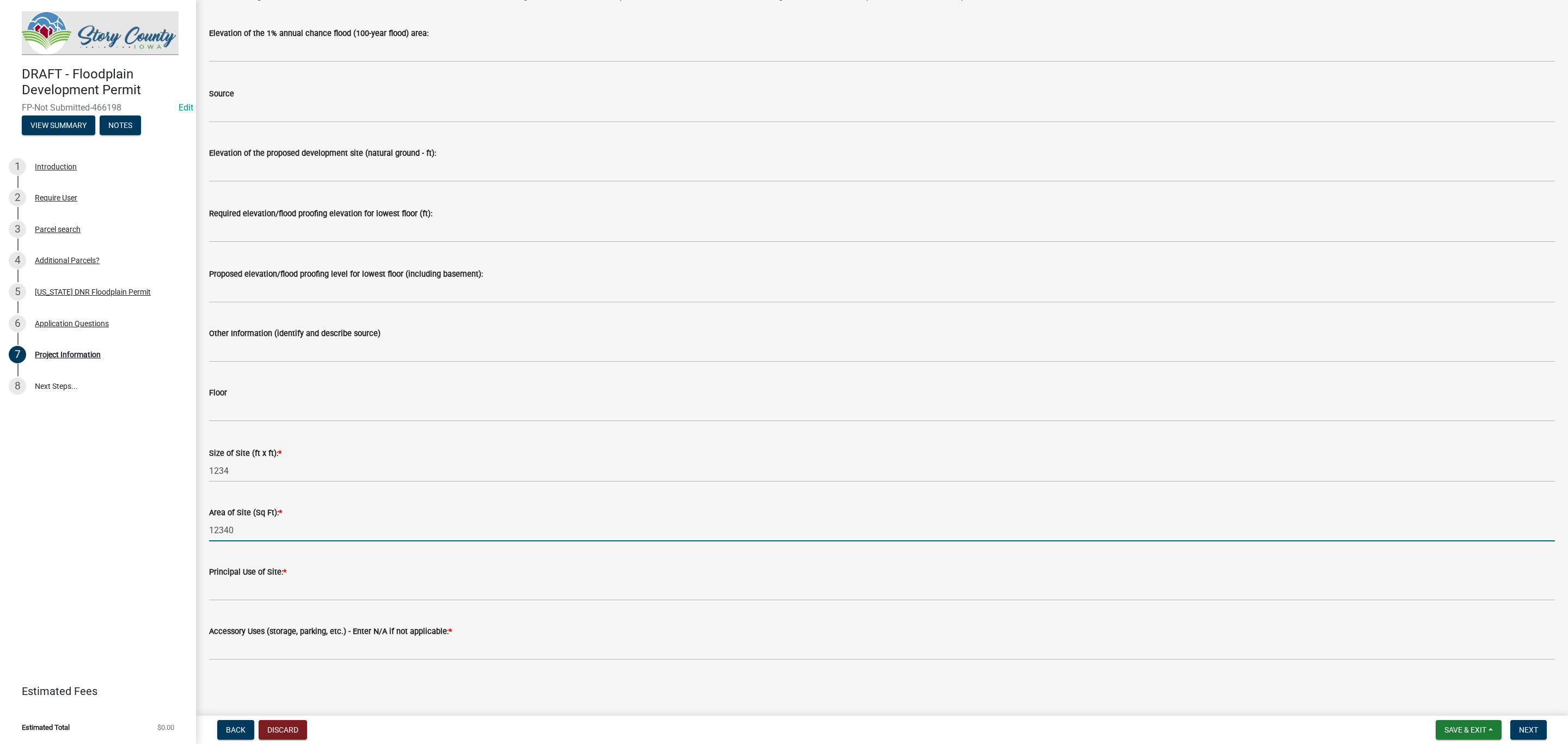
type input "12340"
click at [297, 588] on input "Principal Use of Site: *" at bounding box center [882, 590] width 1346 height 23
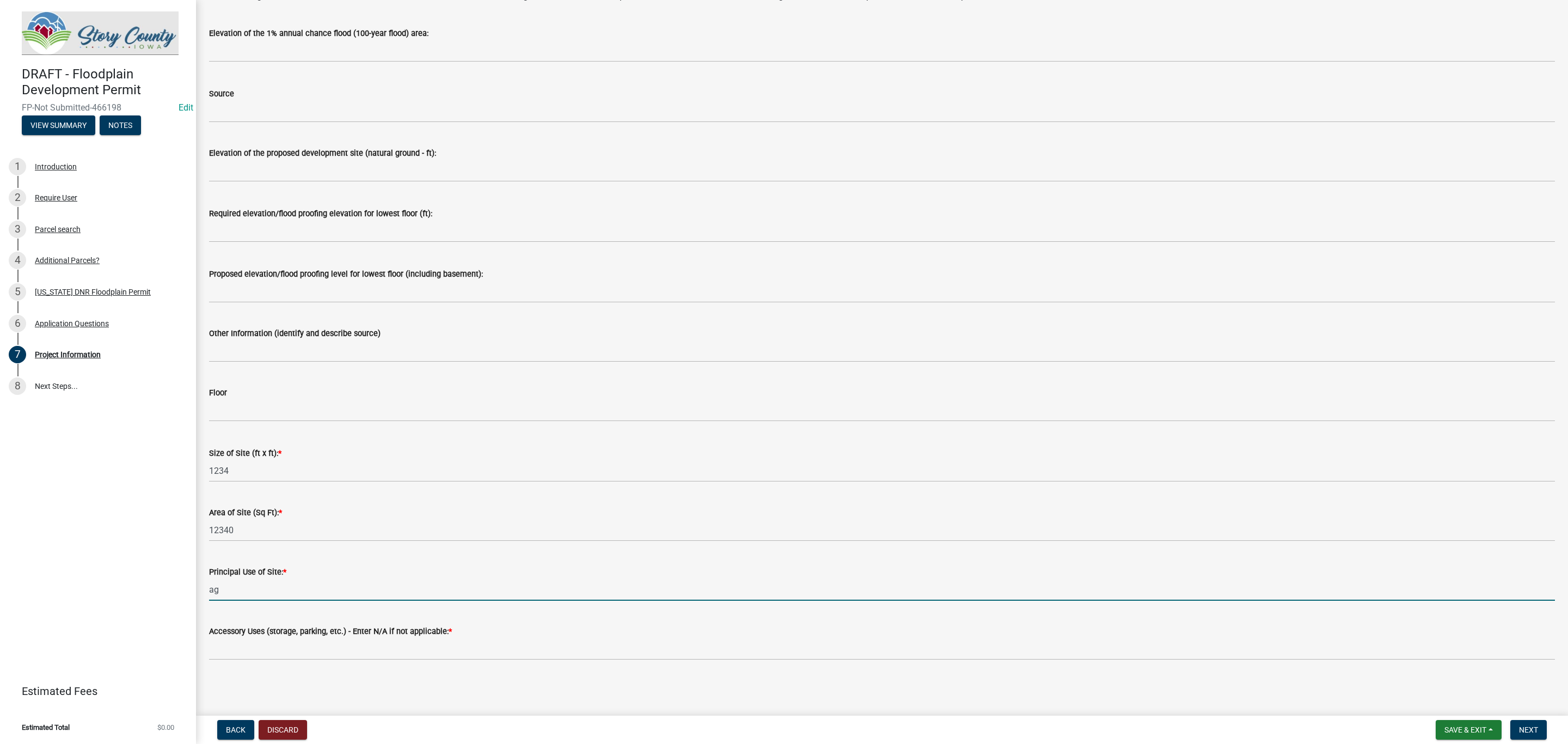
type input "ag"
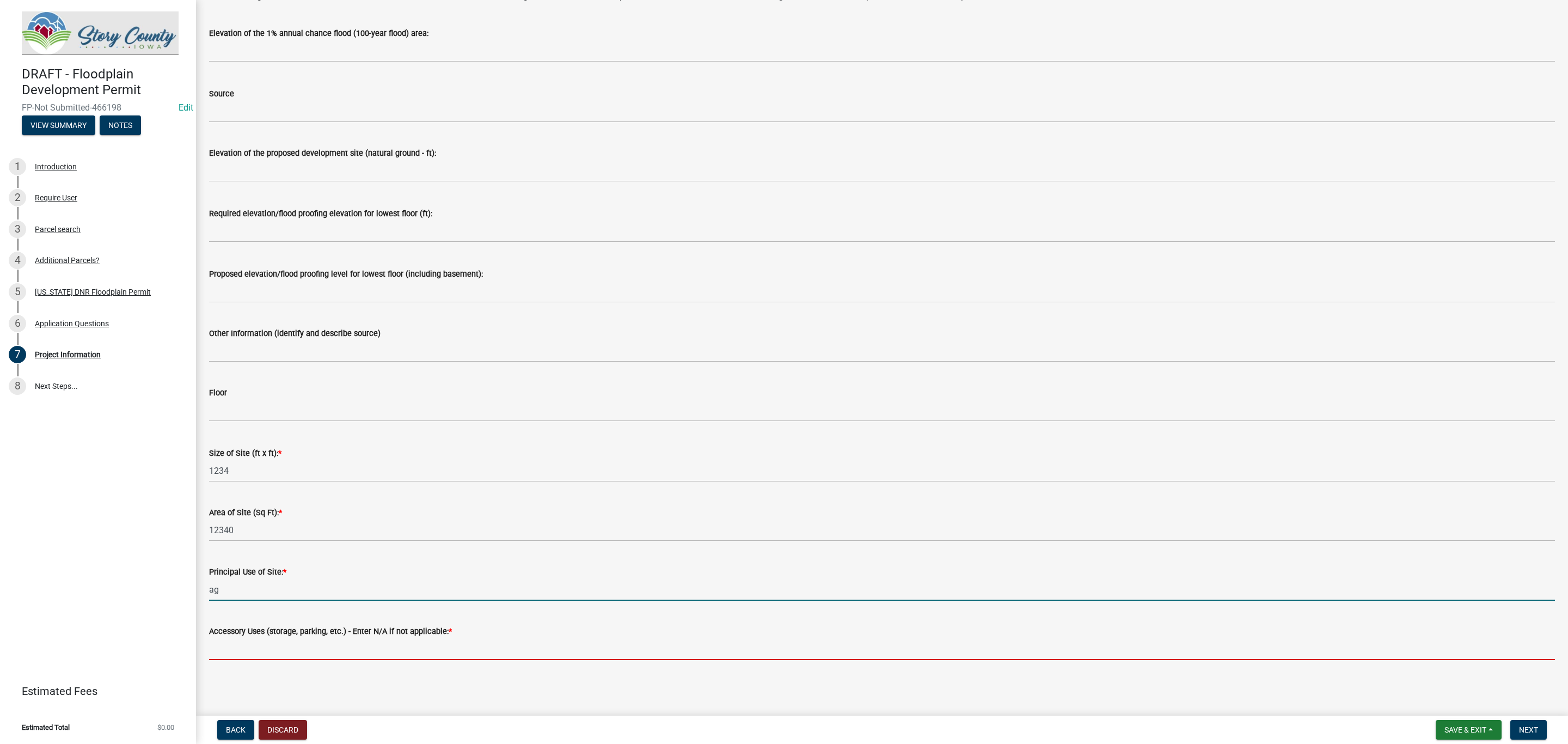
click at [298, 644] on input "Accessory Uses (storage, parking, etc.) - Enter N/A if not applicable: *" at bounding box center [882, 649] width 1346 height 23
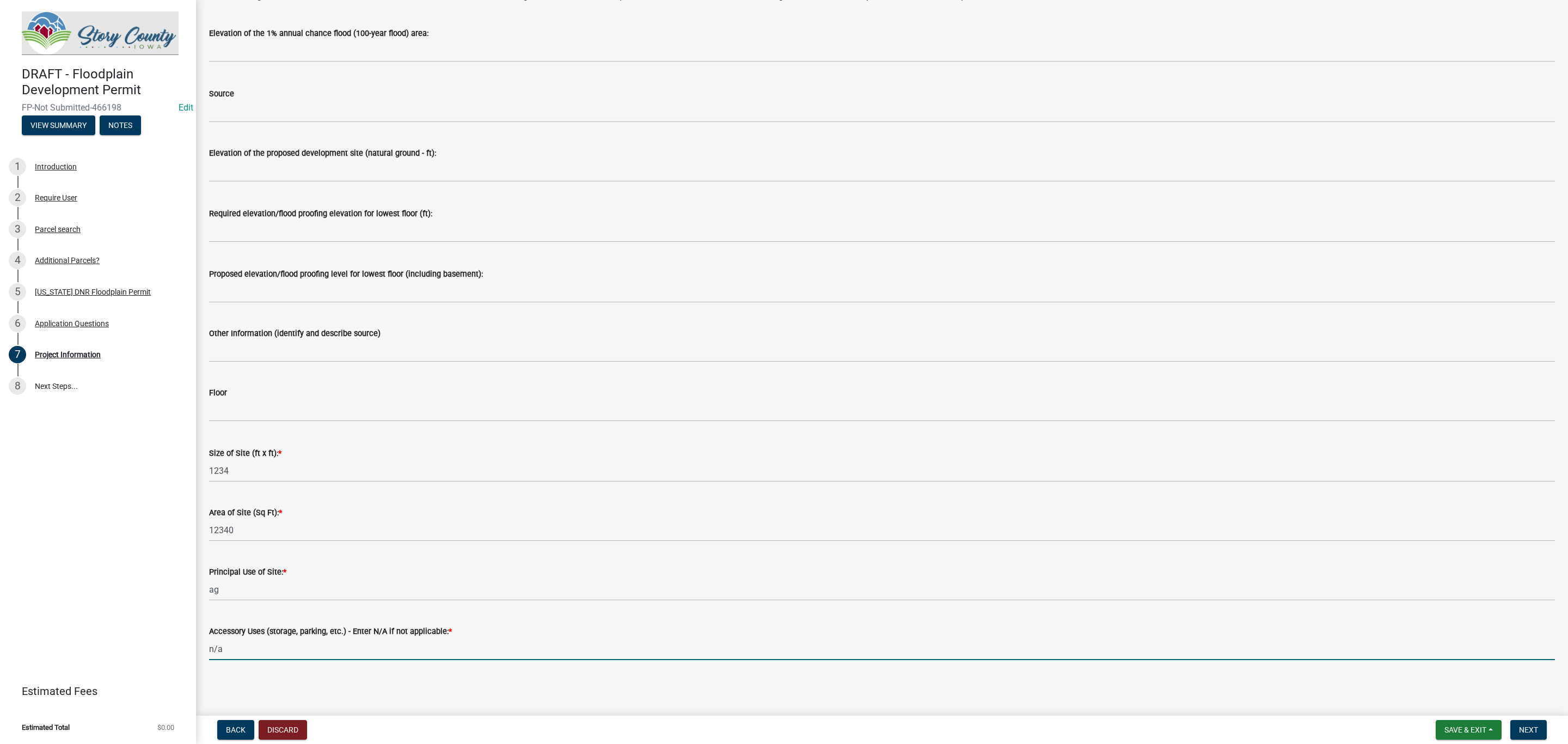
type input "n/a"
click at [1536, 729] on span "Next" at bounding box center [1529, 729] width 19 height 9
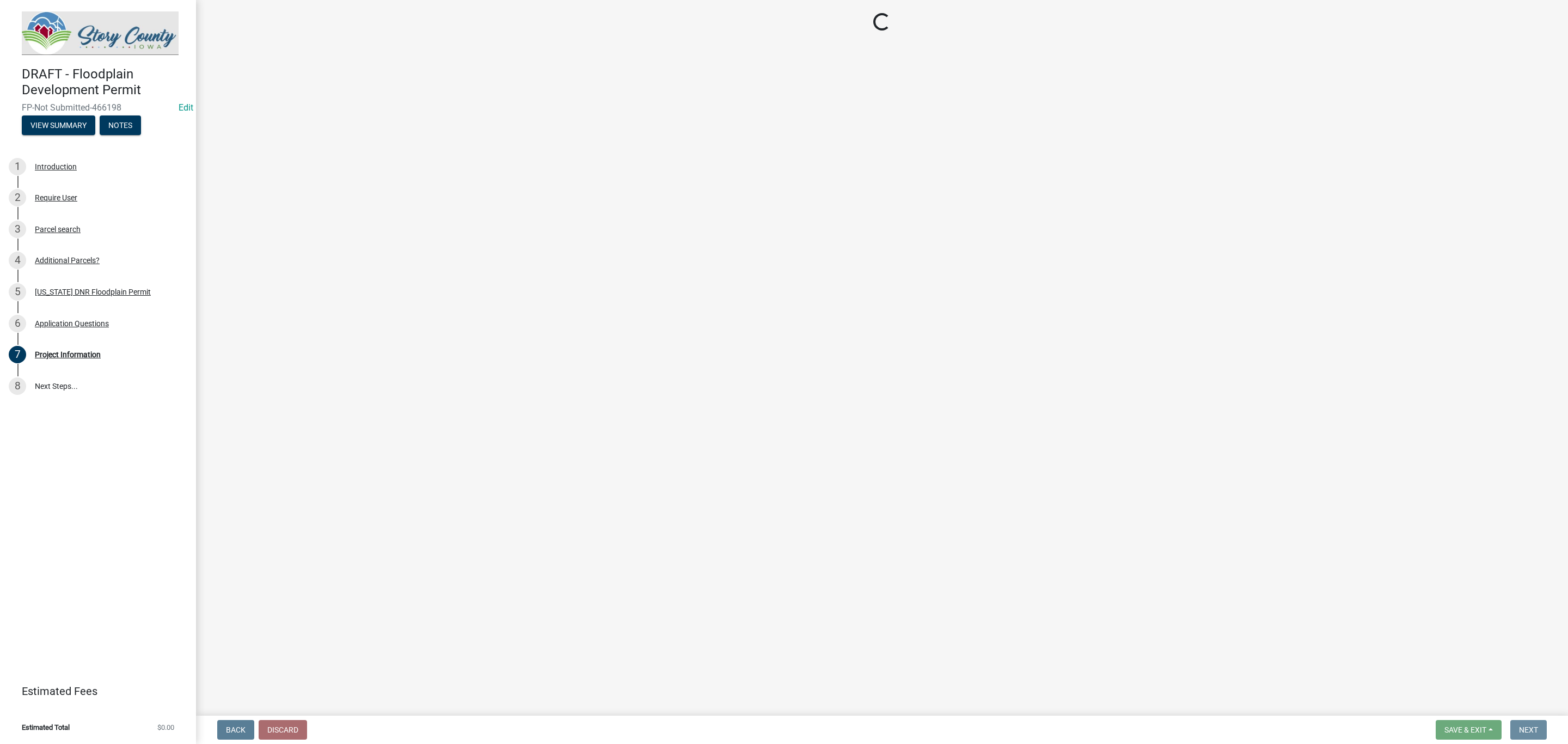
scroll to position [0, 0]
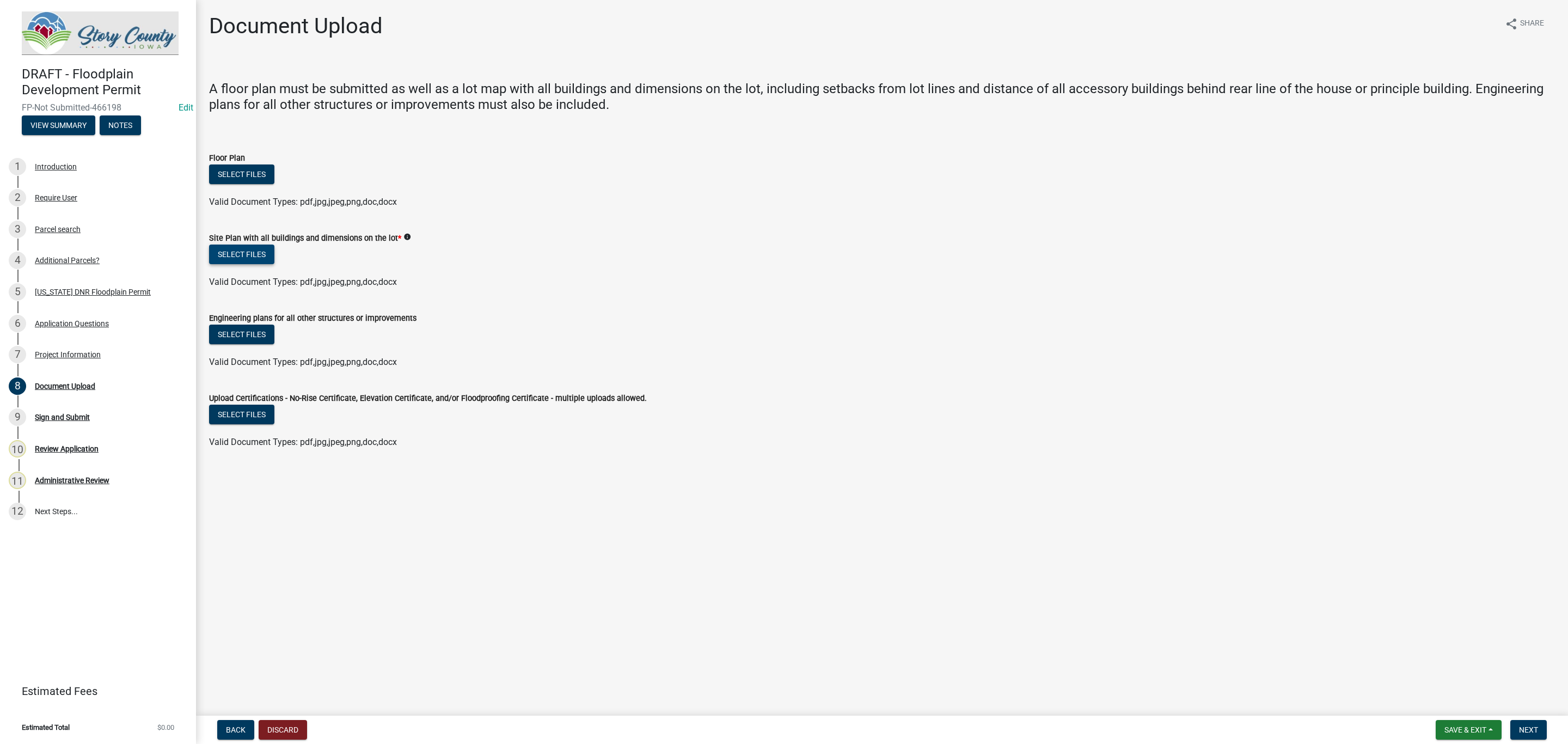
click at [266, 254] on button "Select files" at bounding box center [241, 254] width 66 height 19
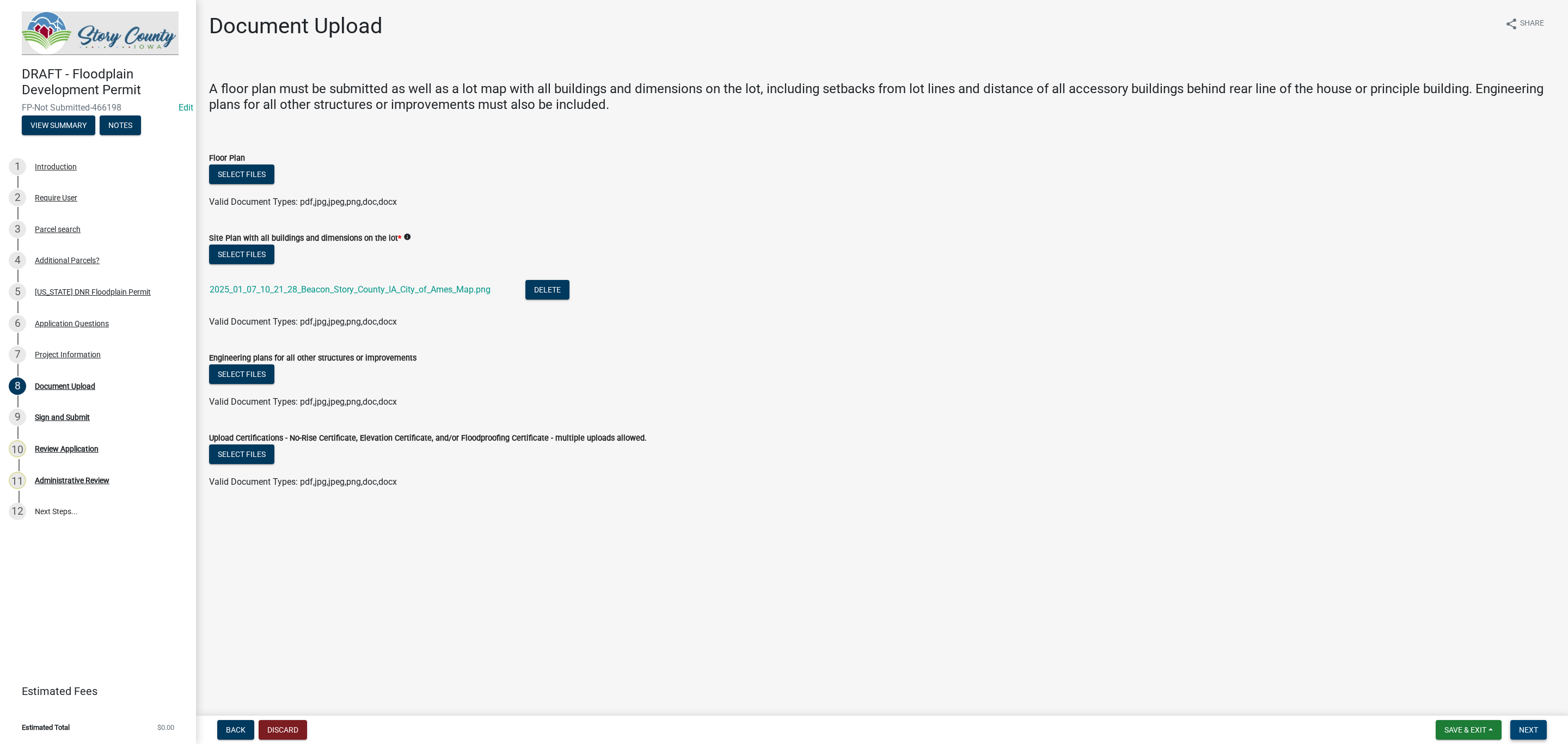
click at [1526, 733] on span "Next" at bounding box center [1529, 729] width 19 height 9
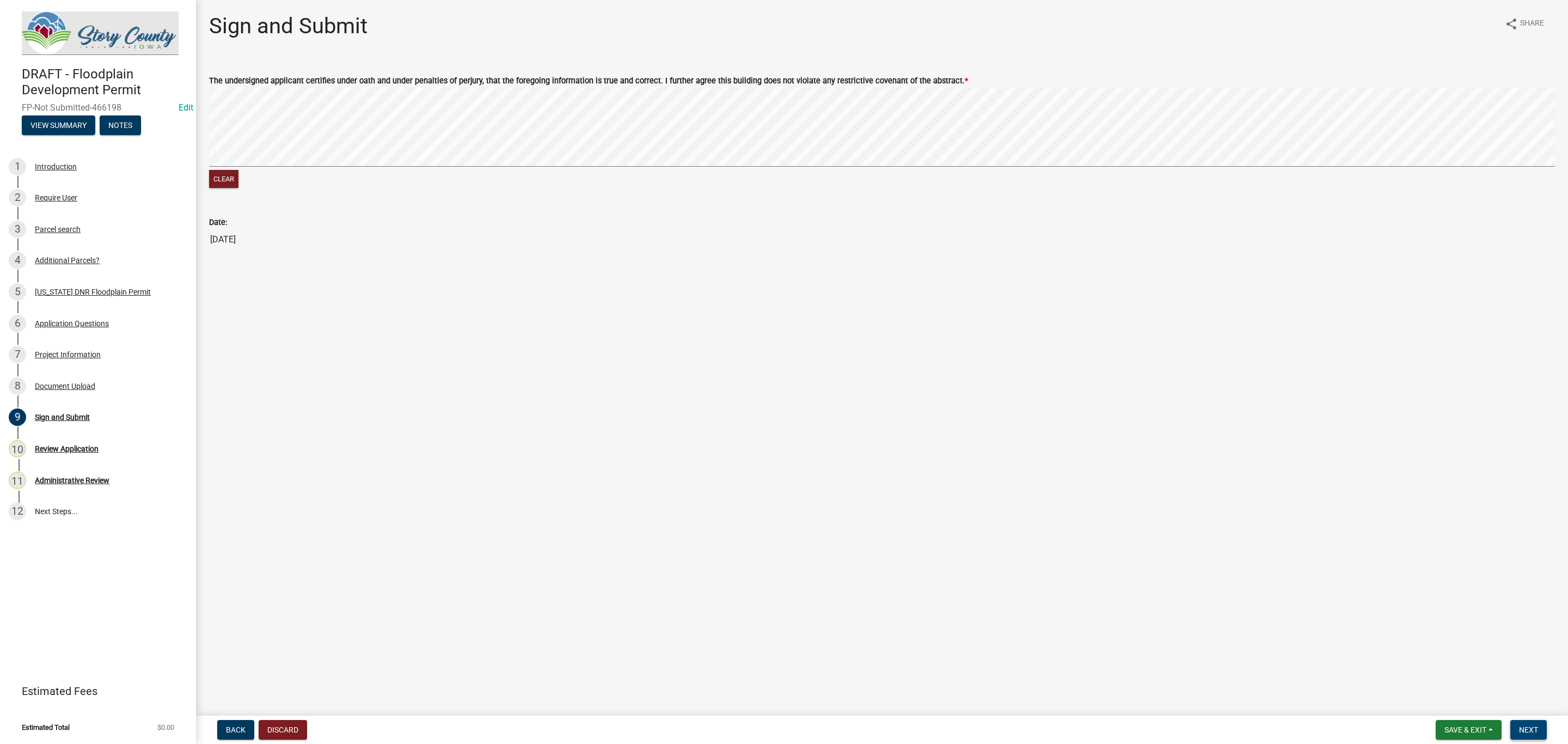
click at [1523, 731] on span "Next" at bounding box center [1529, 729] width 19 height 9
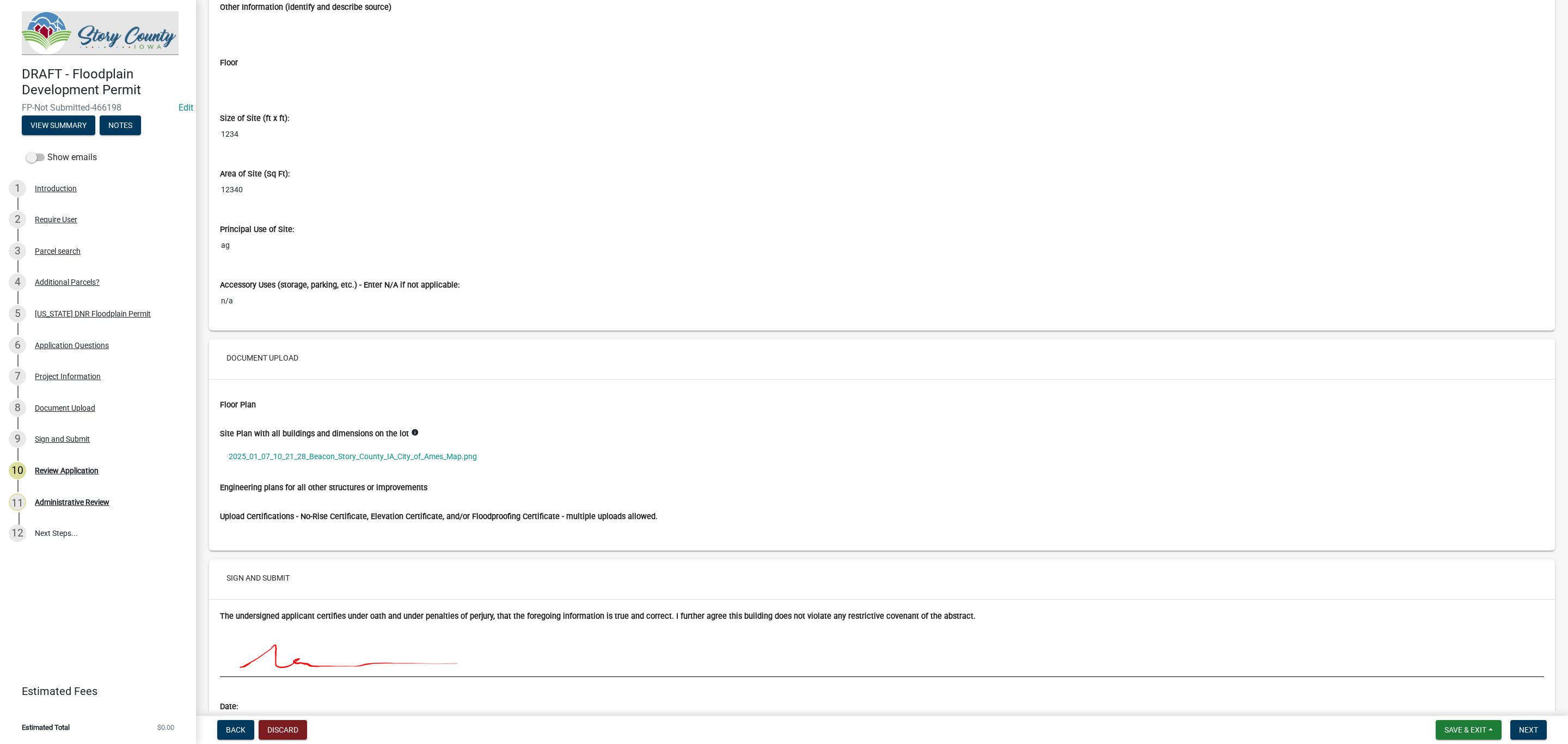
scroll to position [4275, 0]
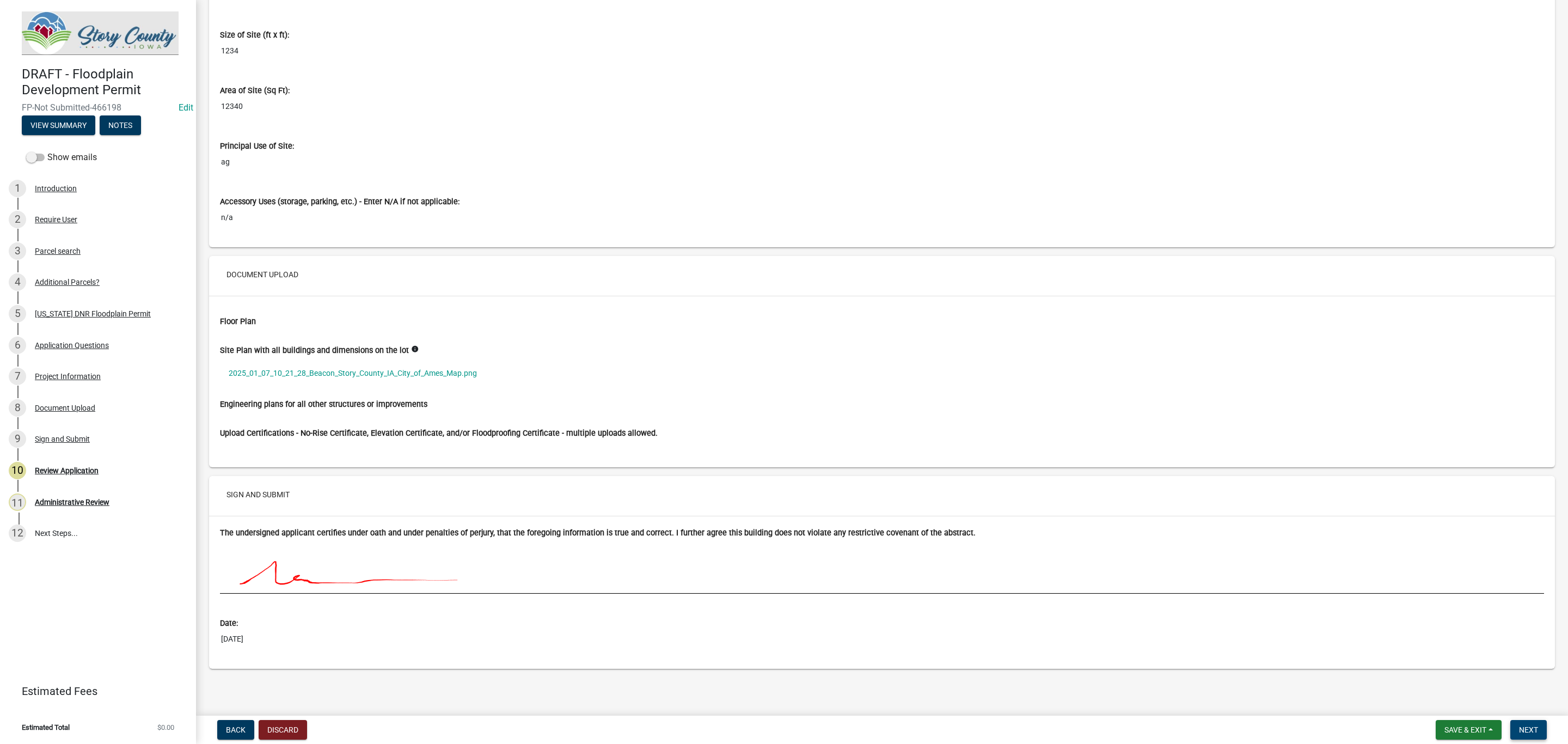
click at [1523, 729] on span "Next" at bounding box center [1529, 729] width 19 height 9
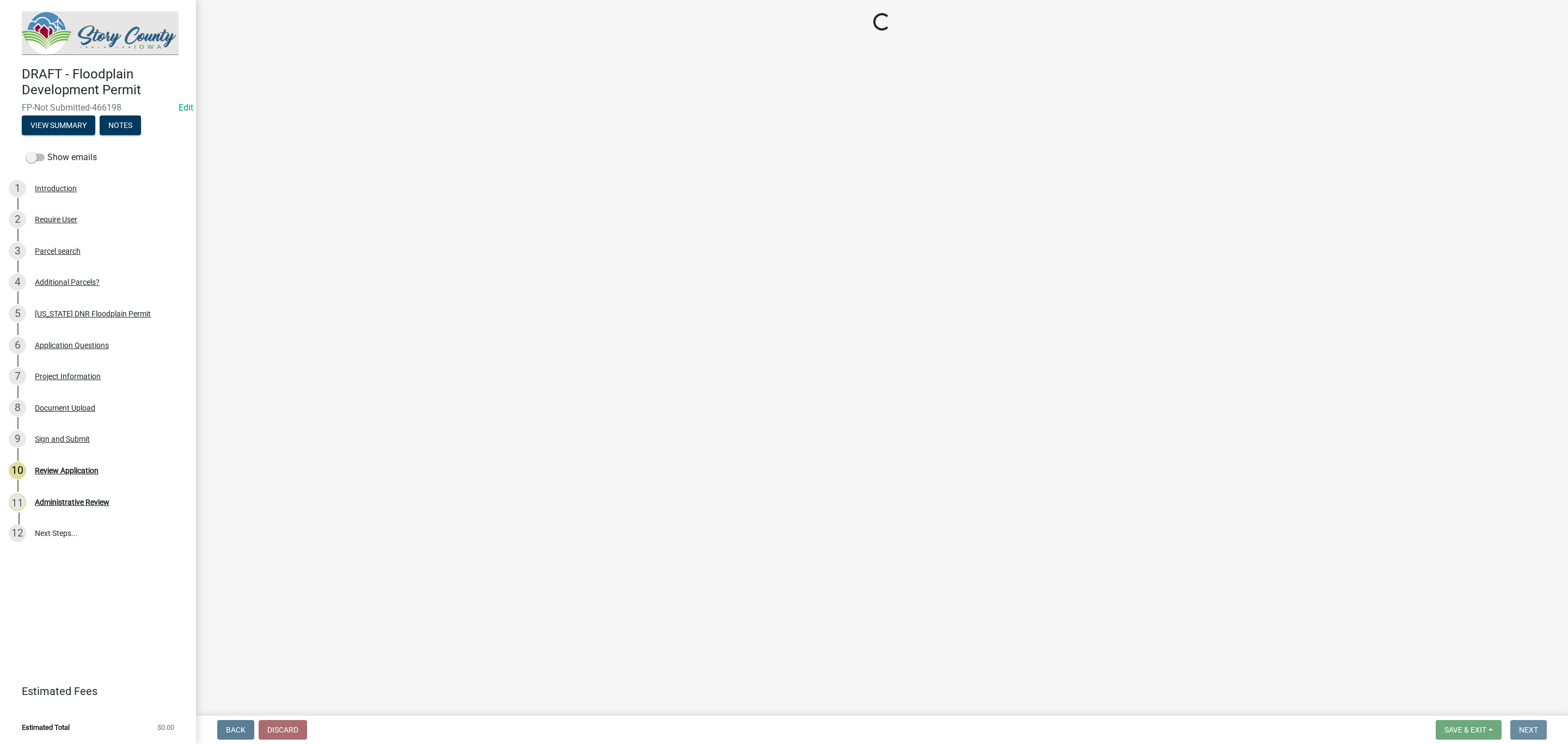
scroll to position [0, 0]
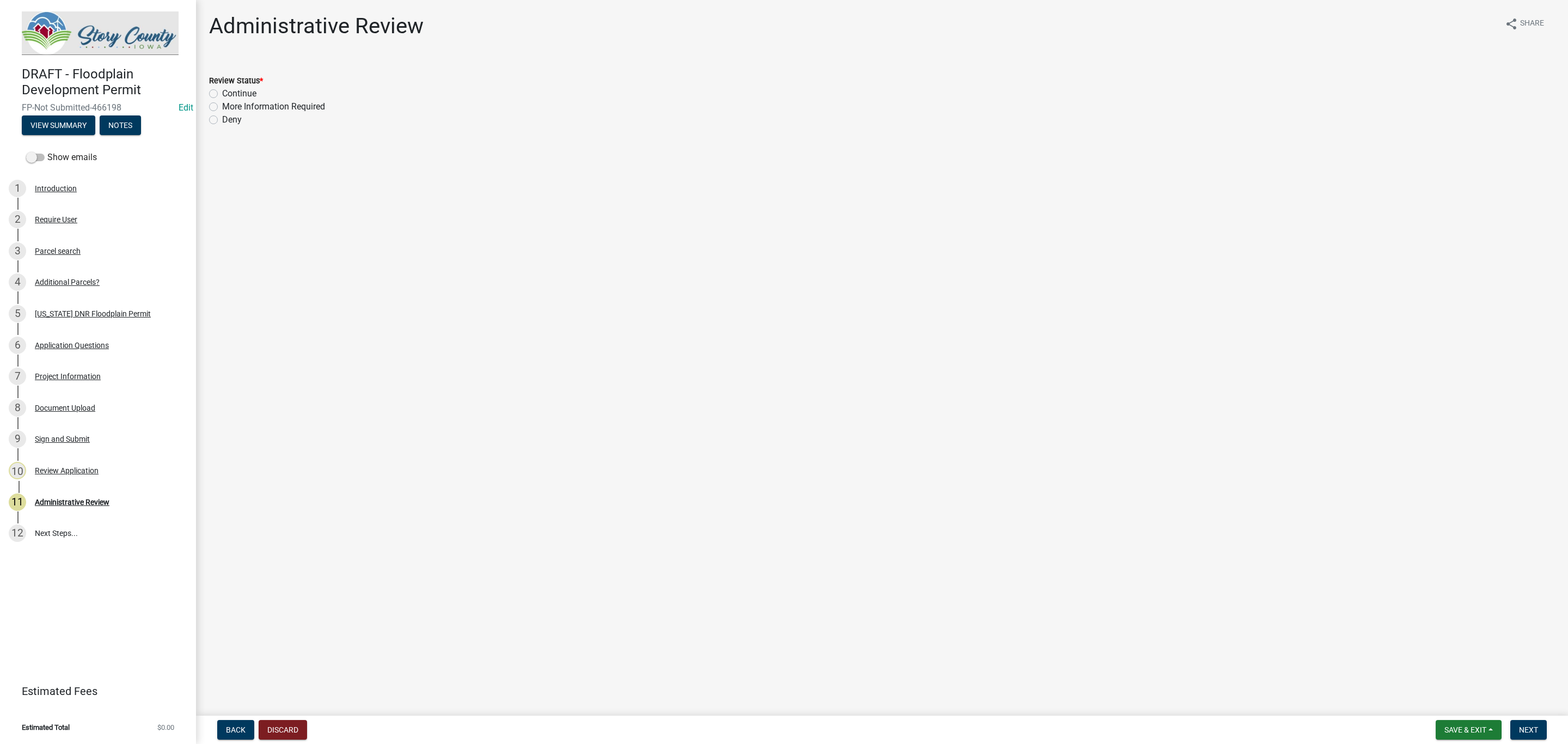
click at [222, 96] on label "Continue" at bounding box center [239, 94] width 34 height 13
click at [222, 94] on input "Continue" at bounding box center [225, 91] width 7 height 7
radio input "true"
click at [222, 109] on label "More Information Required" at bounding box center [273, 107] width 103 height 13
click at [222, 107] on input "More Information Required" at bounding box center [225, 104] width 7 height 7
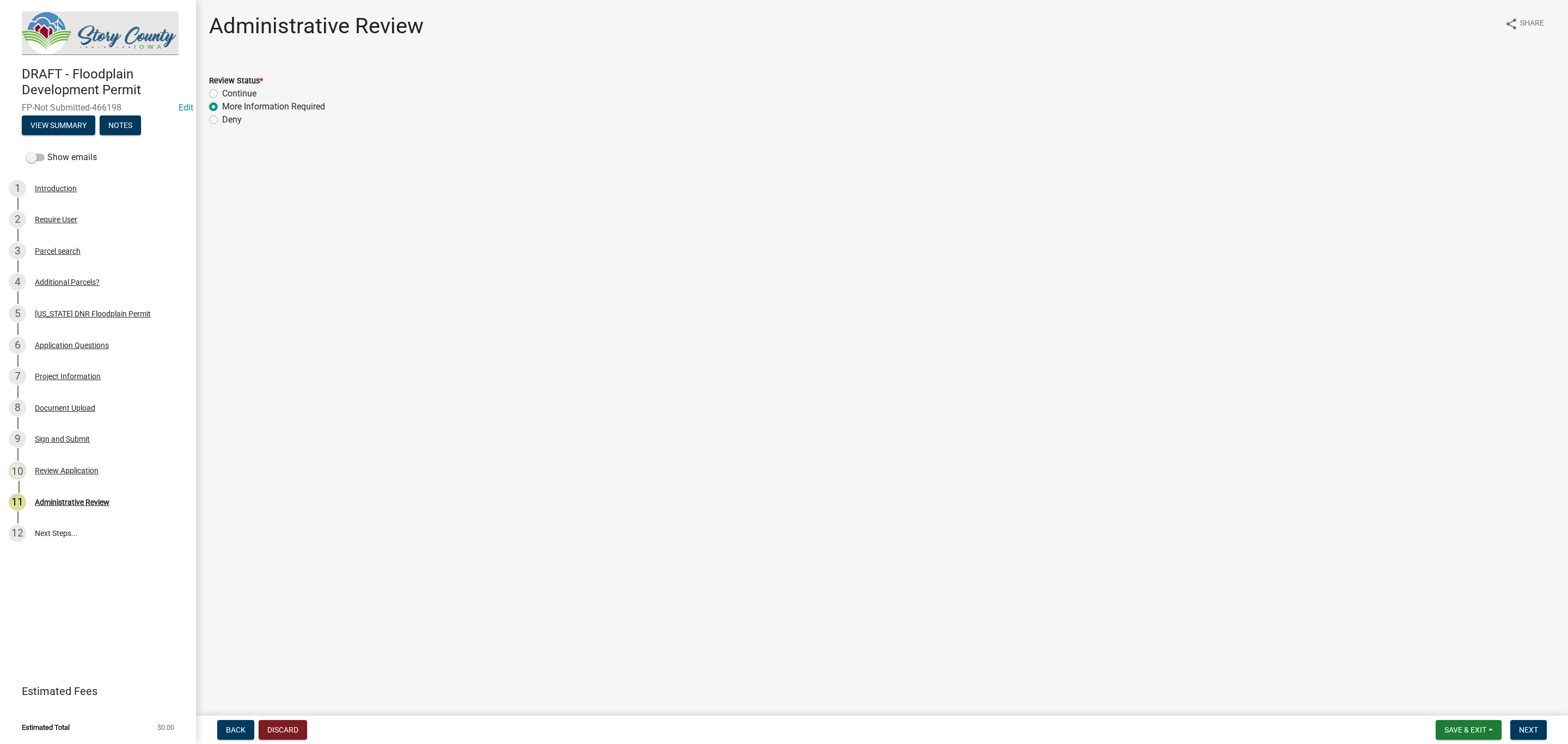
radio input "true"
click at [222, 120] on label "Deny" at bounding box center [232, 120] width 19 height 13
click at [222, 120] on input "Deny" at bounding box center [225, 117] width 7 height 7
radio input "true"
click at [222, 105] on label "More Information Required" at bounding box center [273, 107] width 103 height 13
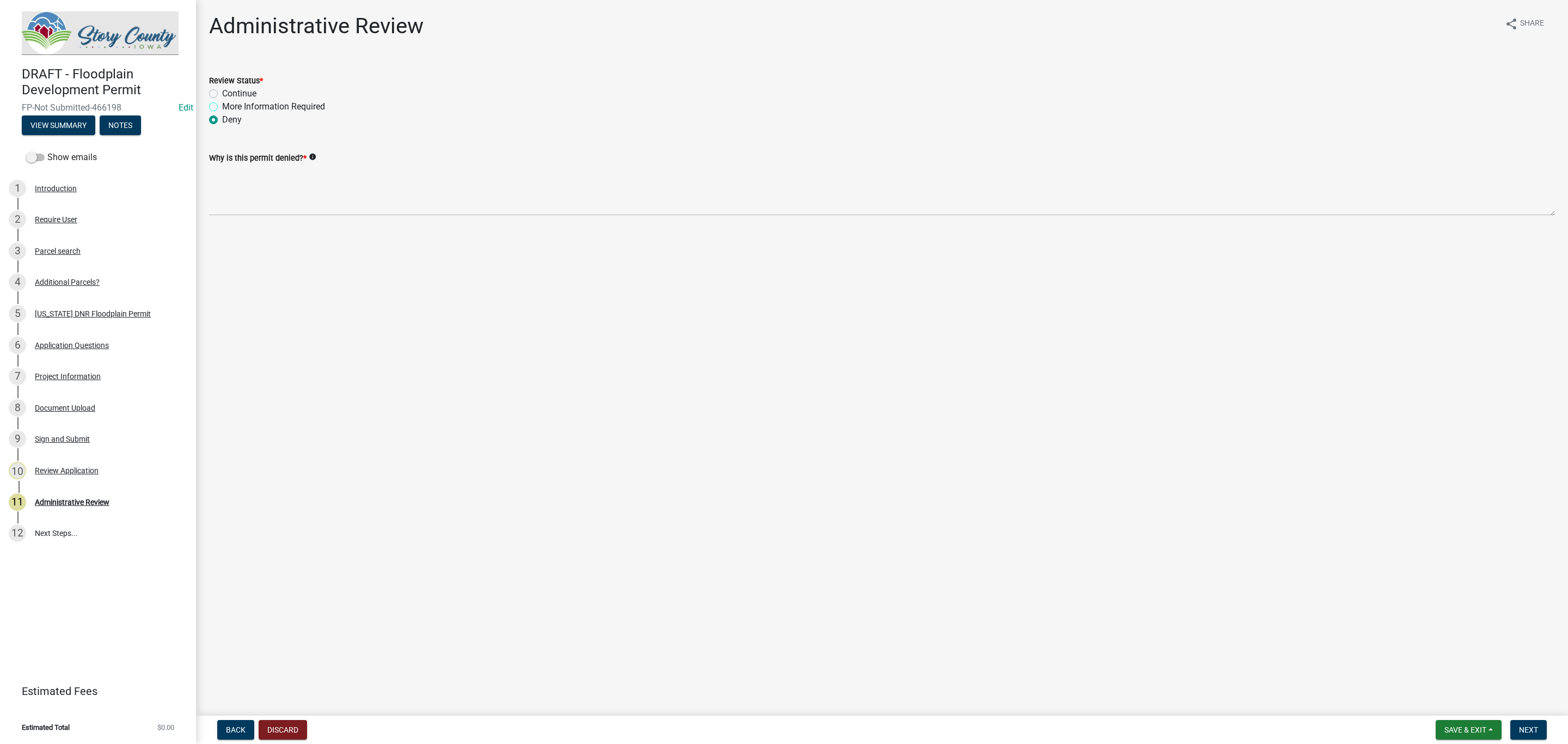
click at [222, 105] on input "More Information Required" at bounding box center [225, 104] width 7 height 7
radio input "true"
